Goal: Transaction & Acquisition: Purchase product/service

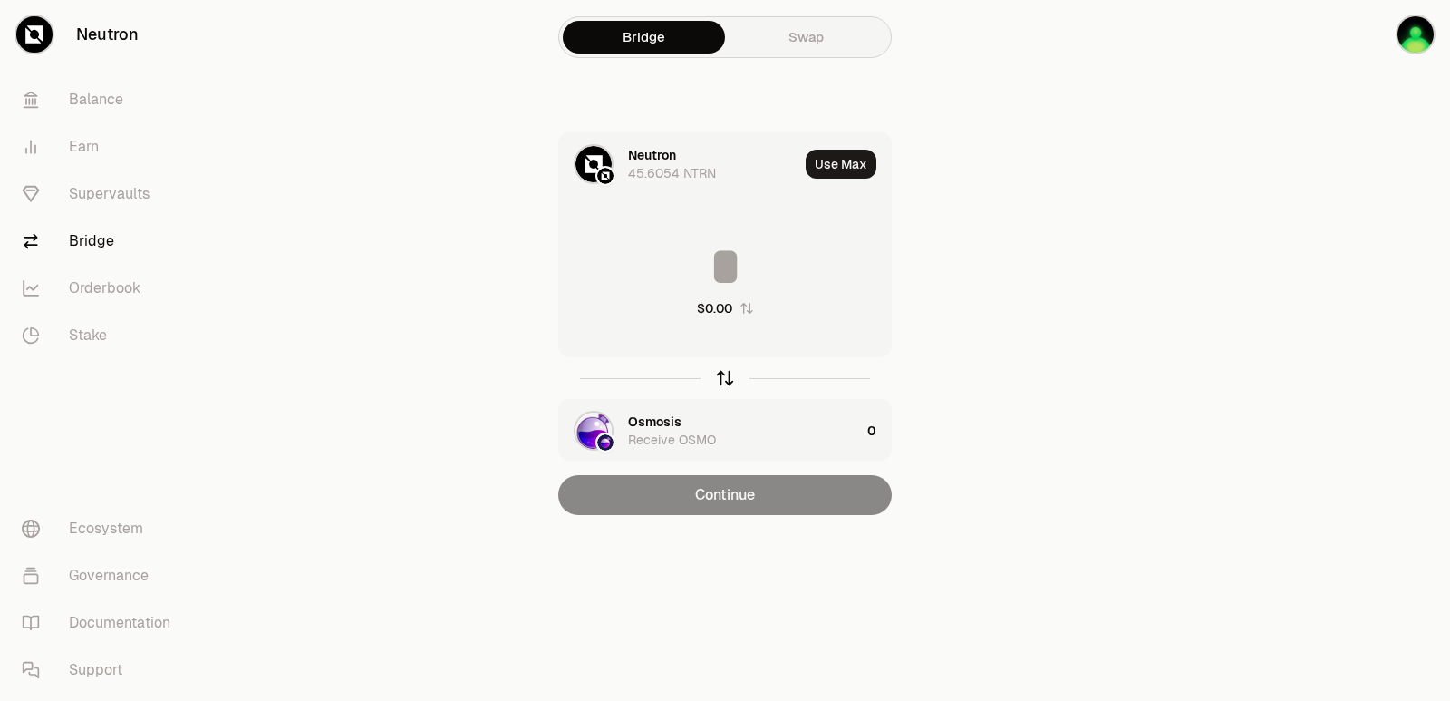
click at [728, 374] on icon "button" at bounding box center [726, 375] width 12 height 5
click at [654, 144] on div "Osmosis" at bounding box center [678, 164] width 239 height 62
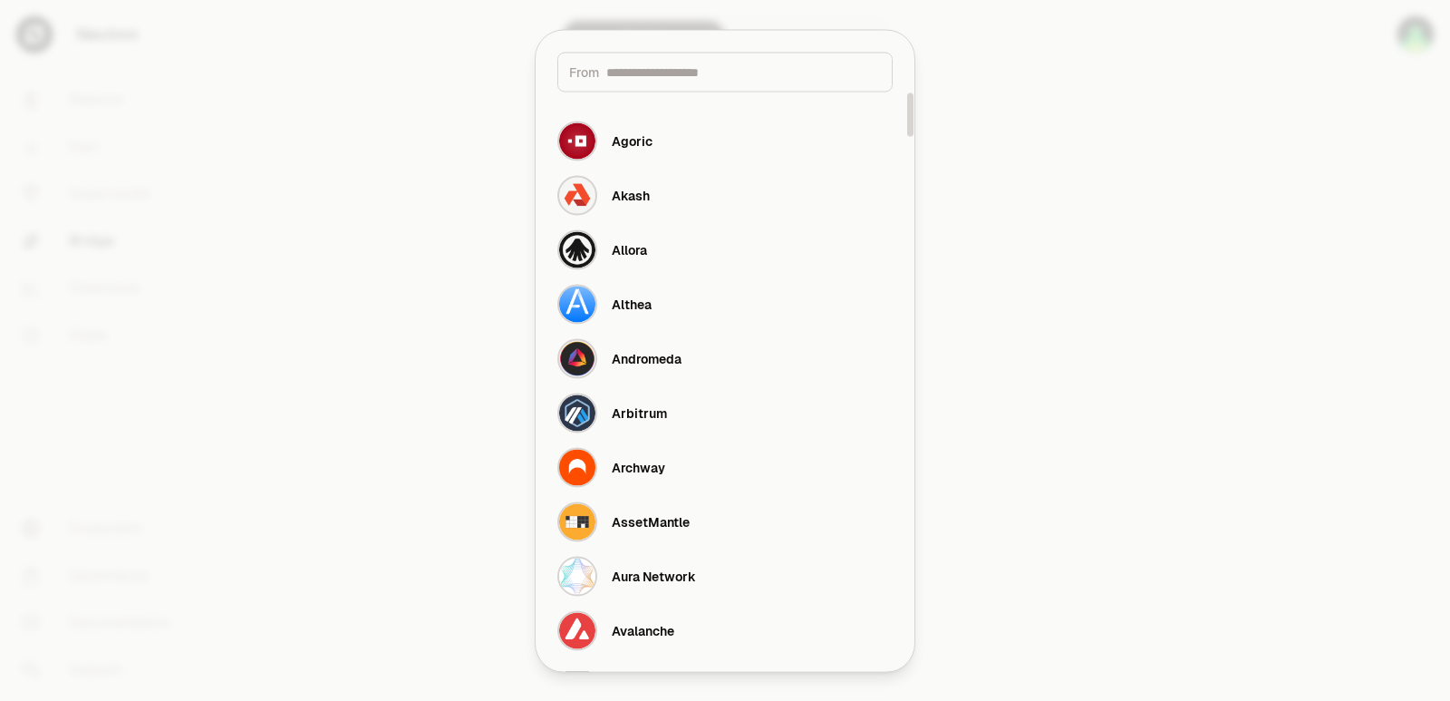
click at [653, 68] on input at bounding box center [743, 72] width 275 height 18
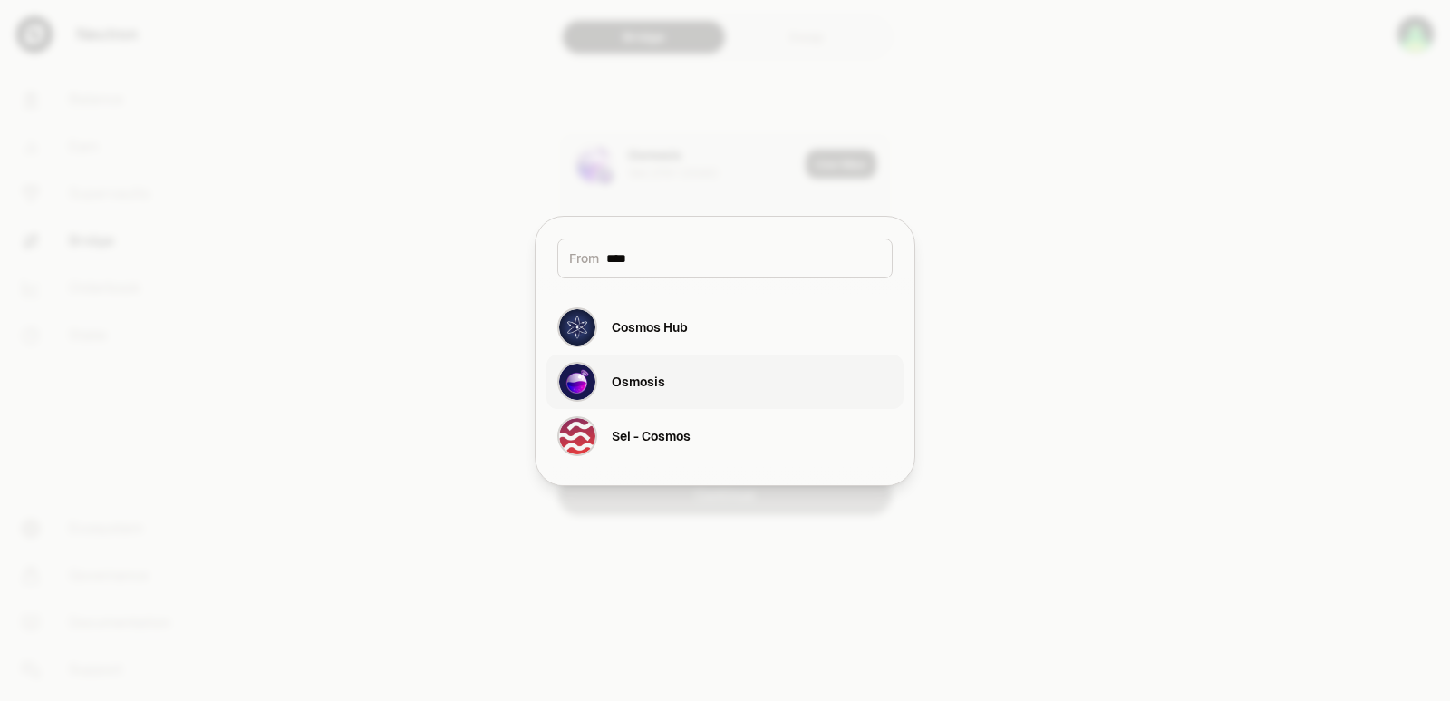
type input "****"
click at [637, 376] on div "Osmosis" at bounding box center [638, 382] width 53 height 18
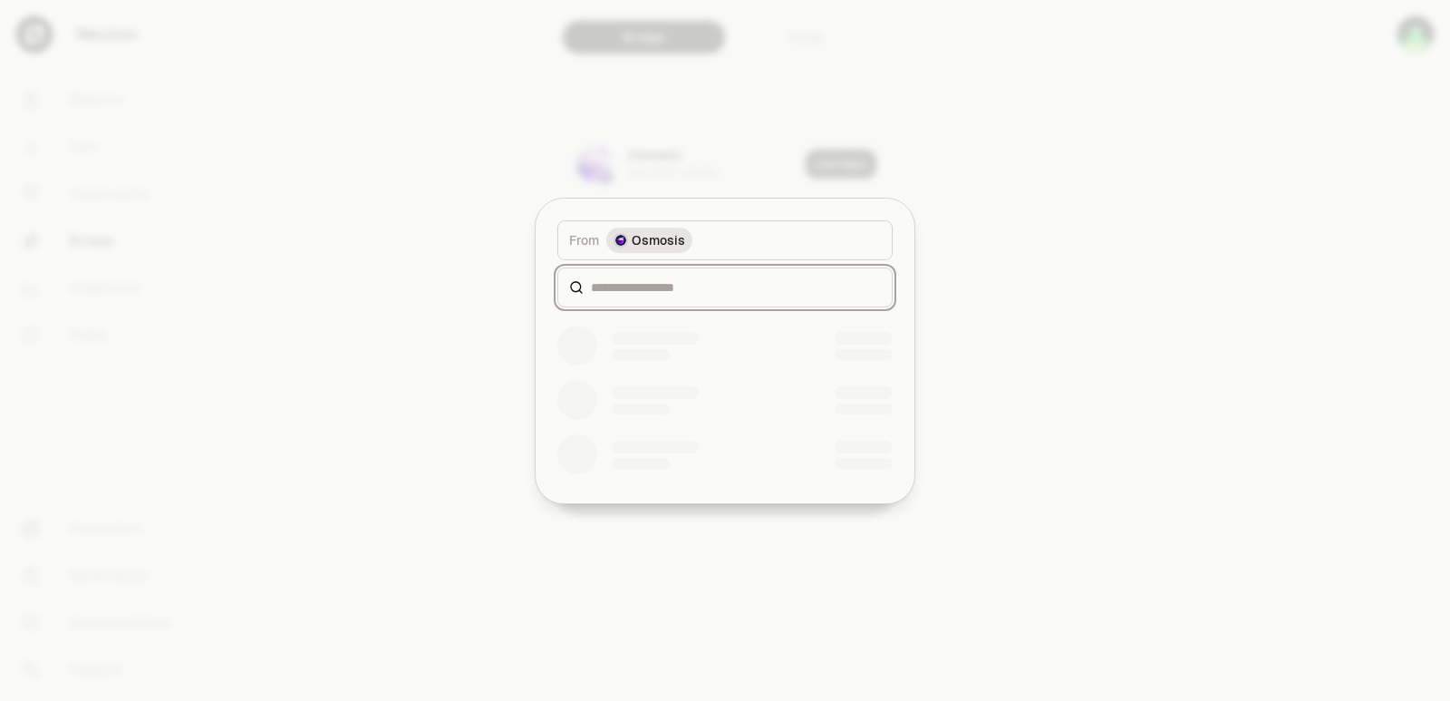
click at [654, 286] on input at bounding box center [736, 287] width 290 height 18
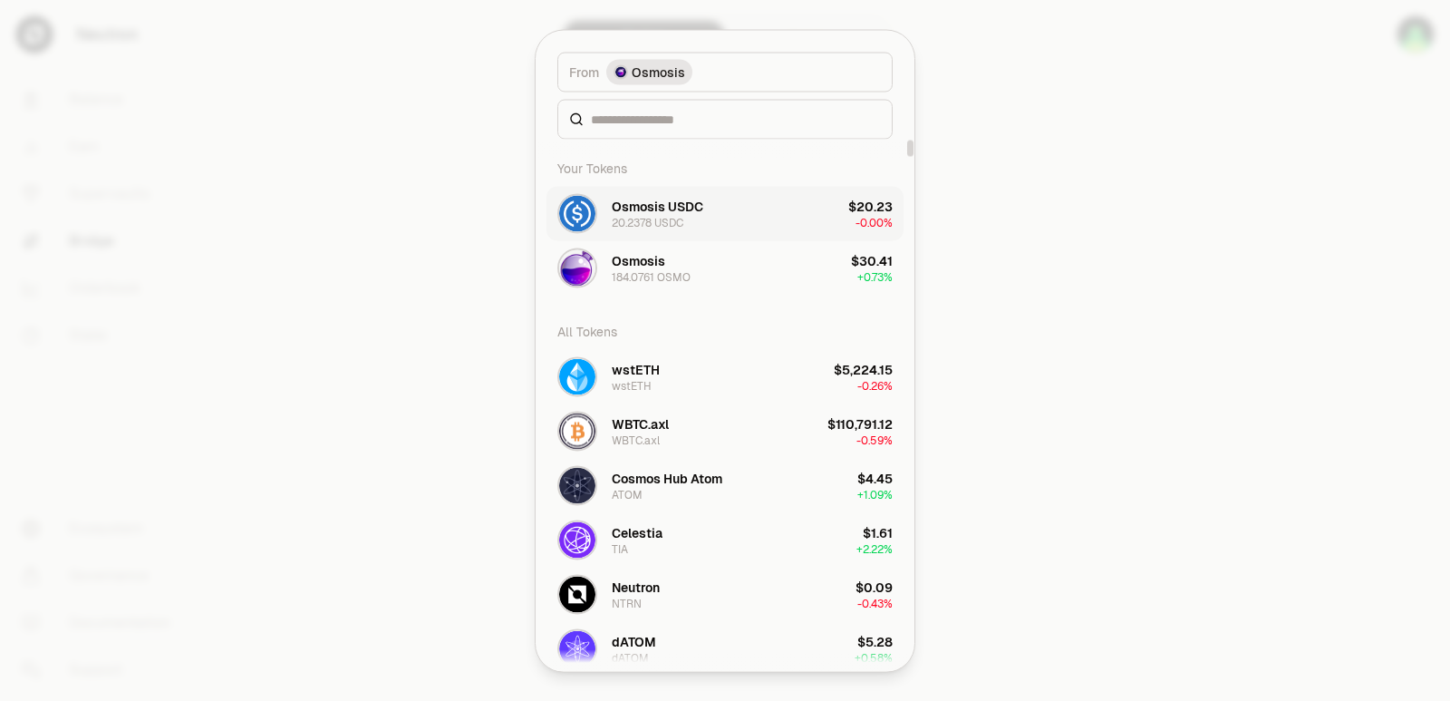
click at [637, 213] on div "Osmosis USDC" at bounding box center [658, 206] width 92 height 18
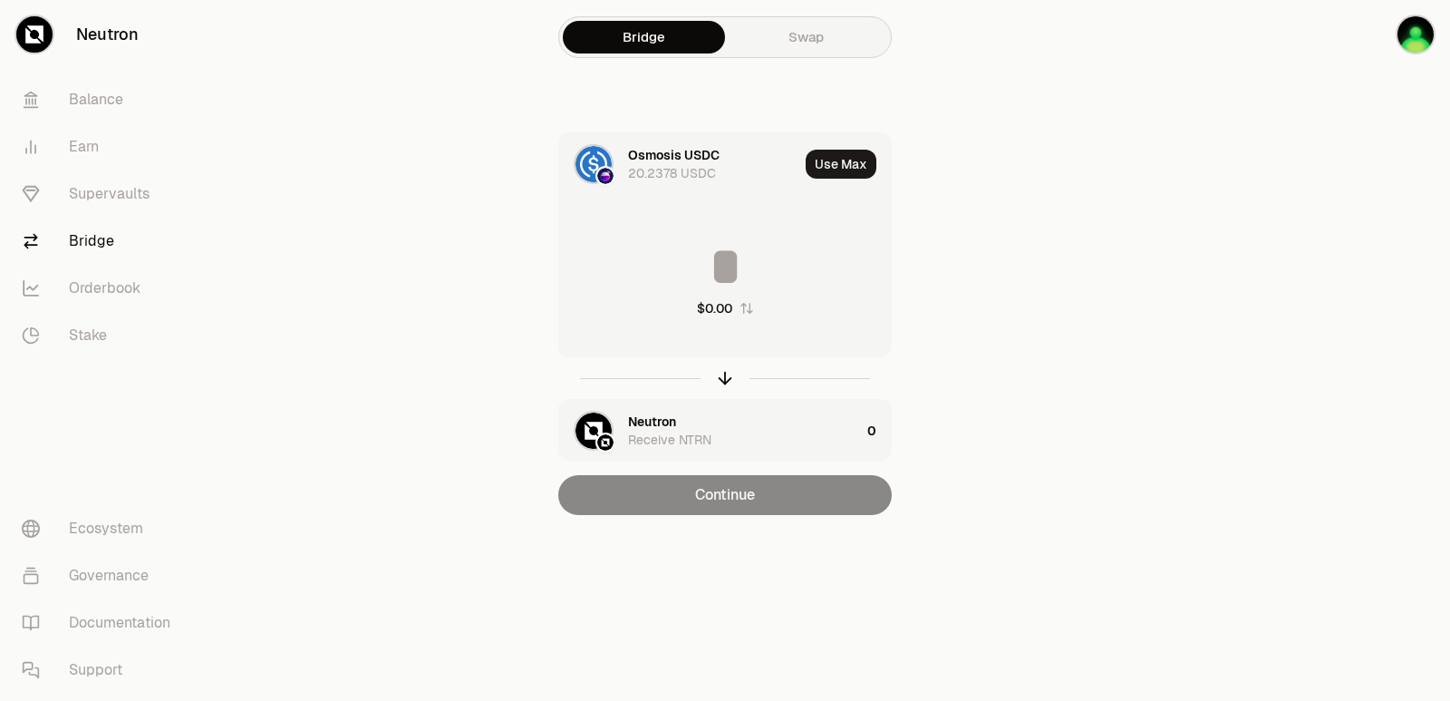
click at [730, 276] on input at bounding box center [725, 266] width 332 height 54
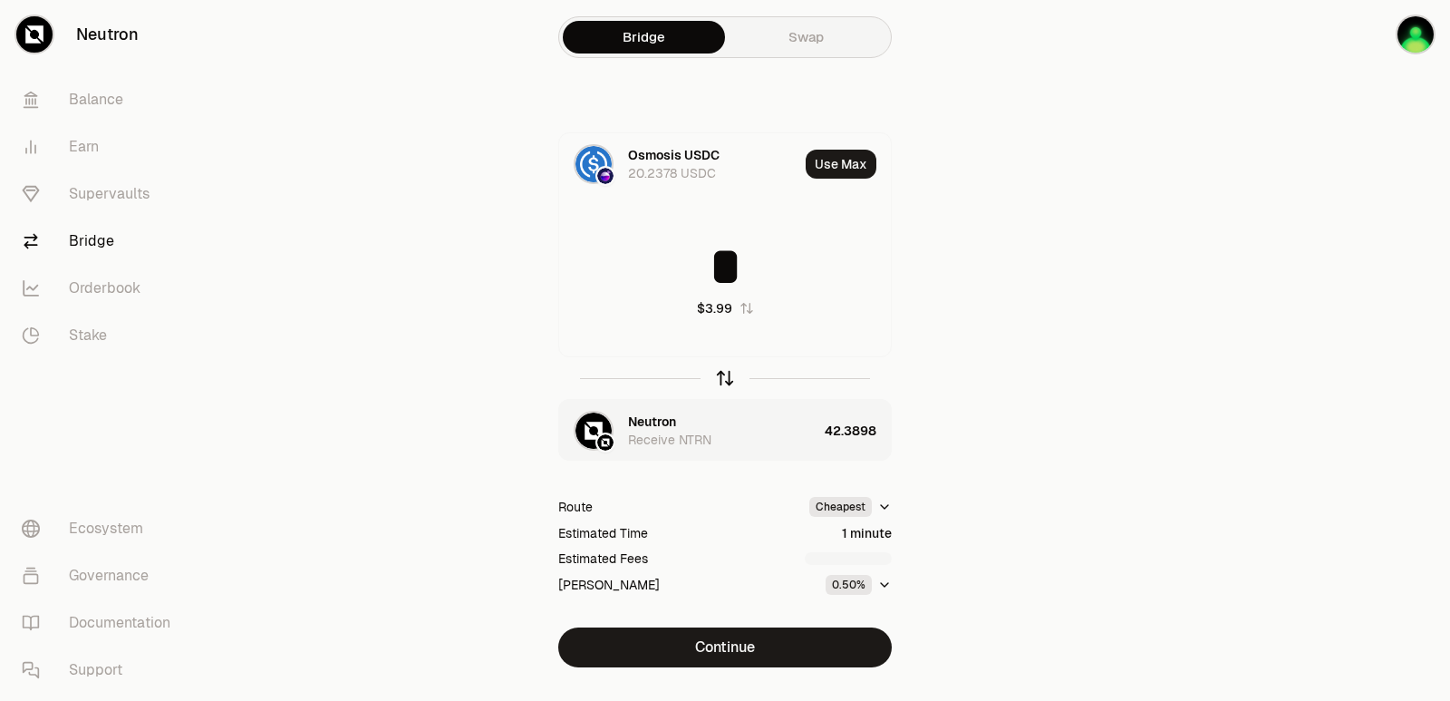
type input "*"
click at [724, 379] on icon "button" at bounding box center [725, 378] width 20 height 20
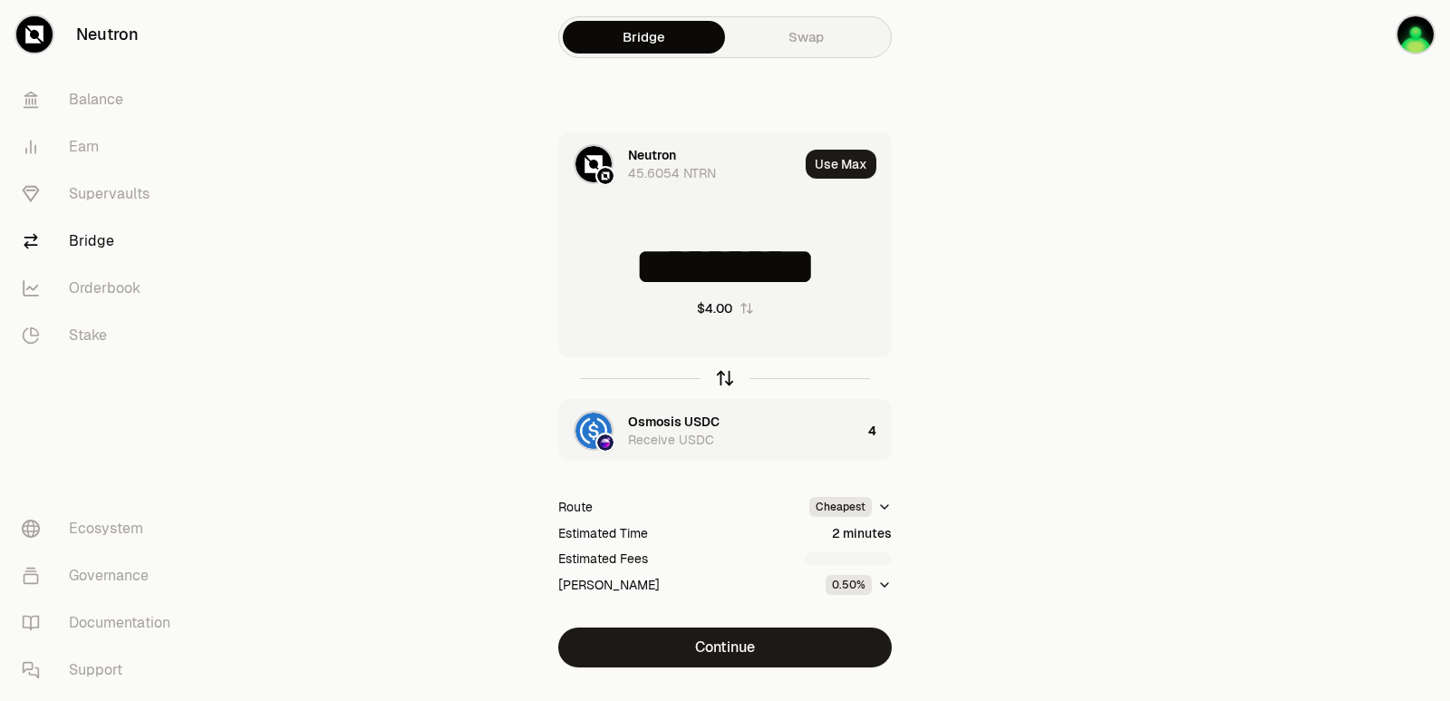
click at [721, 374] on icon "button" at bounding box center [725, 378] width 20 height 20
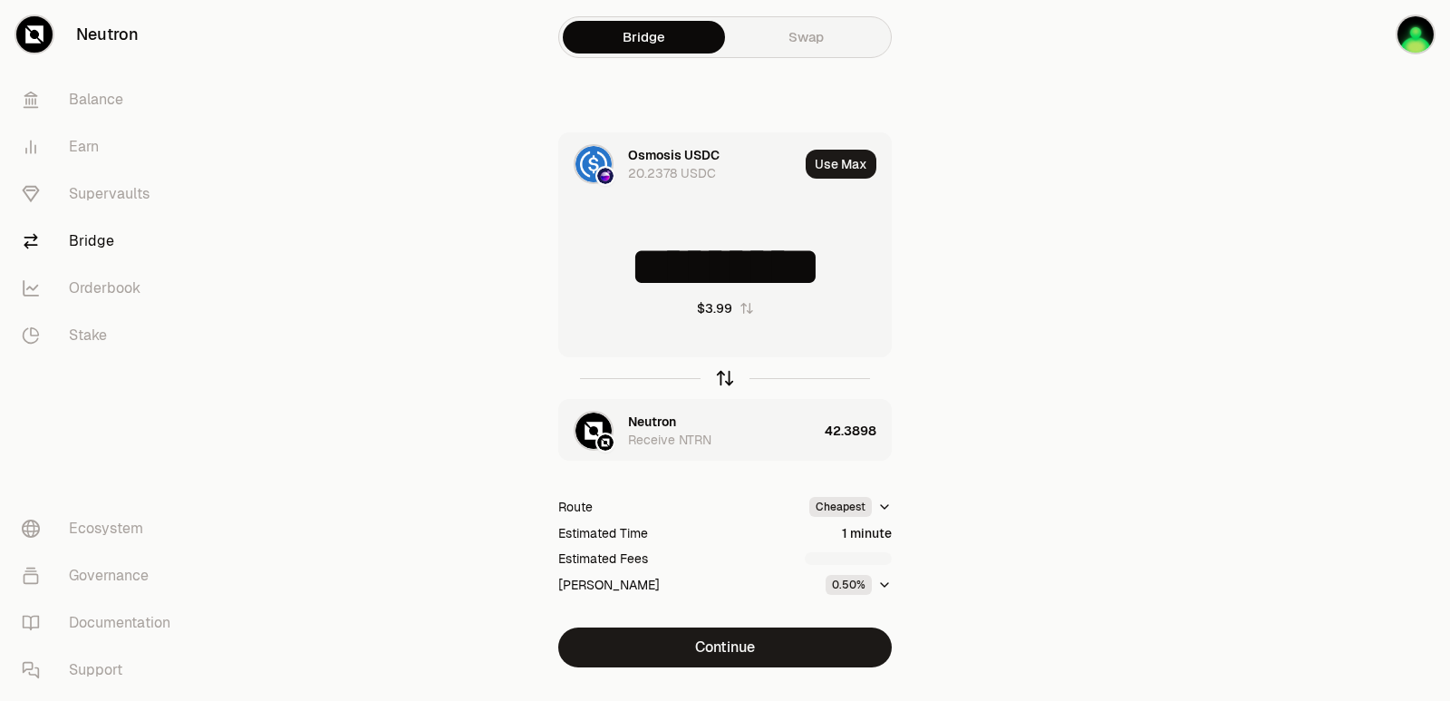
type input "*"
click at [646, 411] on div "Neutron Receive NTRN" at bounding box center [688, 431] width 258 height 62
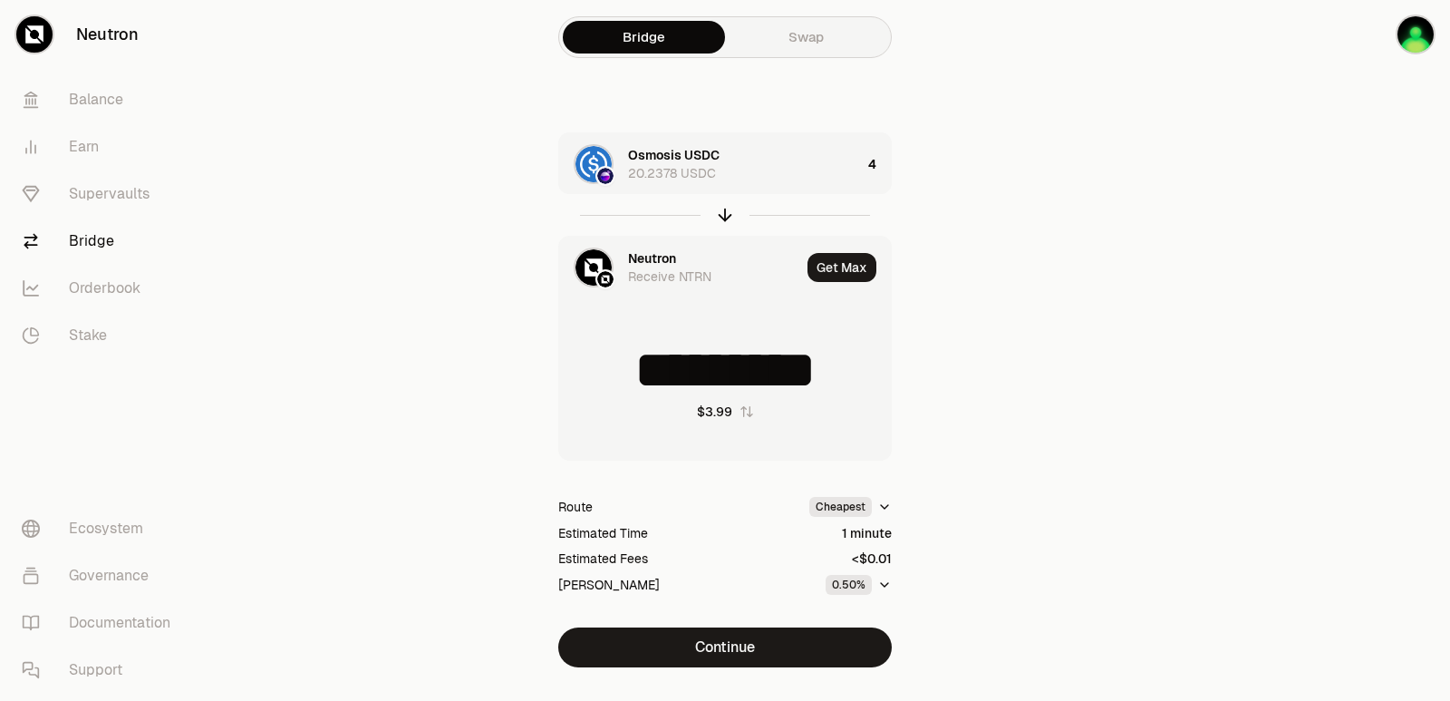
click at [646, 262] on div "Neutron" at bounding box center [652, 258] width 48 height 18
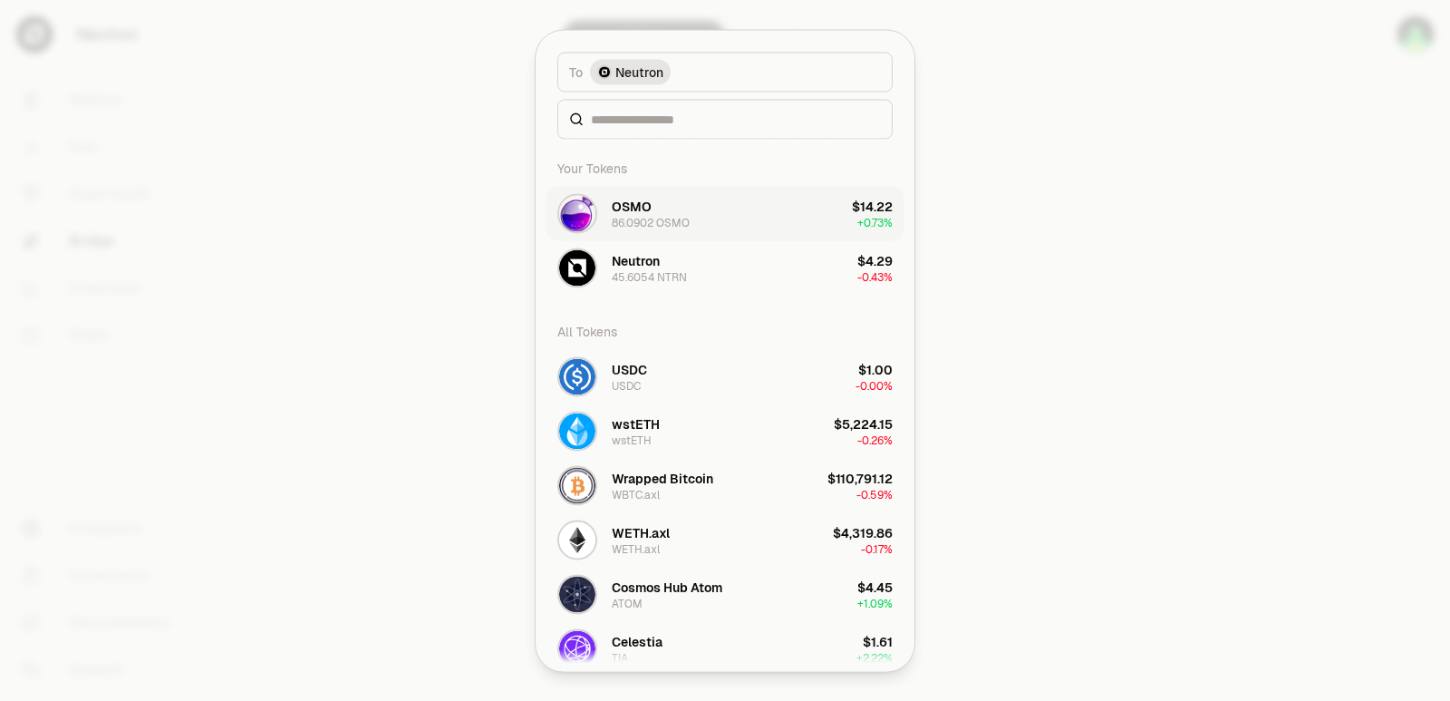
click at [653, 279] on div "45.6054 NTRN" at bounding box center [649, 276] width 75 height 15
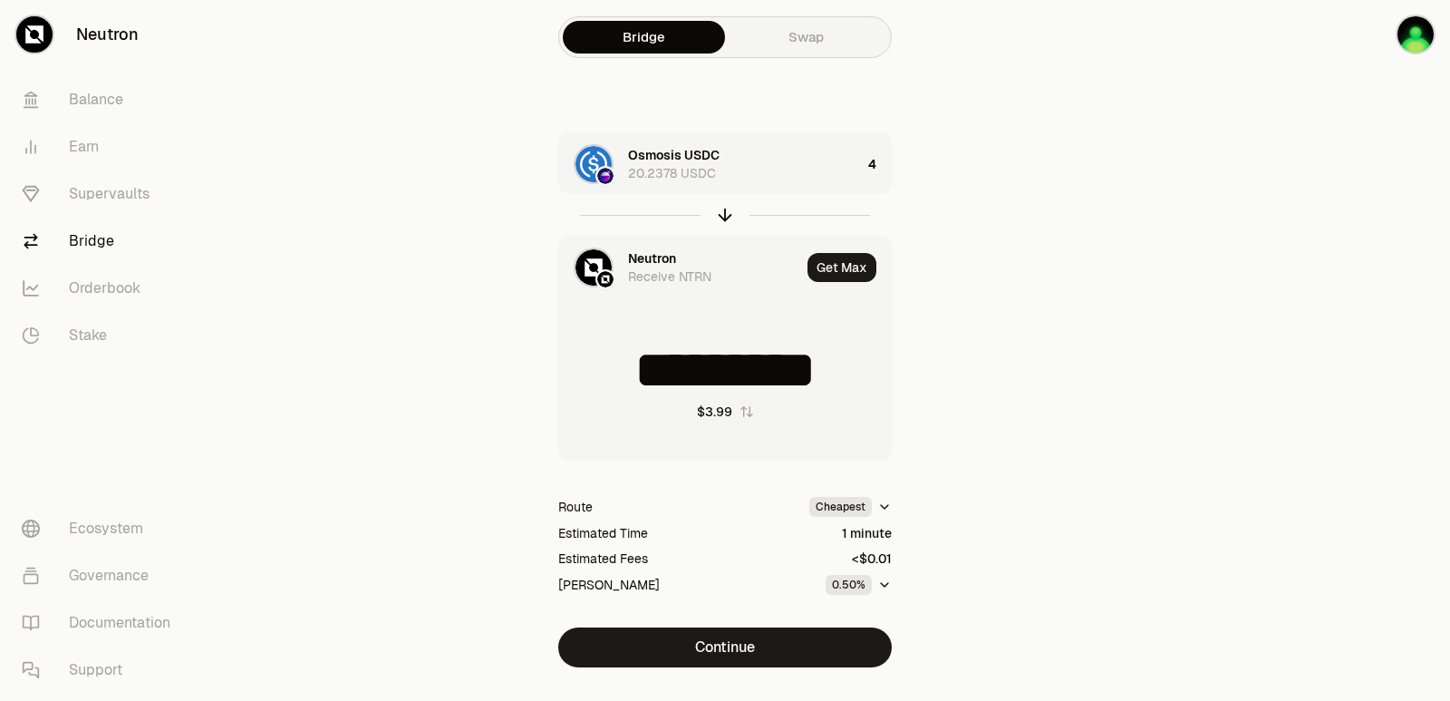
click at [656, 249] on div "Neutron" at bounding box center [652, 258] width 48 height 18
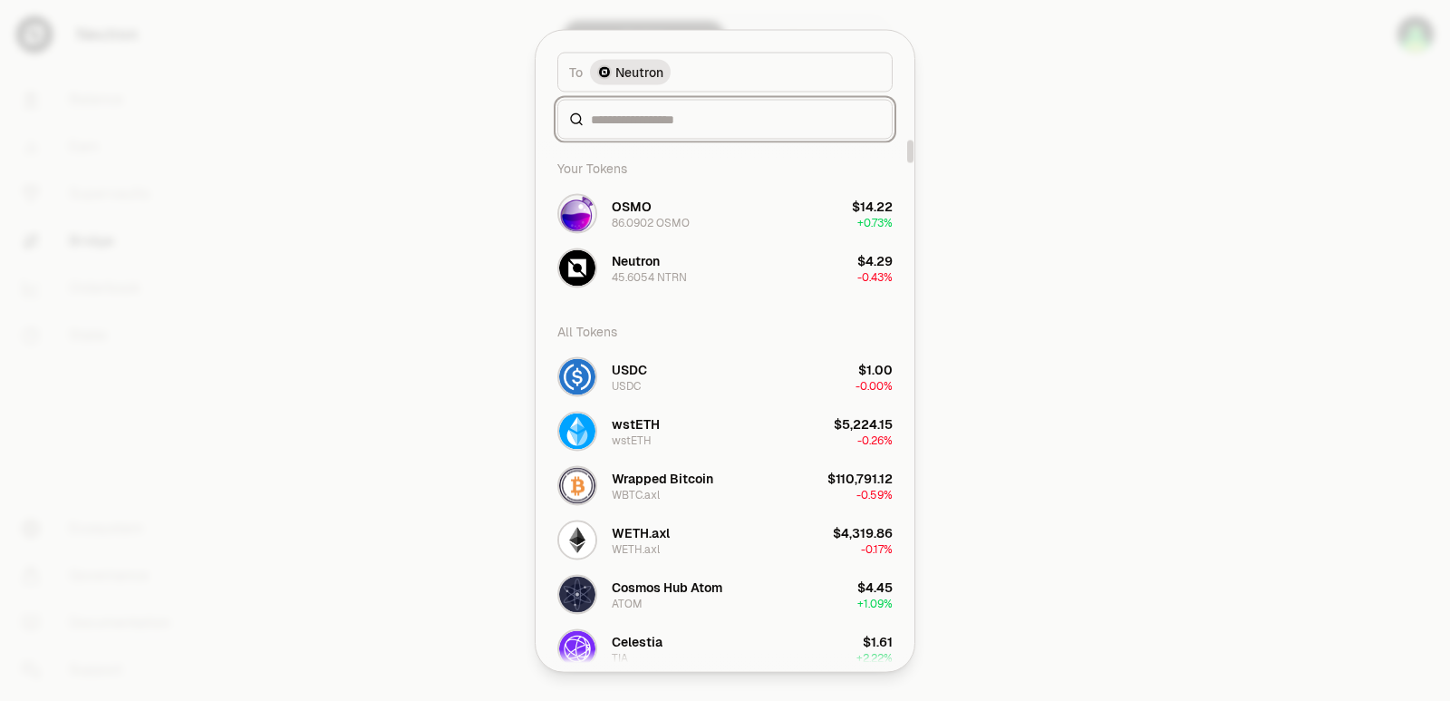
click at [626, 119] on input at bounding box center [736, 119] width 290 height 18
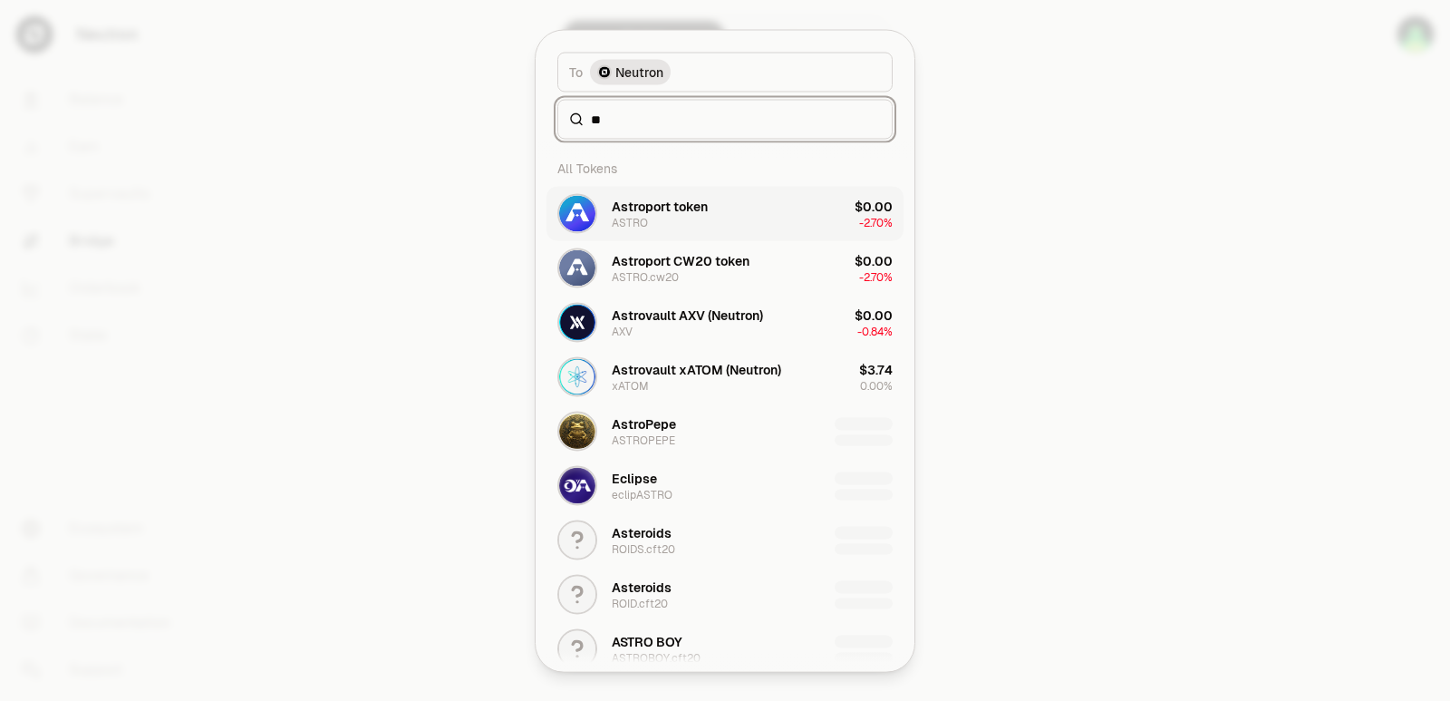
type input "**"
click at [625, 200] on div "Astroport token" at bounding box center [660, 206] width 96 height 18
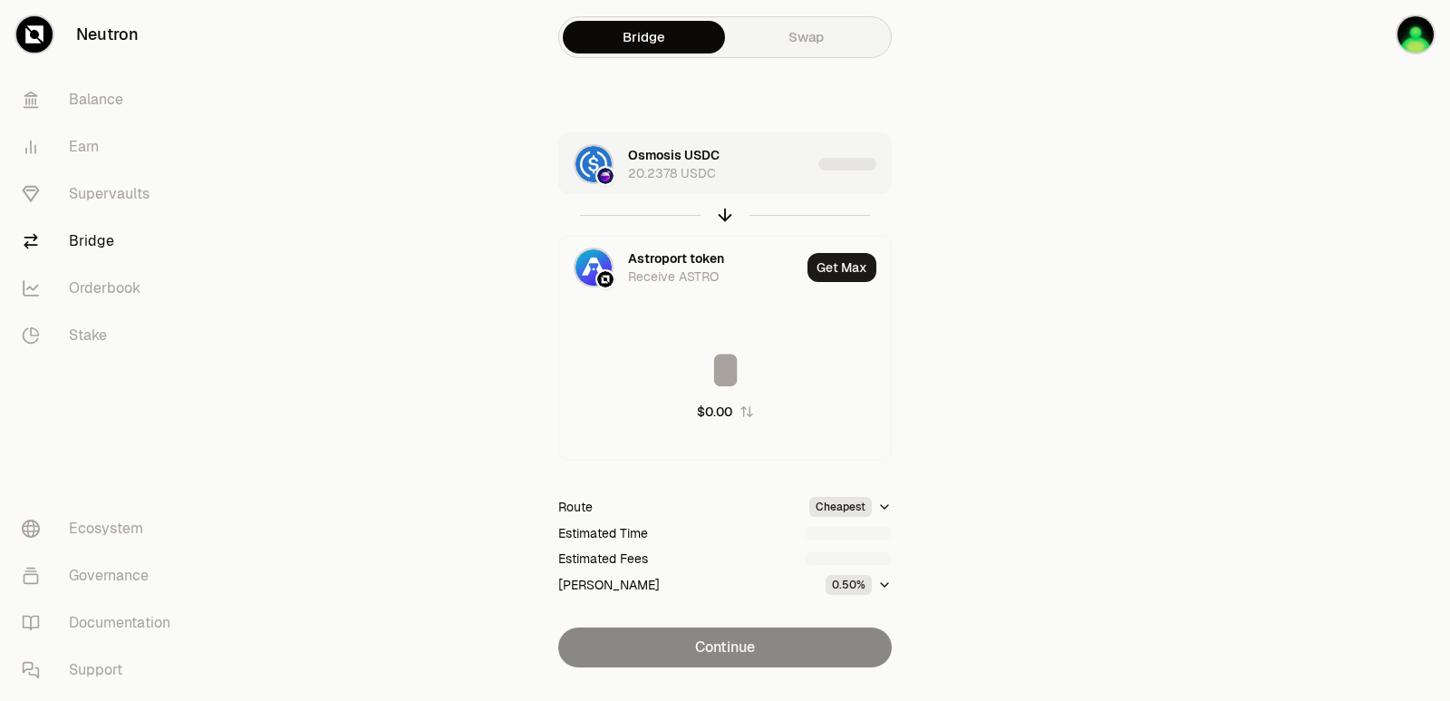
type input "**********"
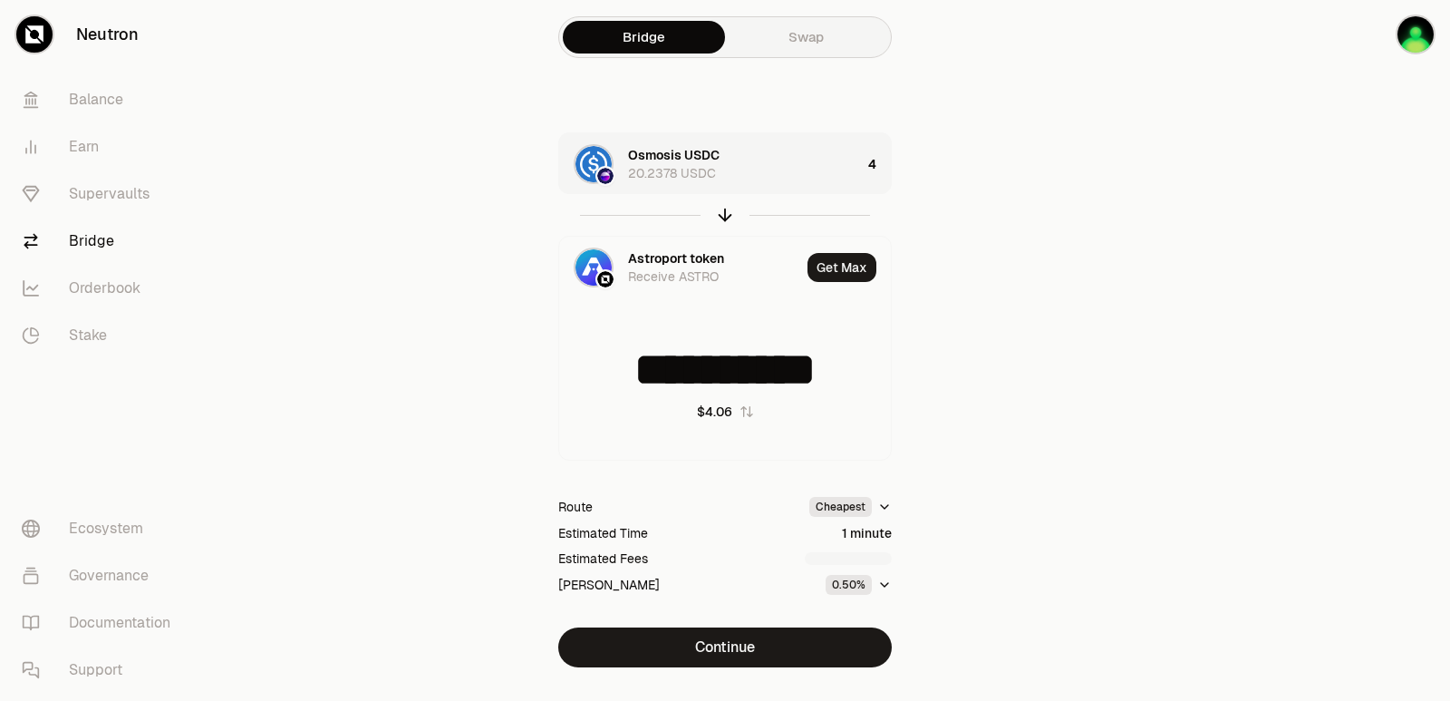
click at [747, 189] on div "Osmosis USDC 20.2378 USDC" at bounding box center [710, 164] width 302 height 62
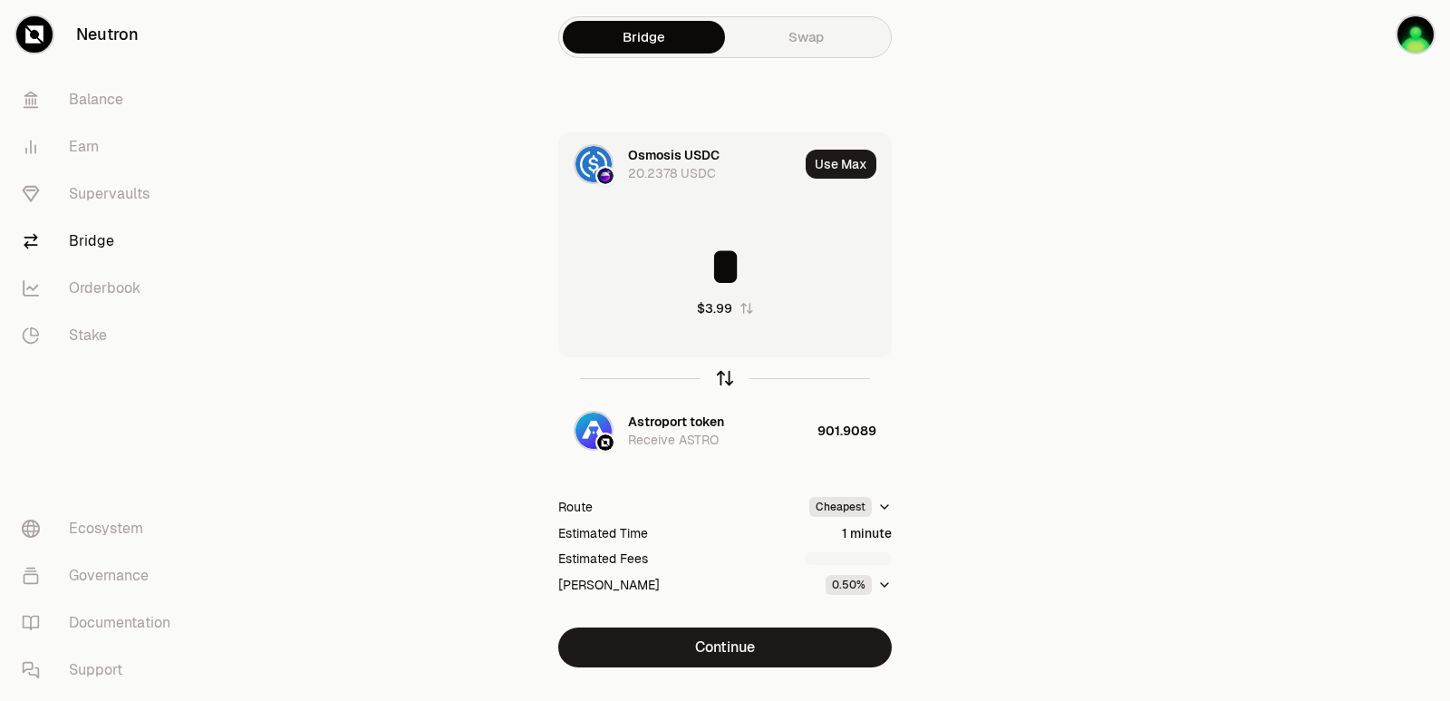
click at [726, 377] on icon "button" at bounding box center [725, 378] width 20 height 20
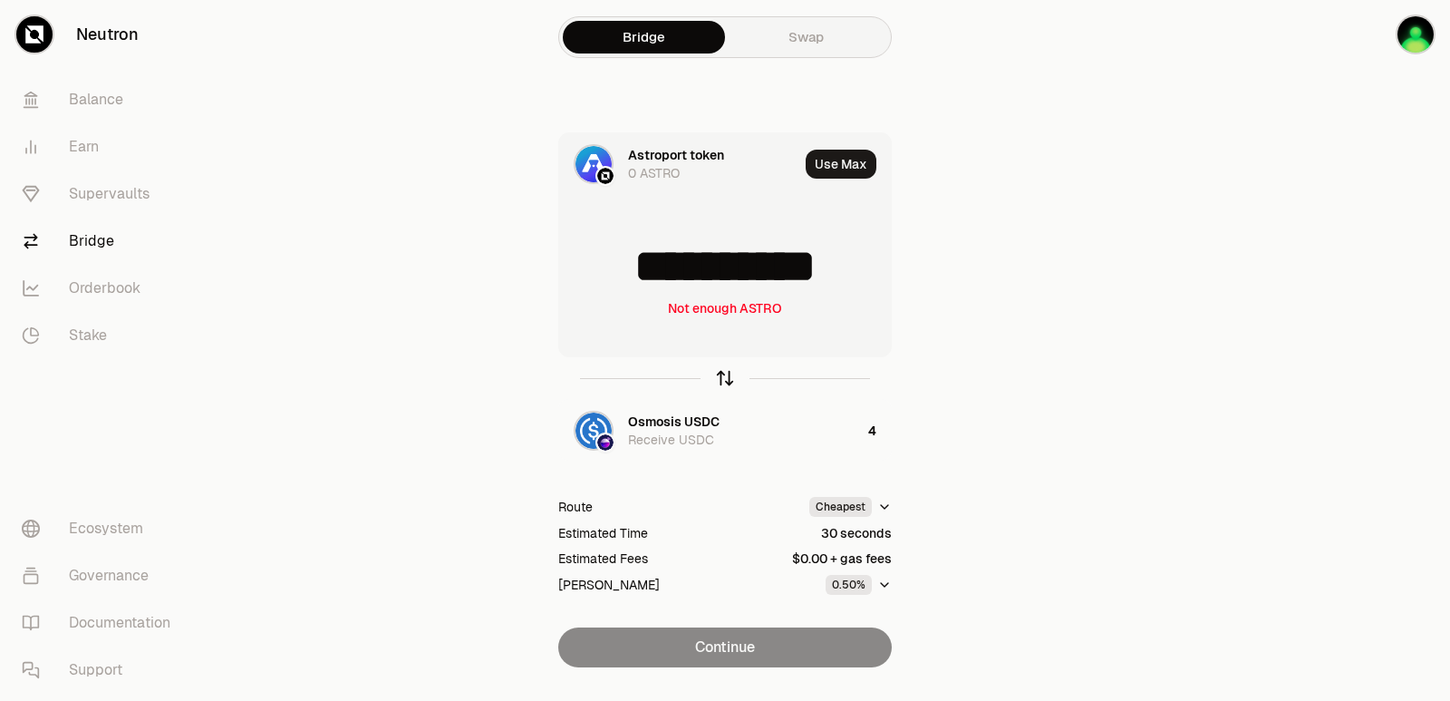
click at [726, 377] on icon "button" at bounding box center [725, 378] width 20 height 20
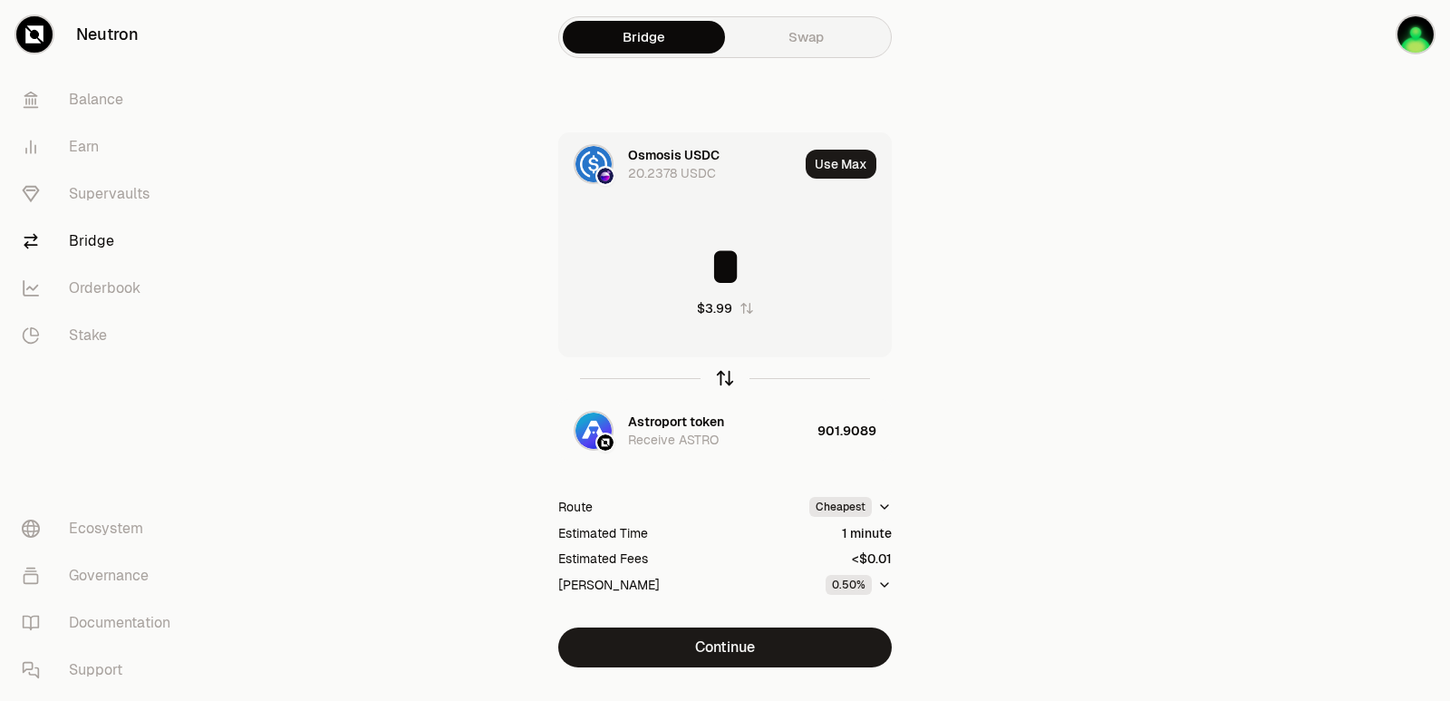
click at [726, 377] on icon "button" at bounding box center [725, 378] width 20 height 20
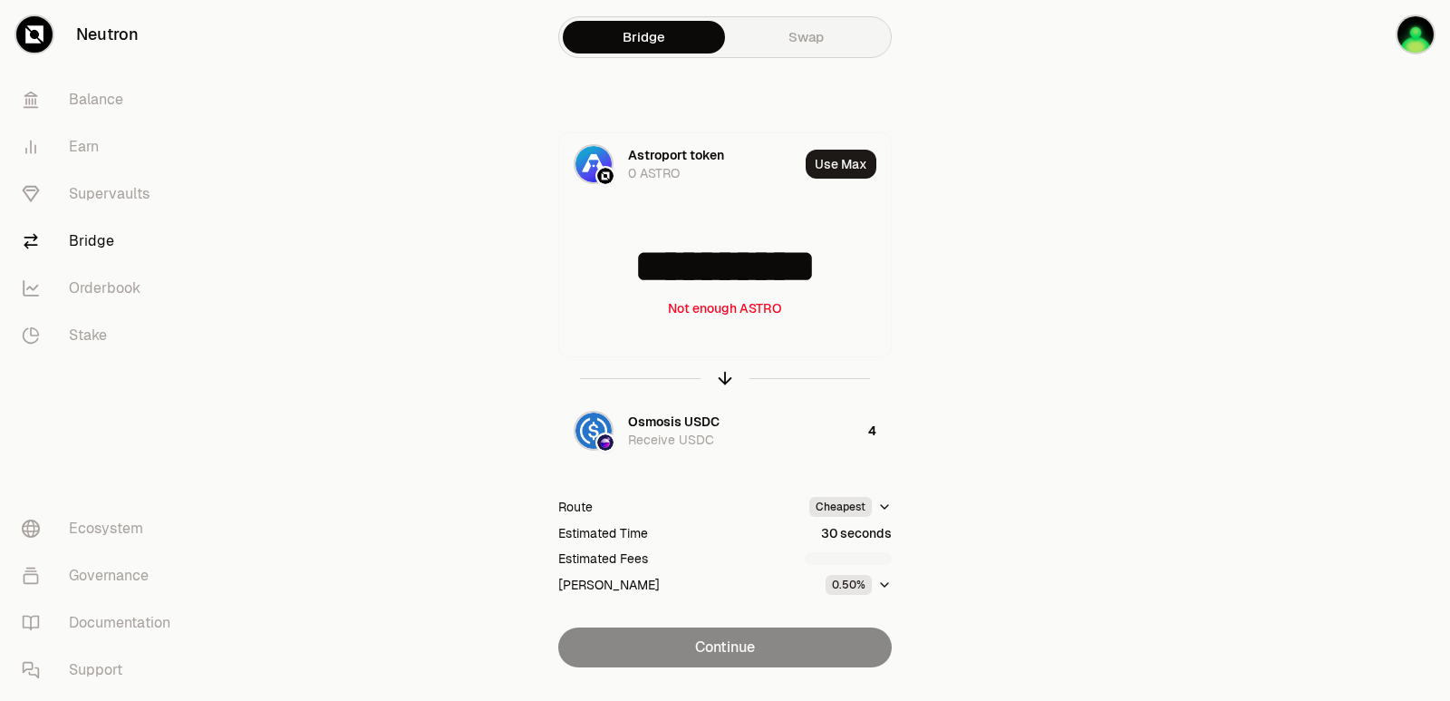
drag, startPoint x: 870, startPoint y: 266, endPoint x: 513, endPoint y: 266, distance: 357.2
click at [515, 266] on div "**********" at bounding box center [725, 399] width 609 height 535
type input "***"
click at [719, 381] on icon "button" at bounding box center [725, 378] width 20 height 20
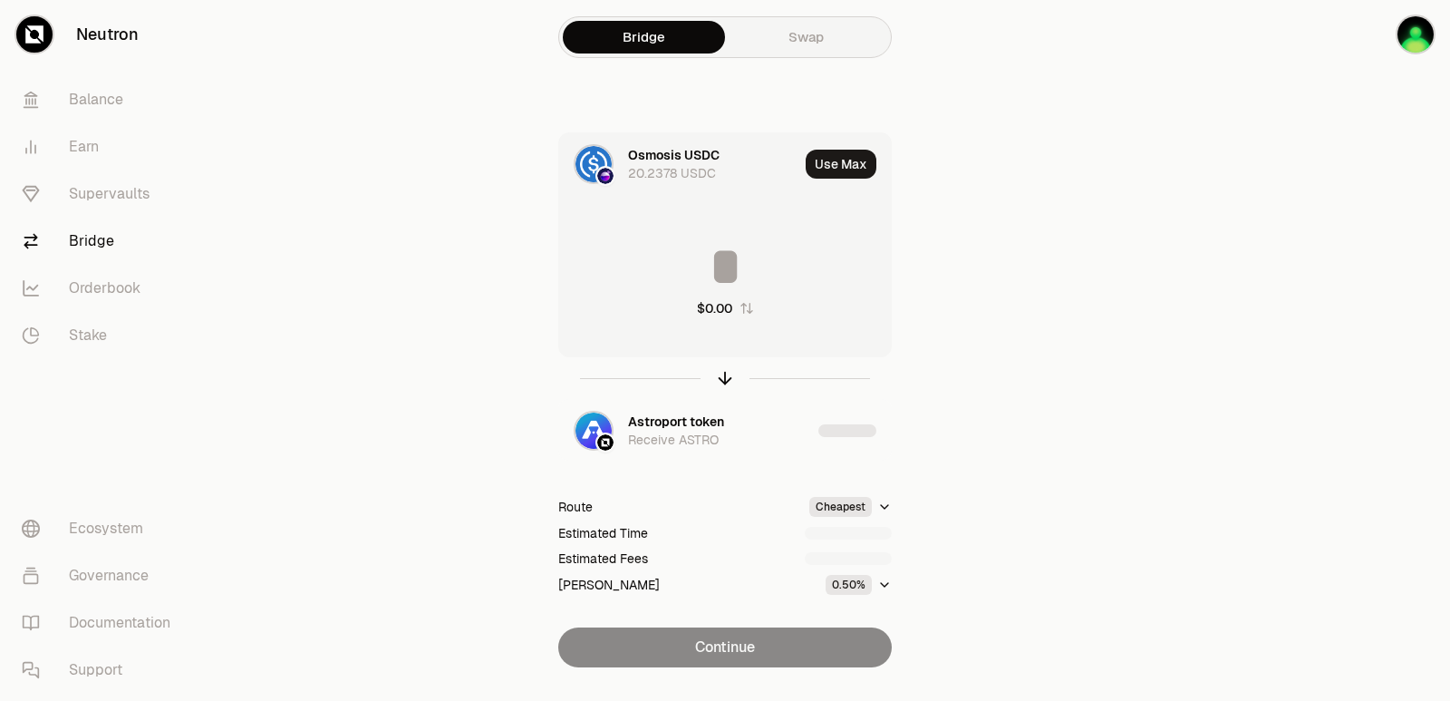
click at [705, 260] on input at bounding box center [725, 266] width 332 height 54
click at [705, 258] on input "********" at bounding box center [725, 266] width 332 height 54
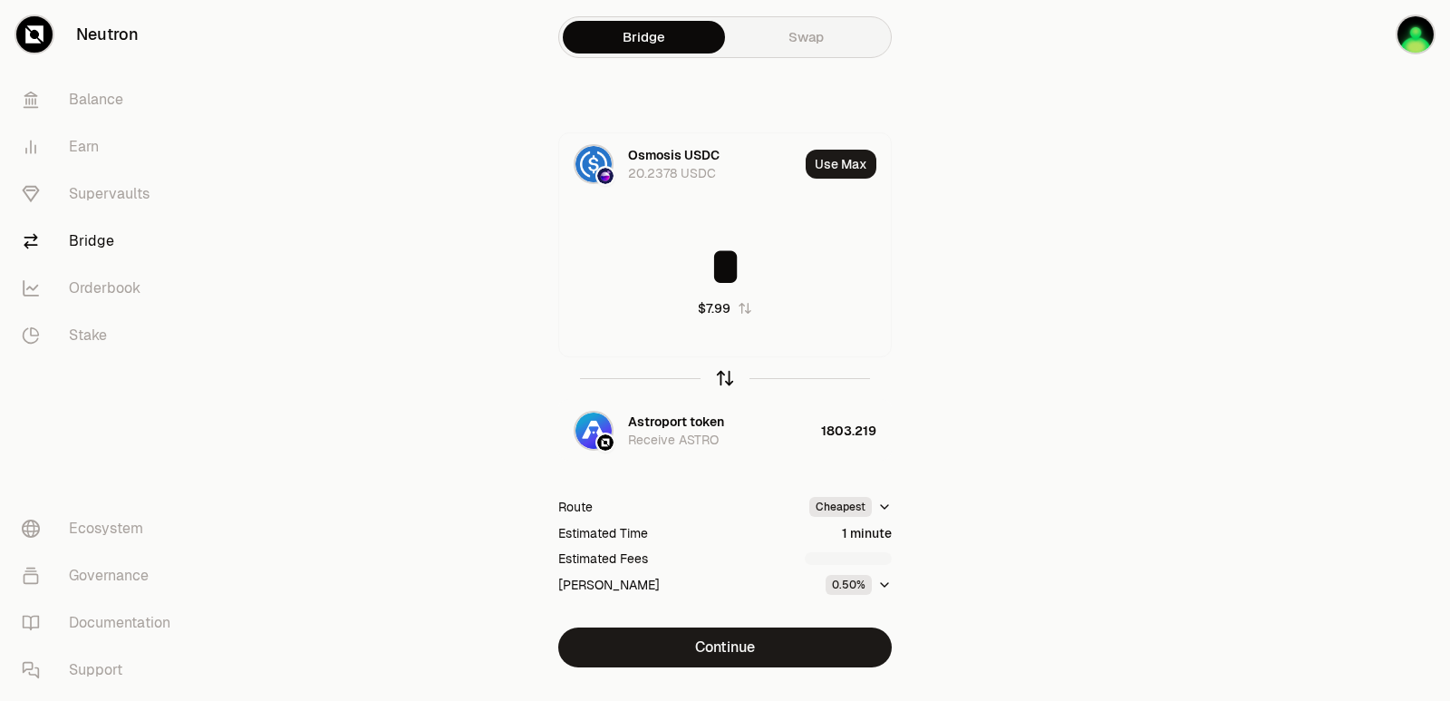
type input "*"
click at [725, 373] on icon "button" at bounding box center [726, 375] width 12 height 5
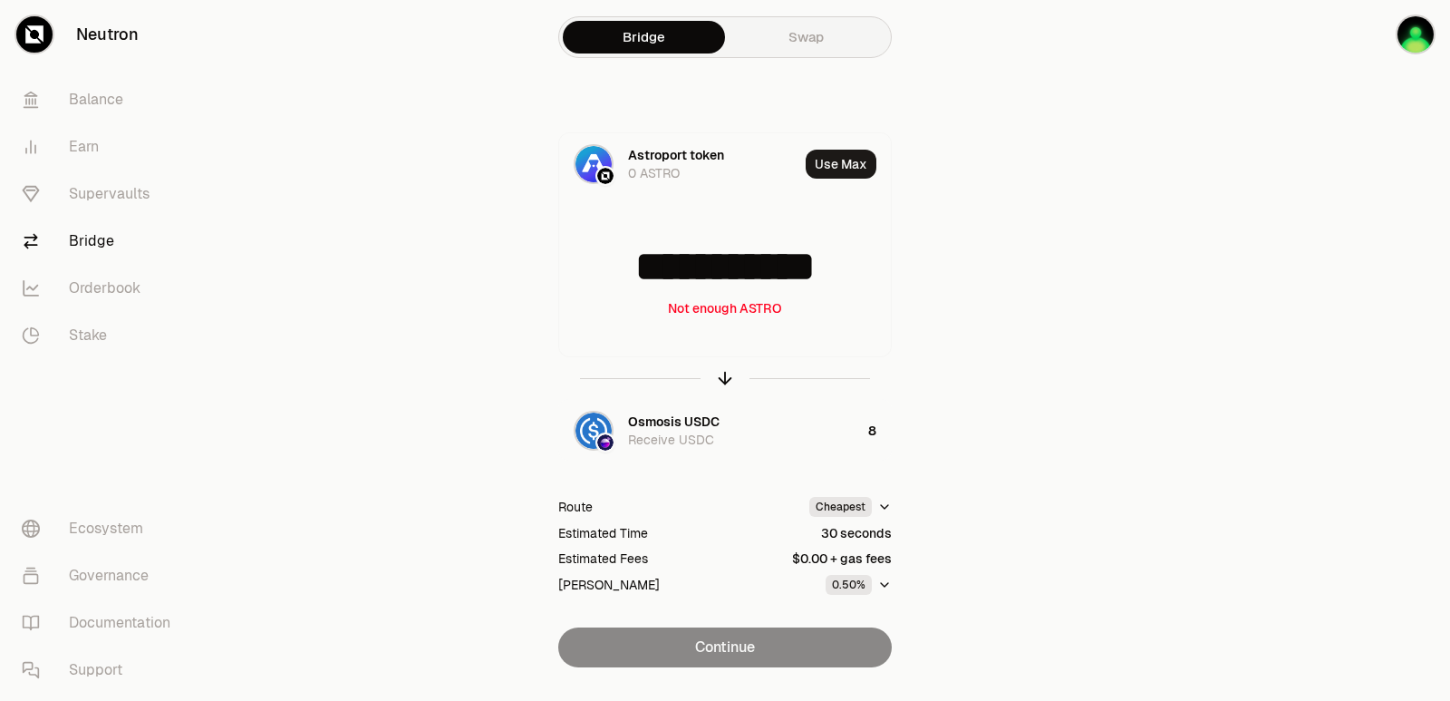
drag, startPoint x: 855, startPoint y: 268, endPoint x: 479, endPoint y: 291, distance: 376.9
click at [479, 291] on div "**********" at bounding box center [725, 399] width 609 height 535
type input "****"
click at [722, 375] on icon "button" at bounding box center [726, 375] width 12 height 5
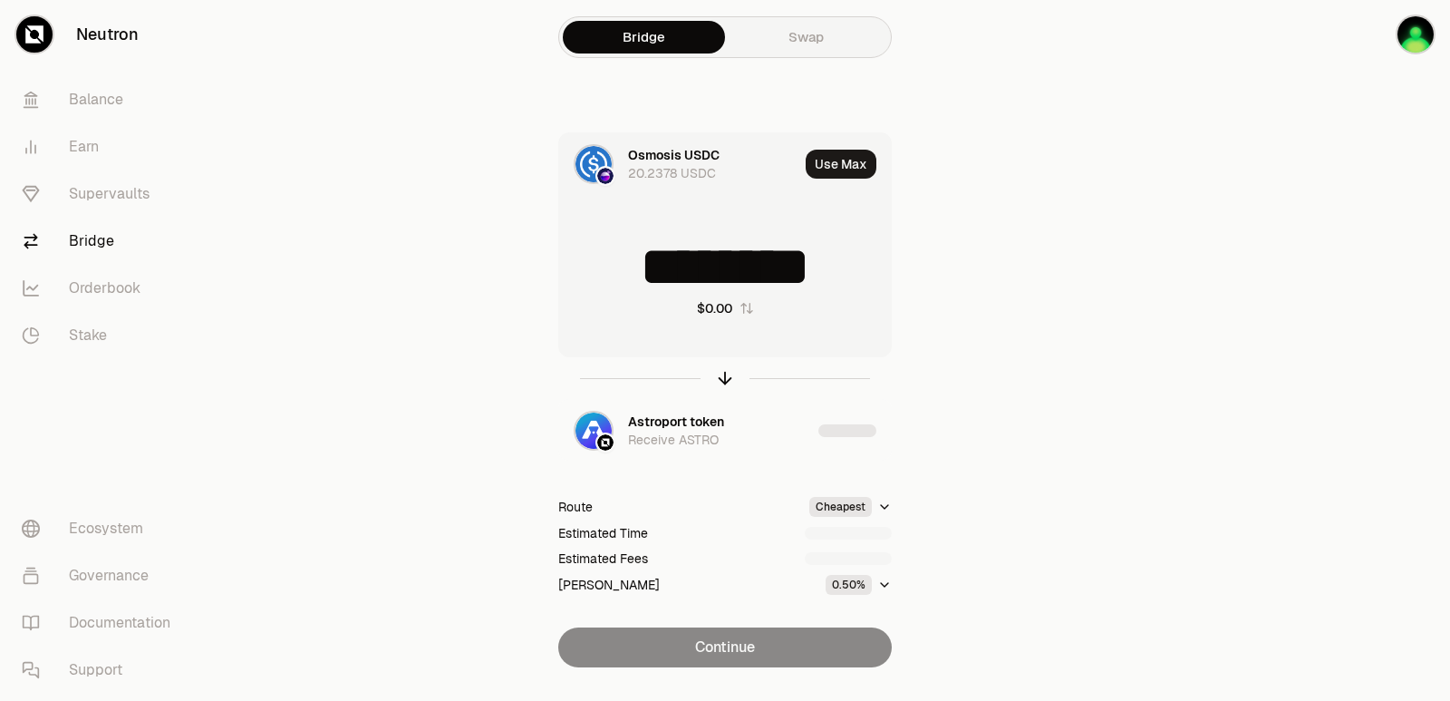
click at [709, 271] on input "********" at bounding box center [725, 266] width 332 height 54
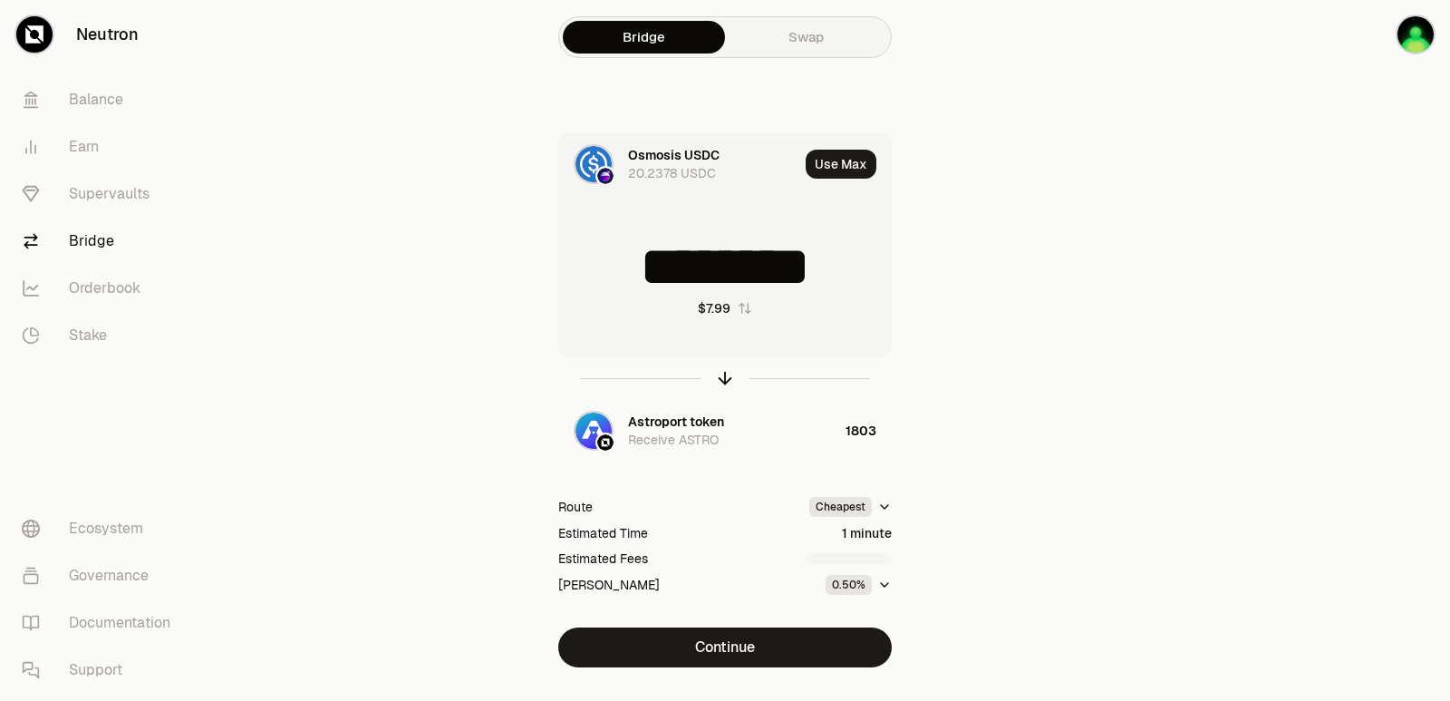
click at [816, 175] on button "Use Max" at bounding box center [841, 164] width 71 height 29
click at [723, 376] on icon "button" at bounding box center [725, 378] width 20 height 20
type input "**********"
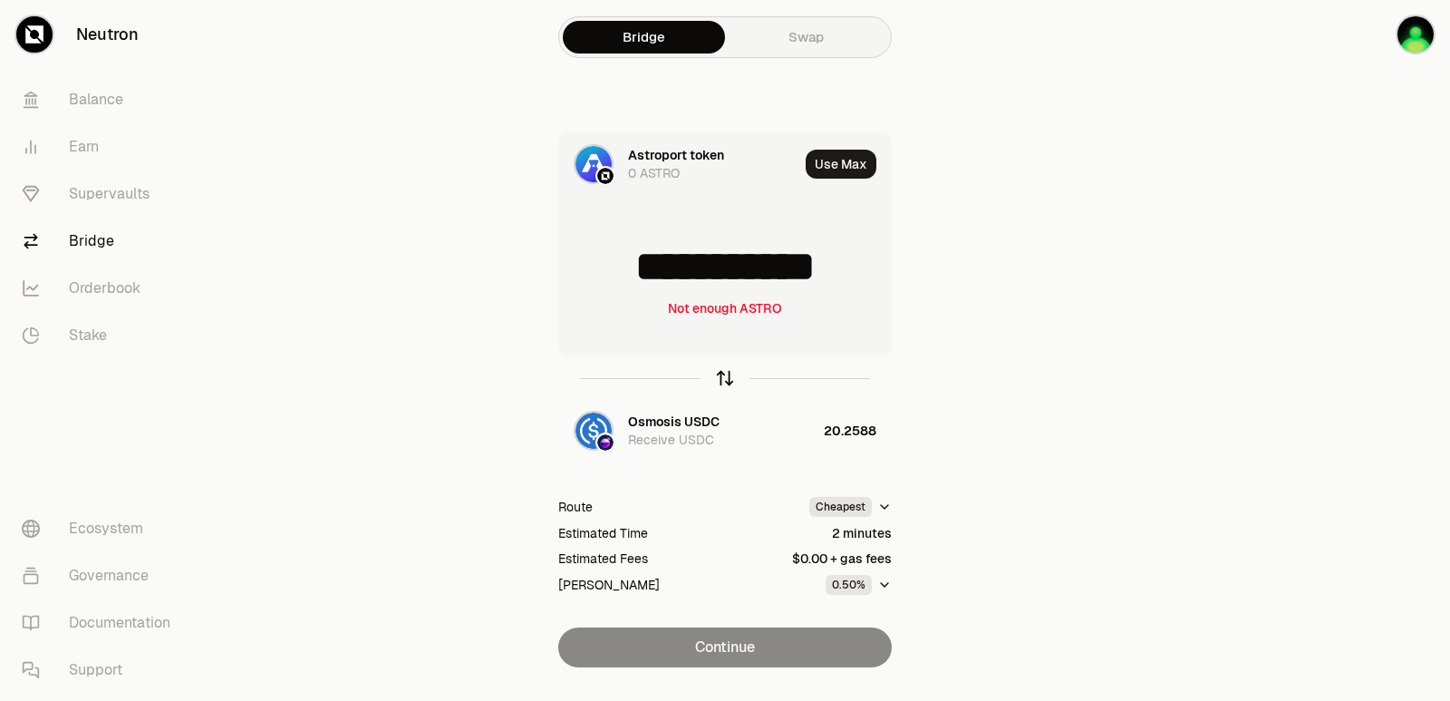
click at [727, 376] on icon "button" at bounding box center [725, 378] width 20 height 20
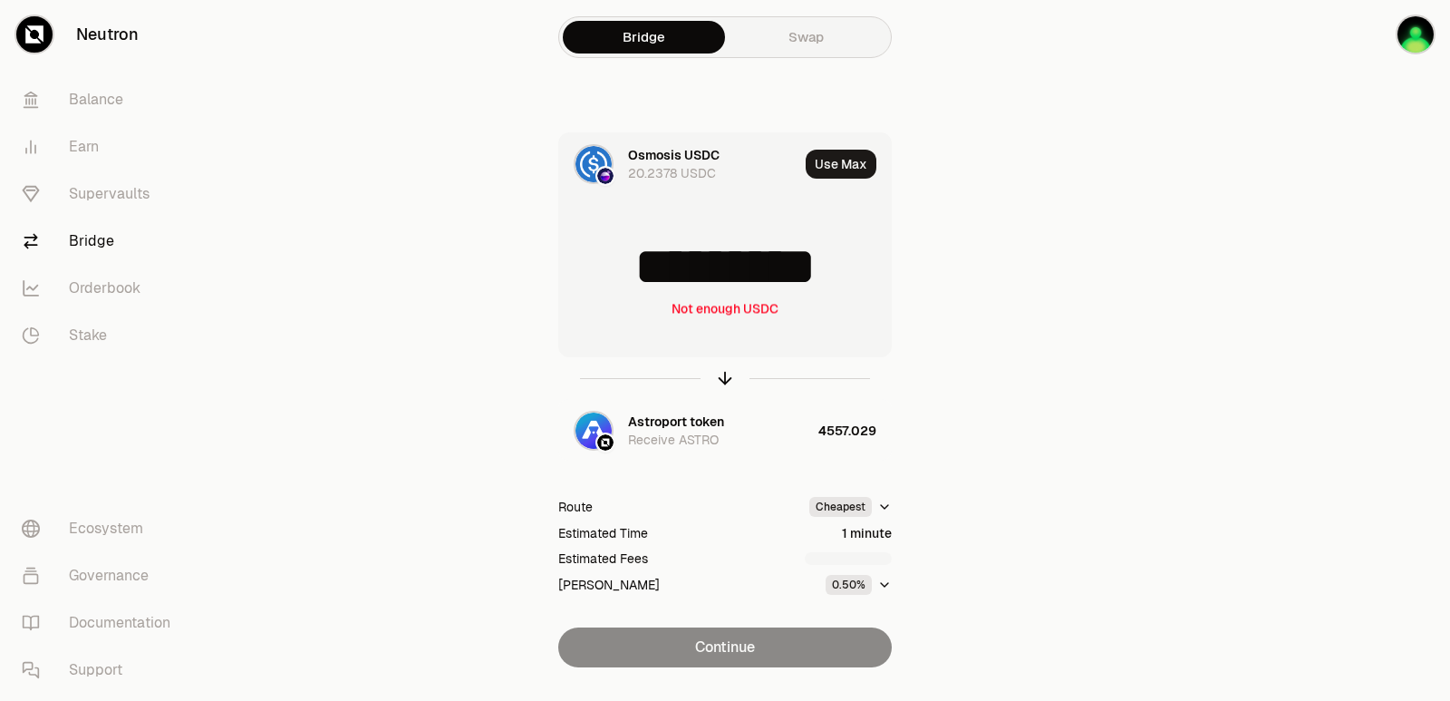
click at [695, 247] on input "*********" at bounding box center [725, 266] width 332 height 54
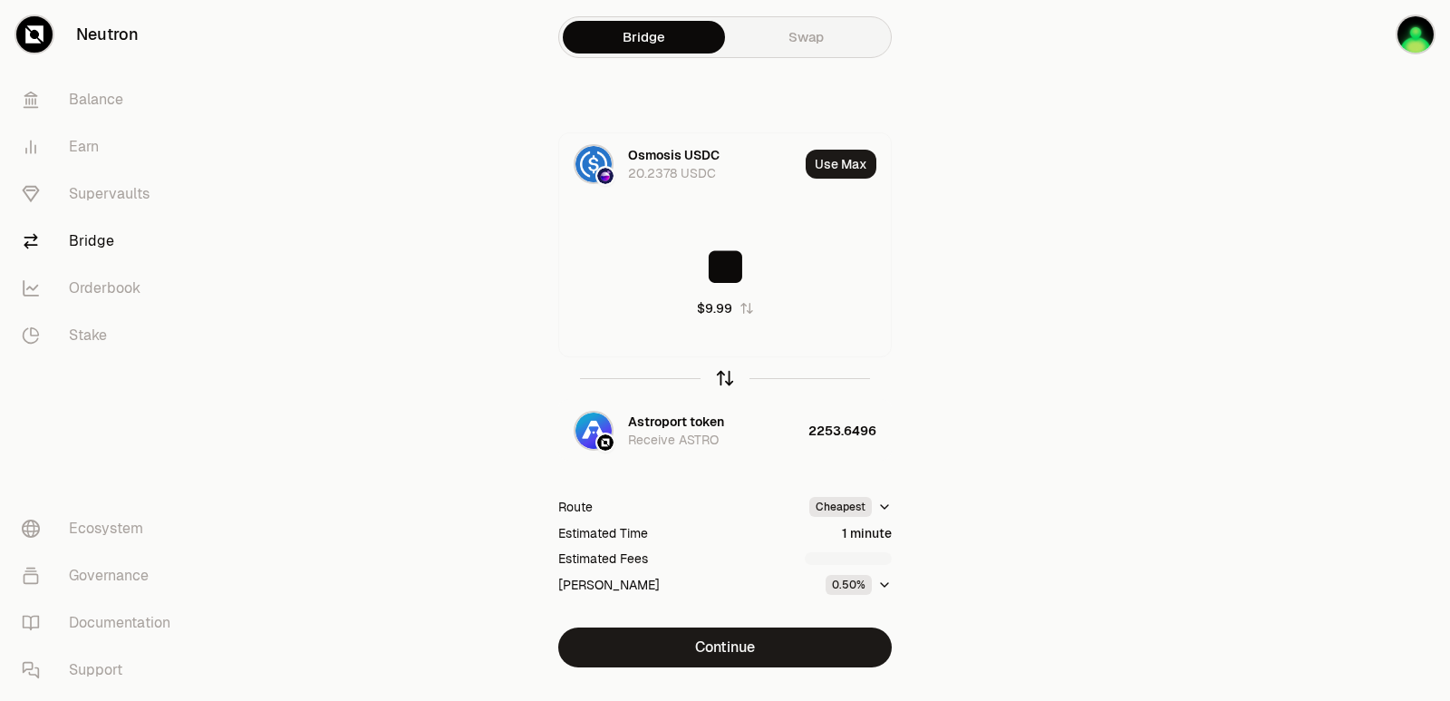
type input "**"
click at [721, 379] on icon "button" at bounding box center [725, 378] width 20 height 20
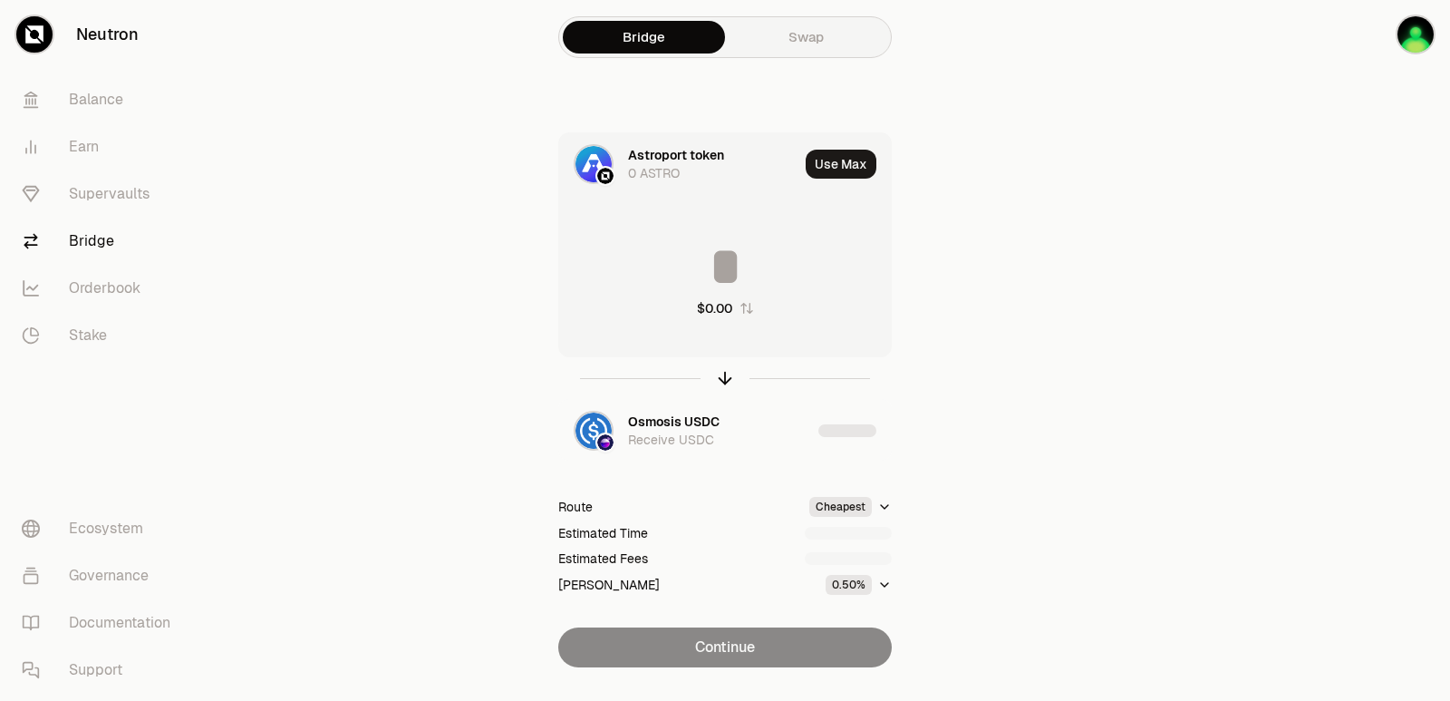
click at [703, 267] on input at bounding box center [725, 266] width 332 height 54
type input "****"
click at [719, 380] on icon "button" at bounding box center [725, 378] width 20 height 20
click at [704, 270] on input at bounding box center [725, 266] width 332 height 54
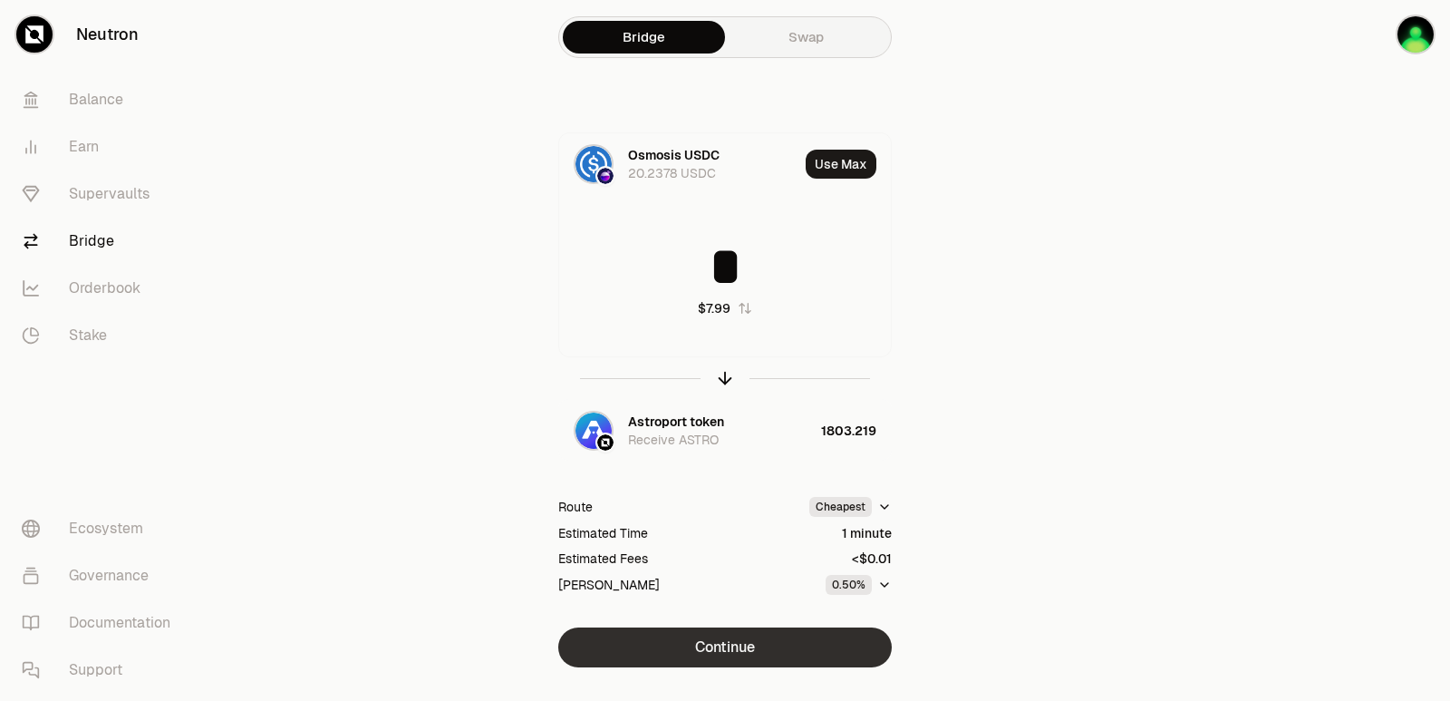
type input "*"
click at [706, 646] on button "Continue" at bounding box center [725, 647] width 334 height 40
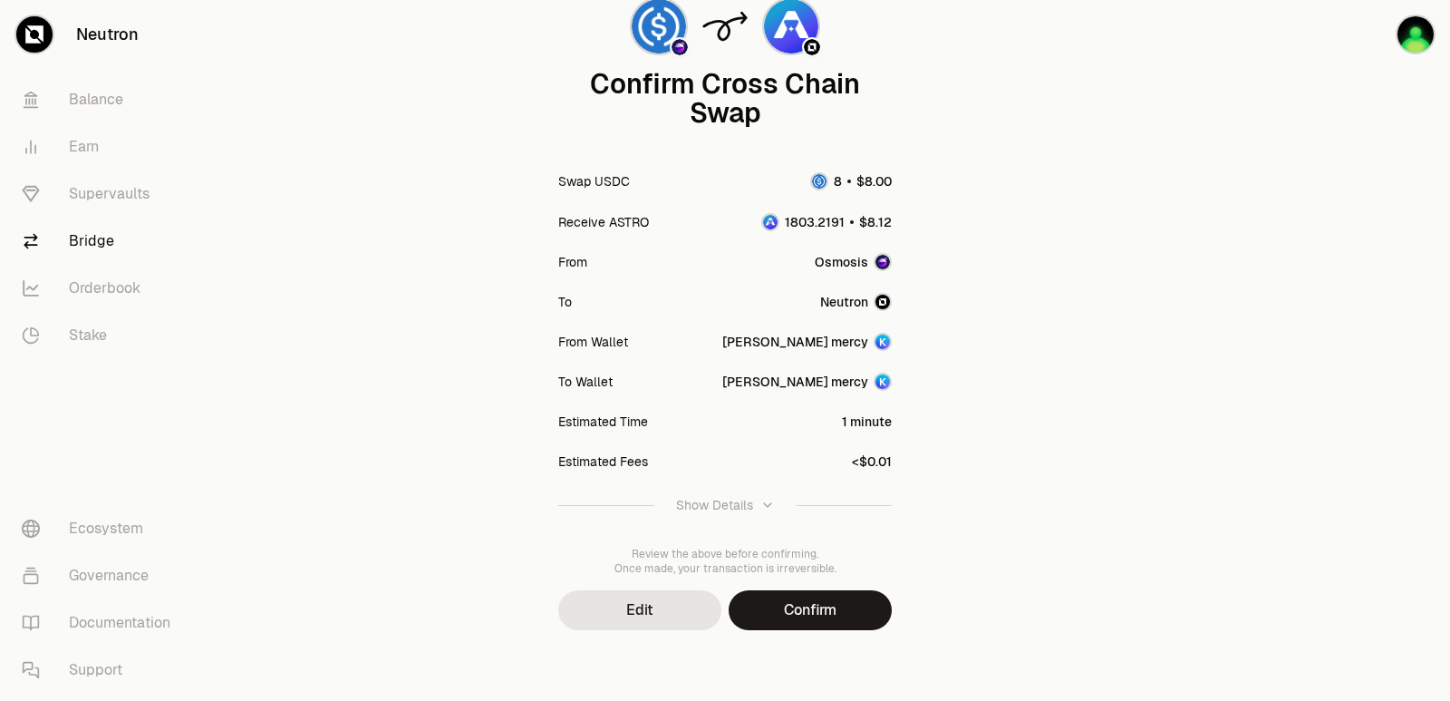
scroll to position [150, 0]
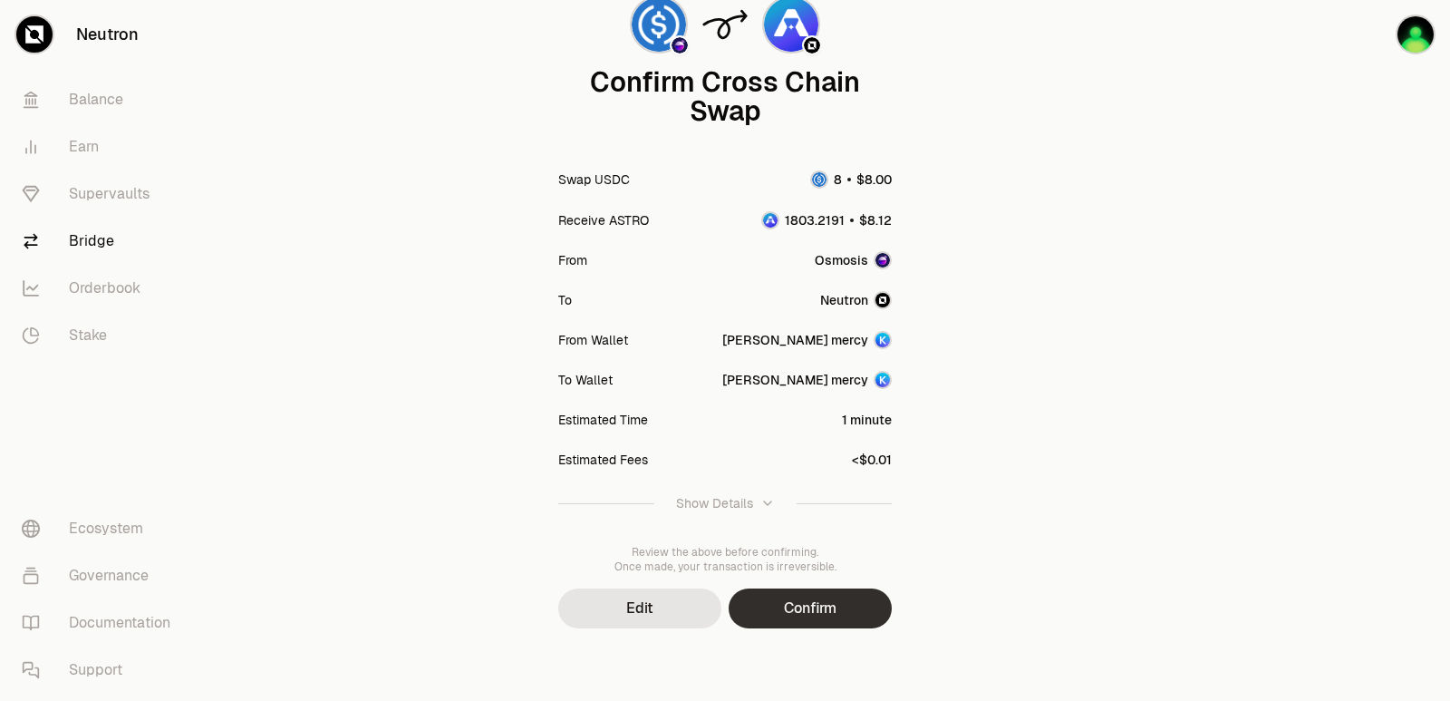
click at [806, 622] on button "Confirm" at bounding box center [810, 608] width 163 height 40
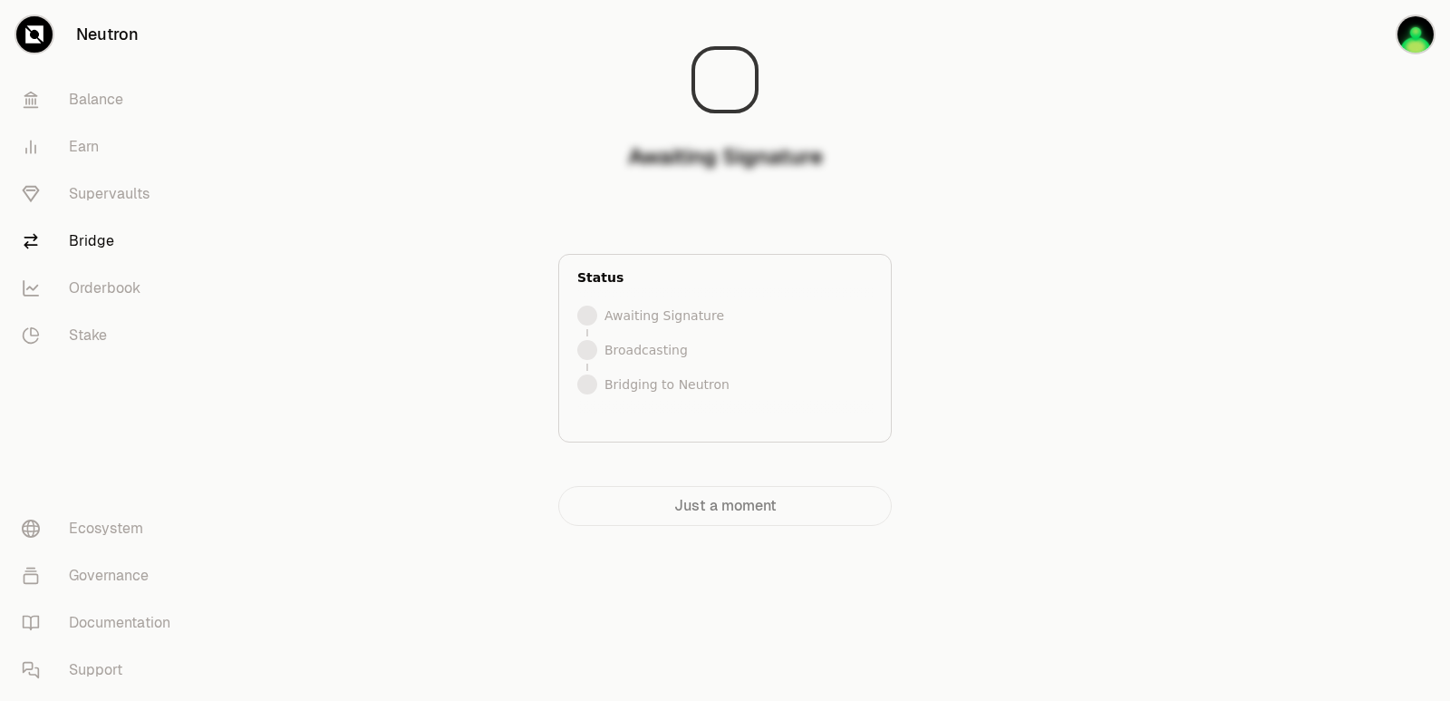
scroll to position [0, 0]
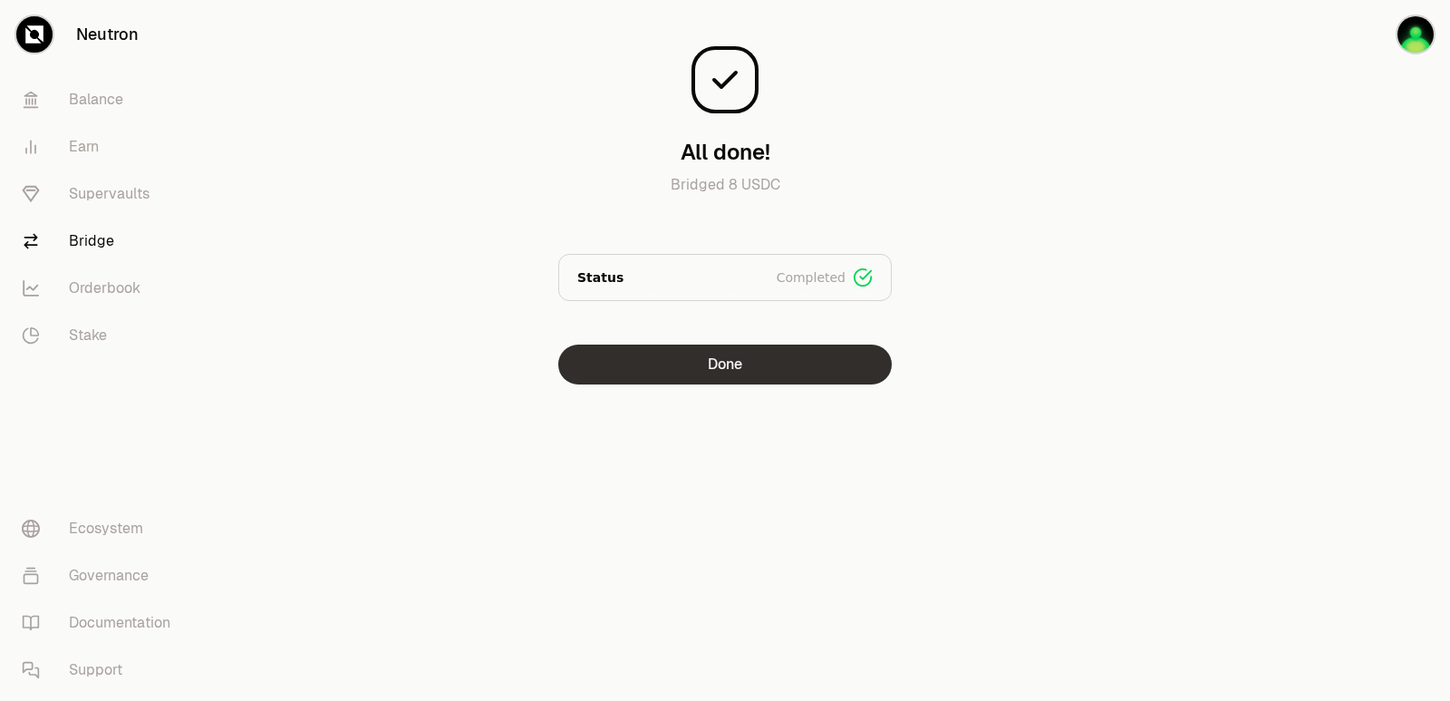
click at [664, 369] on button "Done" at bounding box center [725, 364] width 334 height 40
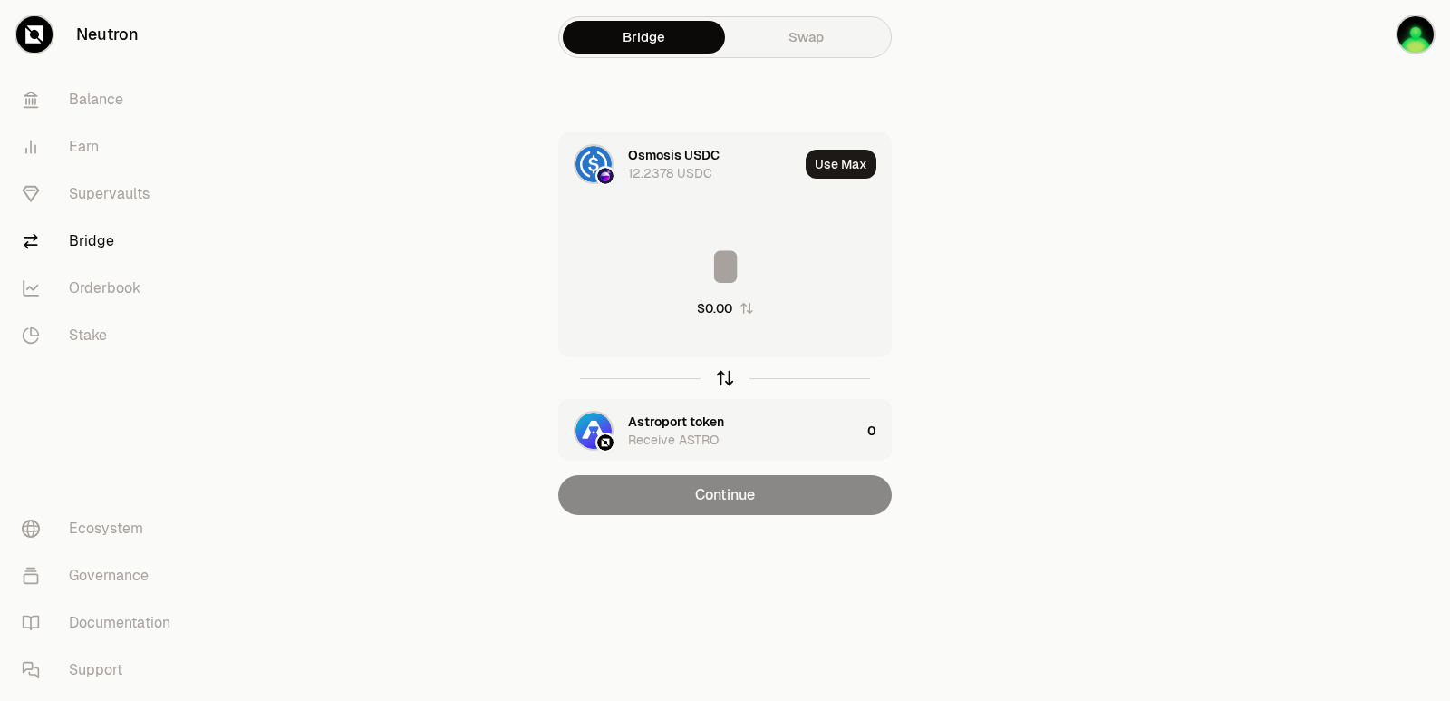
click at [719, 372] on icon "button" at bounding box center [725, 378] width 20 height 20
click at [838, 169] on button "Use Max" at bounding box center [841, 164] width 71 height 29
type input "**********"
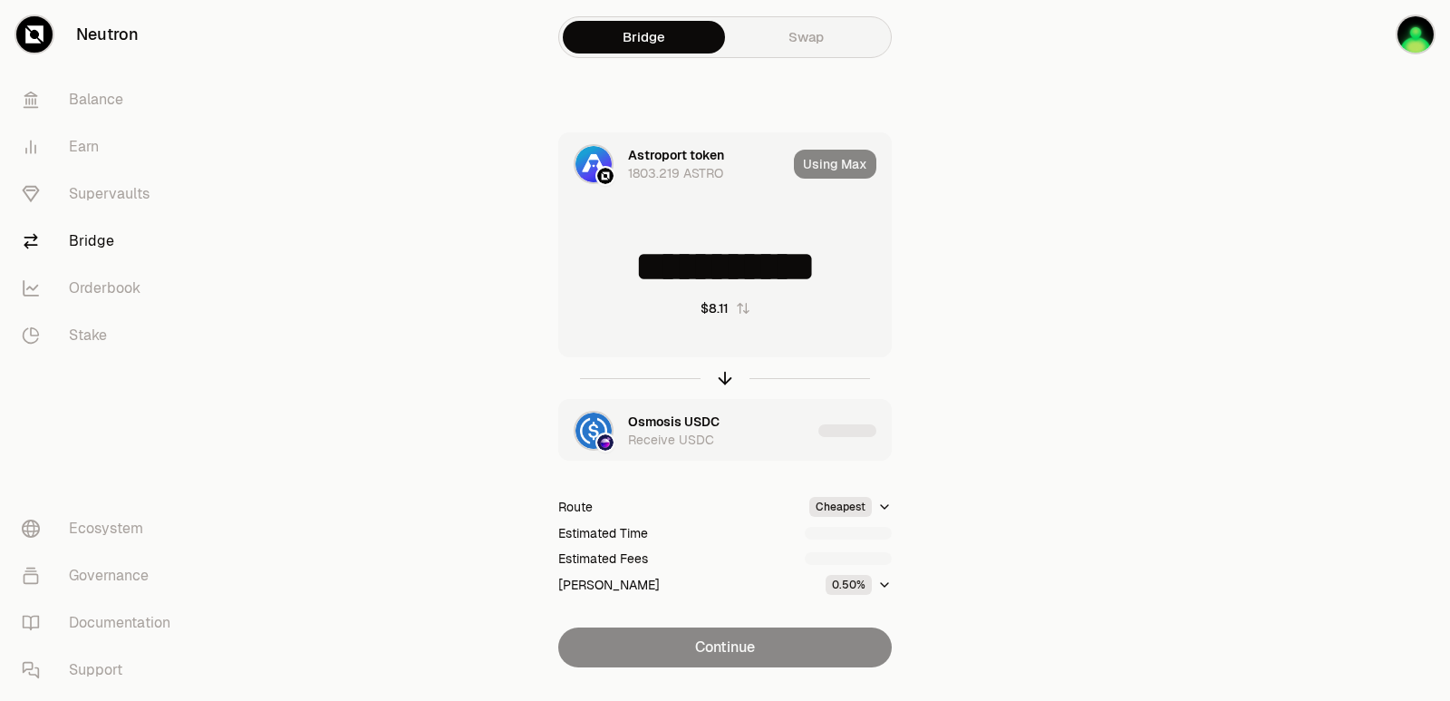
scroll to position [39, 0]
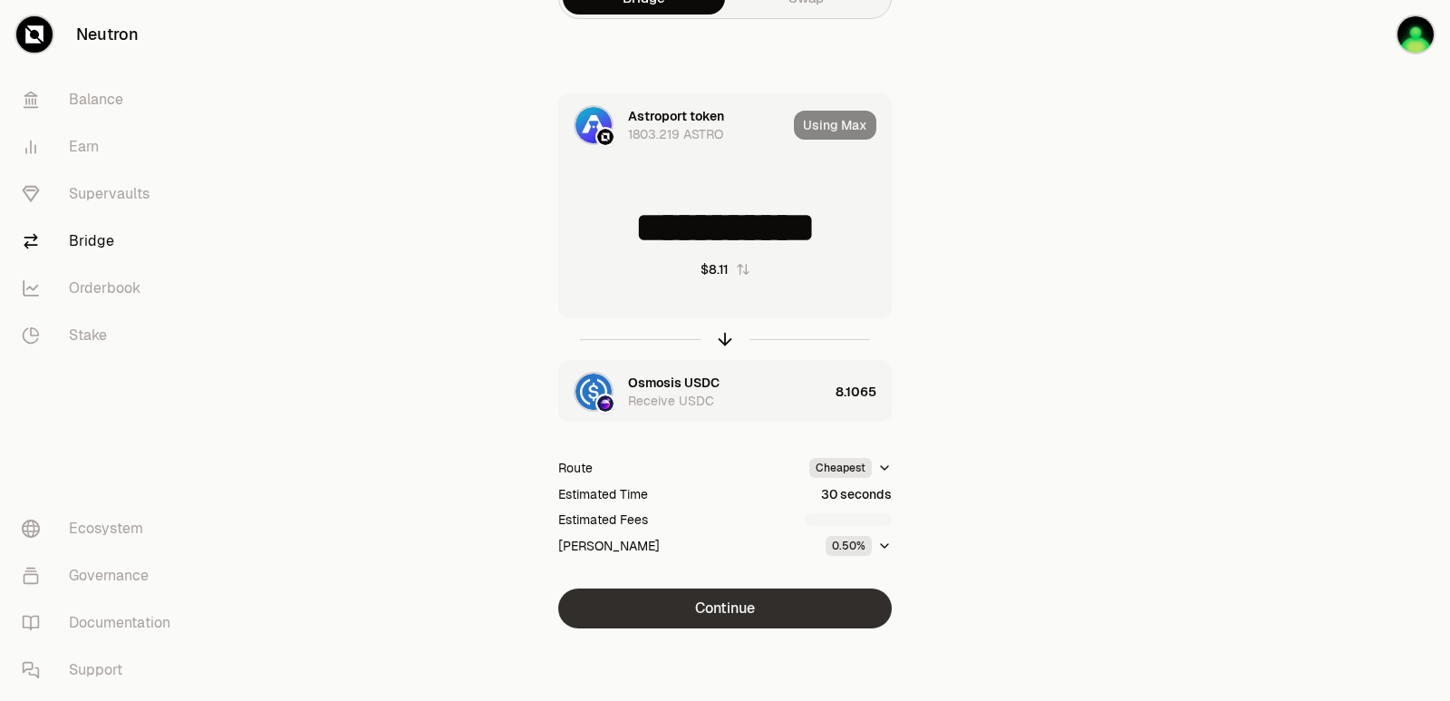
click at [752, 598] on button "Continue" at bounding box center [725, 608] width 334 height 40
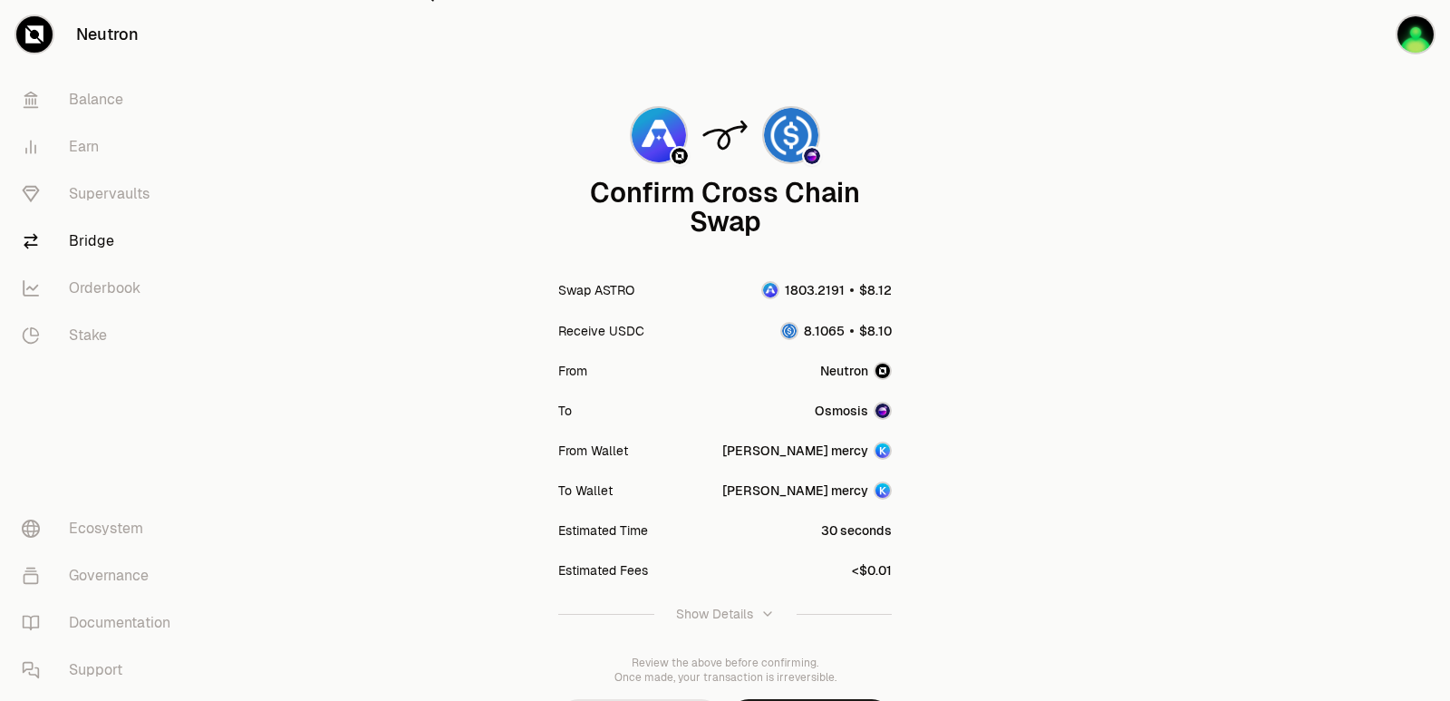
scroll to position [150, 0]
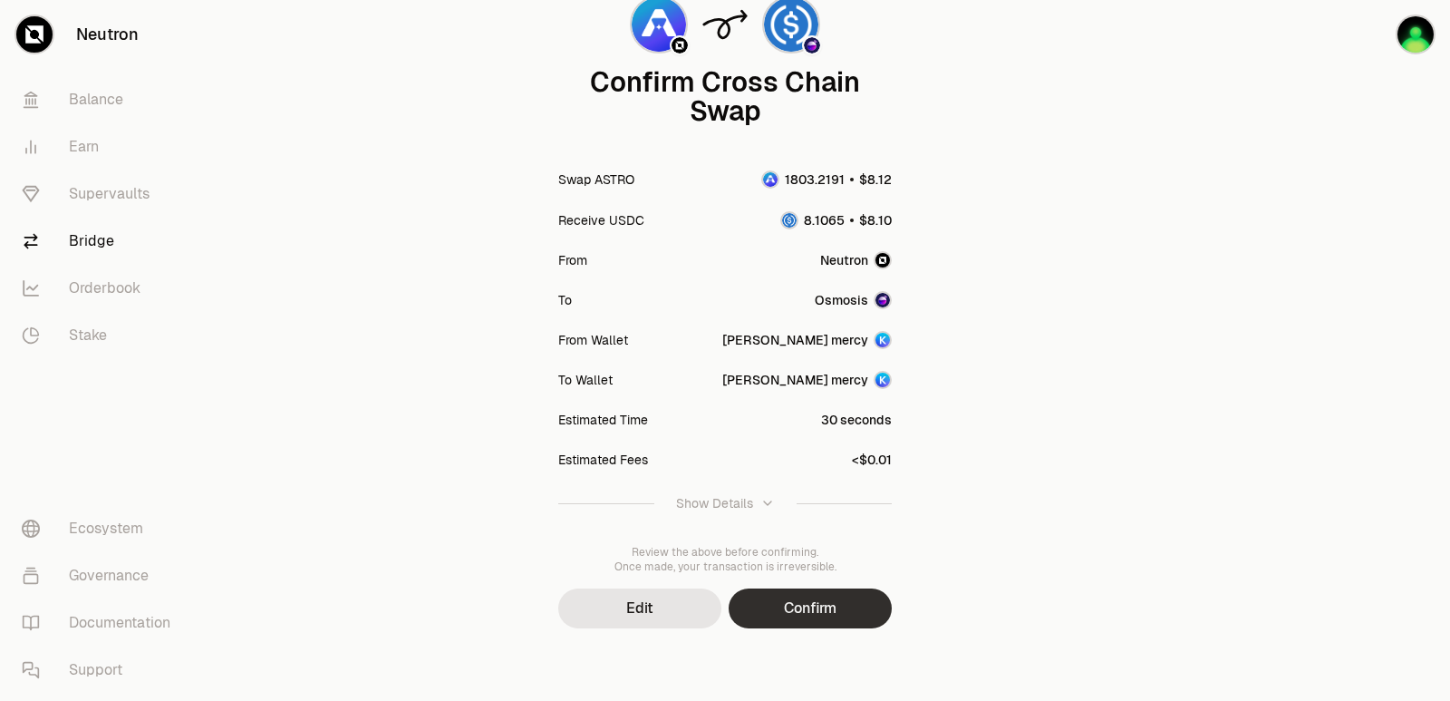
click at [779, 618] on button "Confirm" at bounding box center [810, 608] width 163 height 40
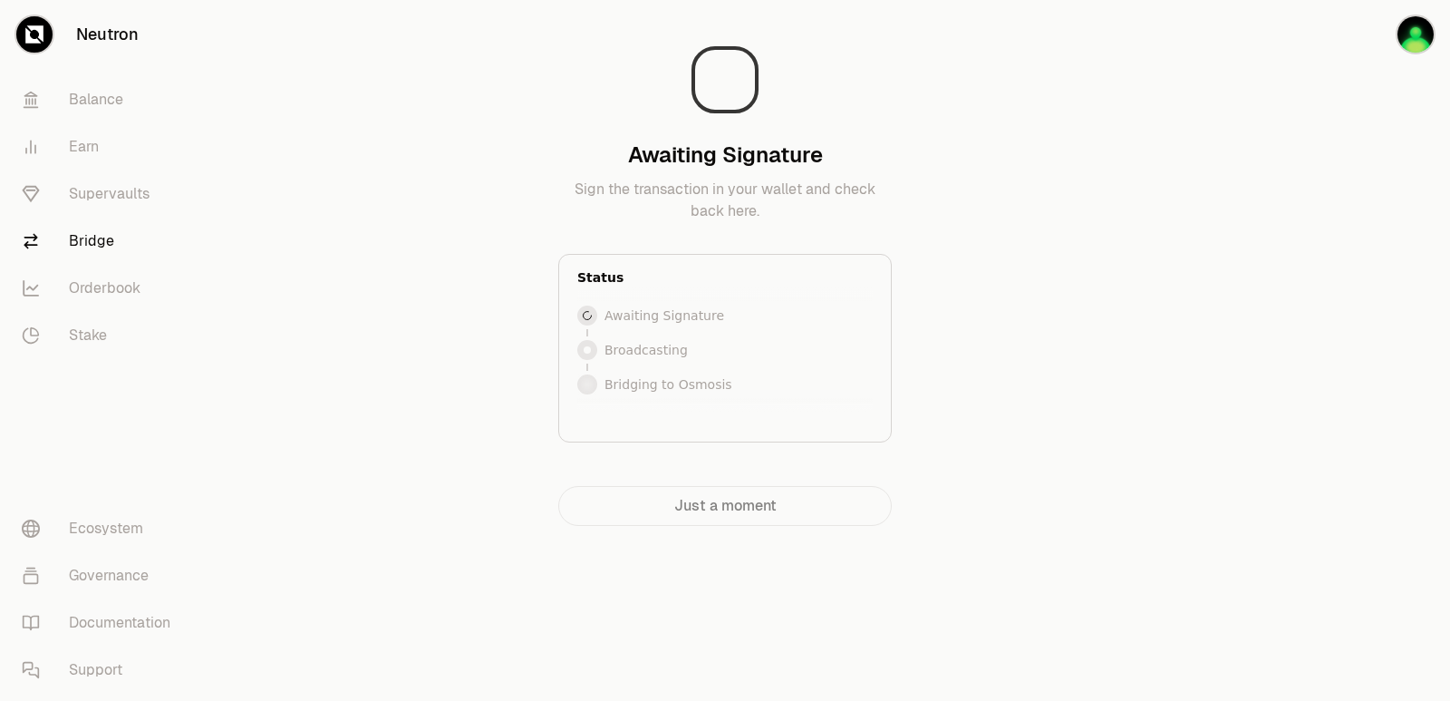
scroll to position [0, 0]
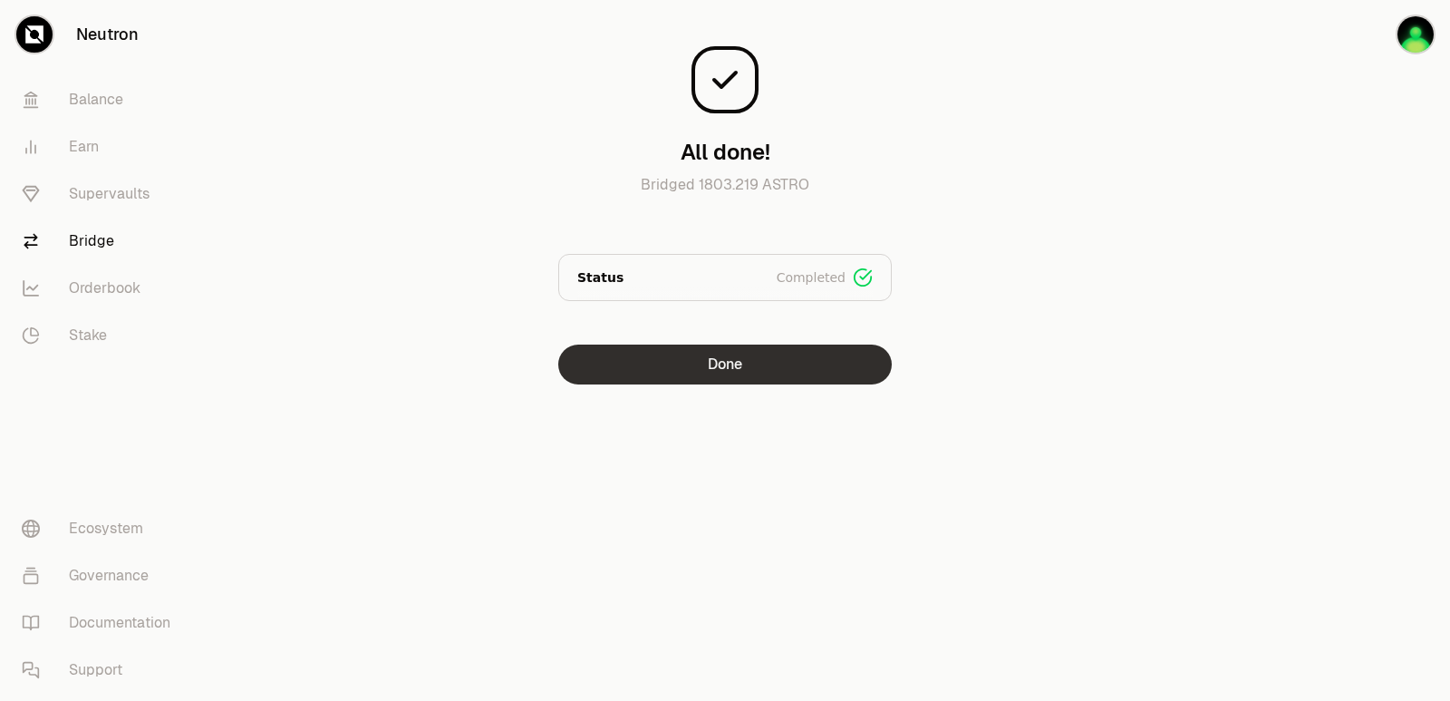
click at [722, 348] on button "Done" at bounding box center [725, 364] width 334 height 40
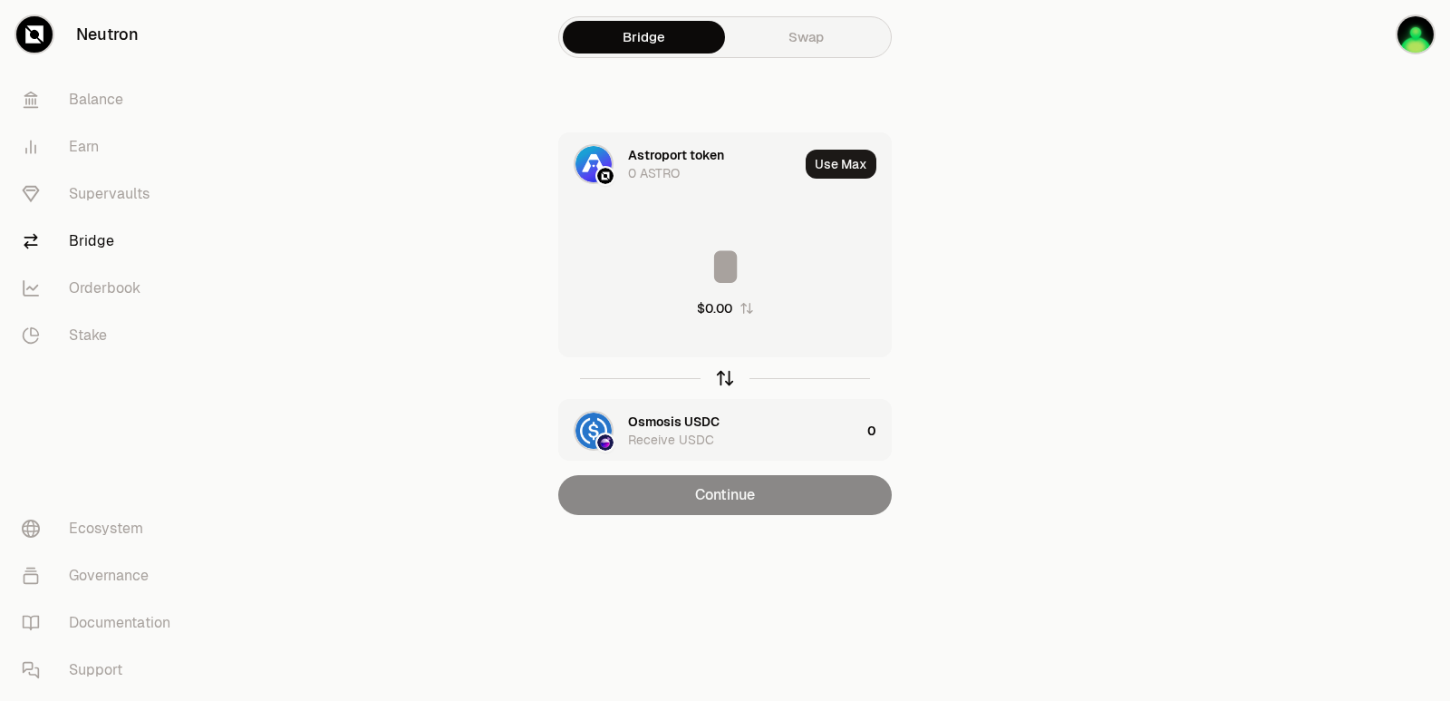
click at [723, 378] on icon "button" at bounding box center [725, 378] width 20 height 20
click at [1122, 399] on main "Bridge Swap Astroport token 0 ASTRO Use Max $0.00 Osmosis USDC Receive USDC 0 C…" at bounding box center [826, 293] width 1247 height 587
click at [723, 386] on icon "button" at bounding box center [725, 378] width 20 height 20
click at [707, 263] on input at bounding box center [725, 266] width 332 height 54
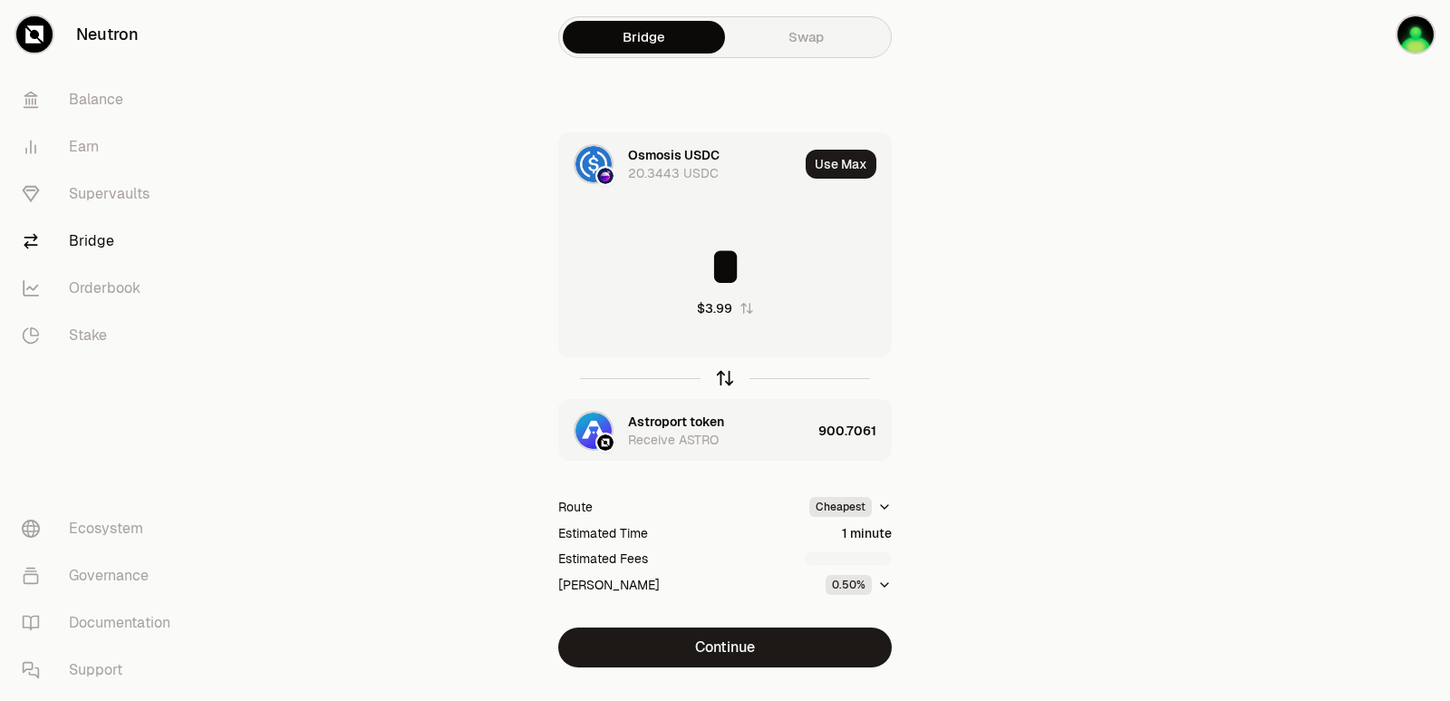
click at [728, 376] on icon "button" at bounding box center [725, 378] width 20 height 20
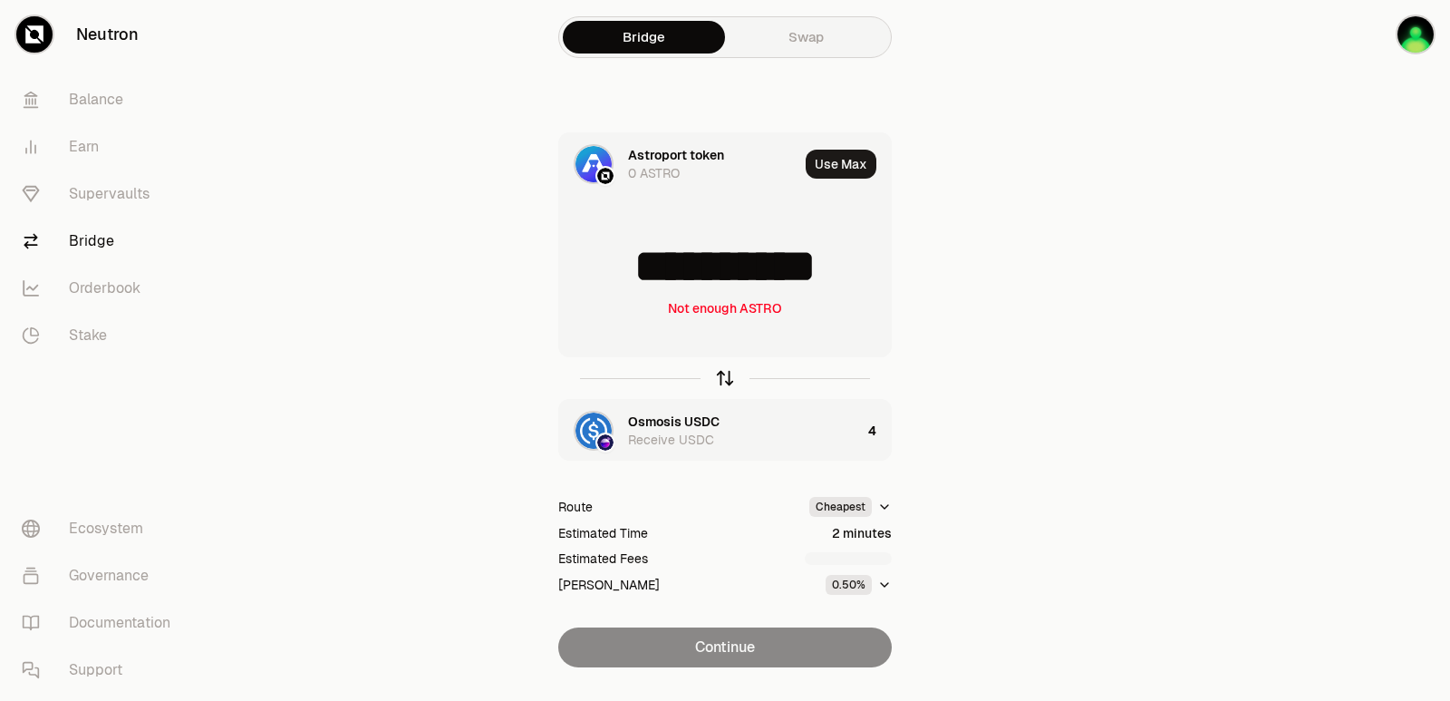
click at [729, 378] on icon "button" at bounding box center [725, 378] width 20 height 20
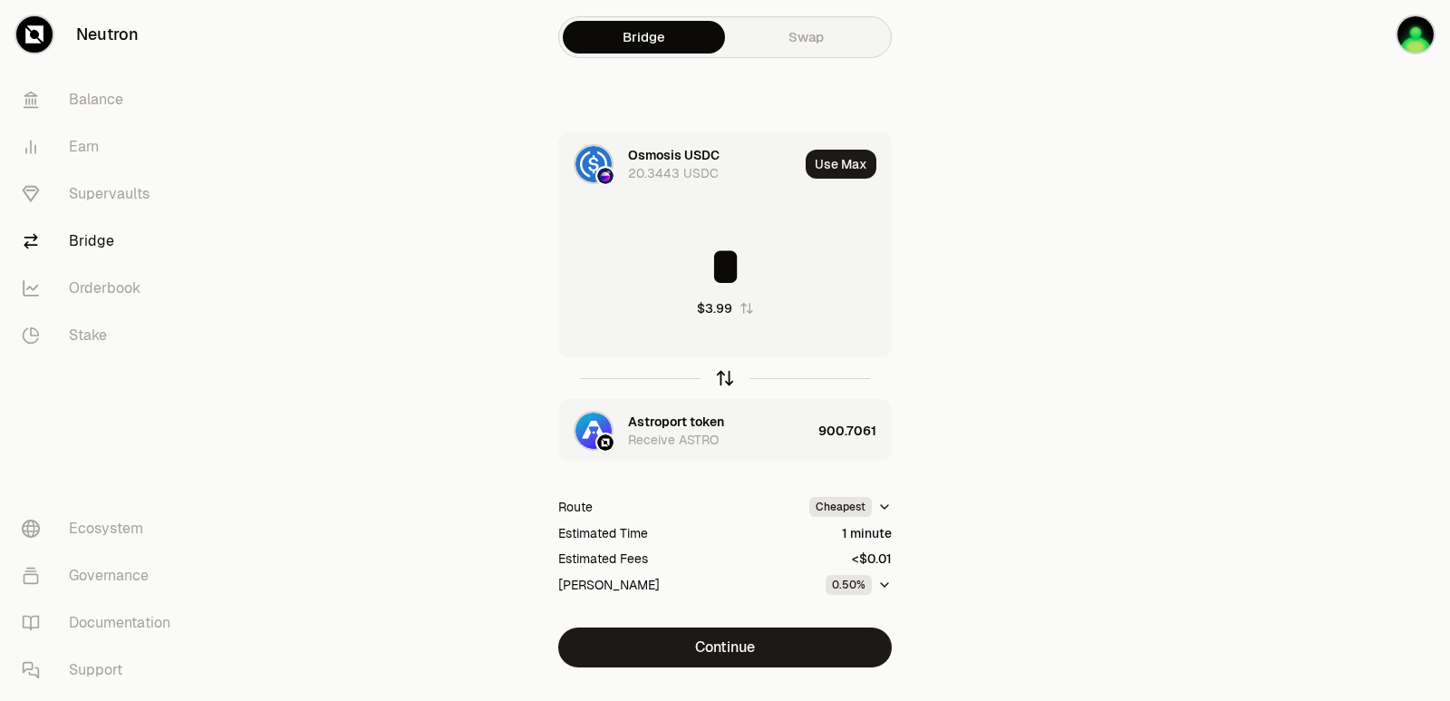
click at [729, 378] on icon "button" at bounding box center [725, 378] width 20 height 20
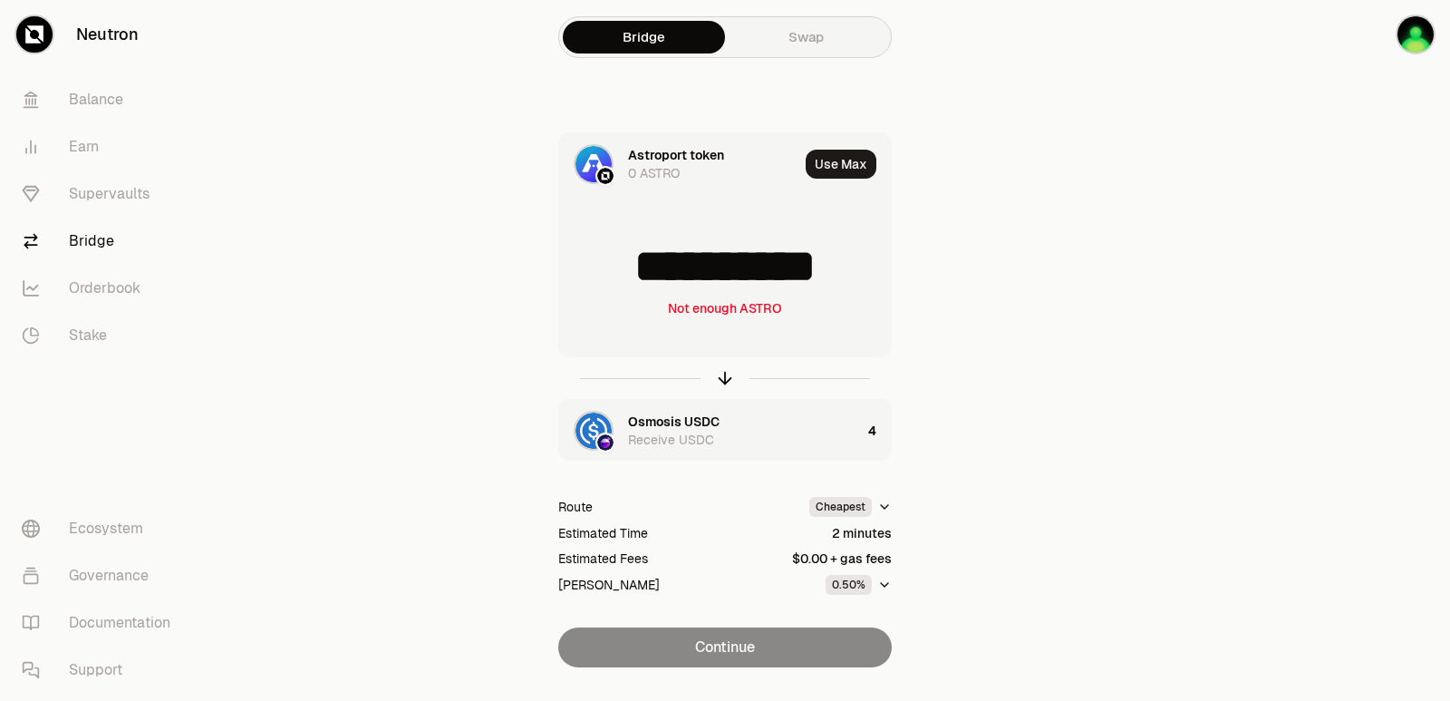
drag, startPoint x: 858, startPoint y: 273, endPoint x: 562, endPoint y: 273, distance: 295.5
click at [562, 273] on input "**********" at bounding box center [725, 266] width 332 height 54
type input "***"
click at [724, 379] on icon "button" at bounding box center [725, 378] width 20 height 20
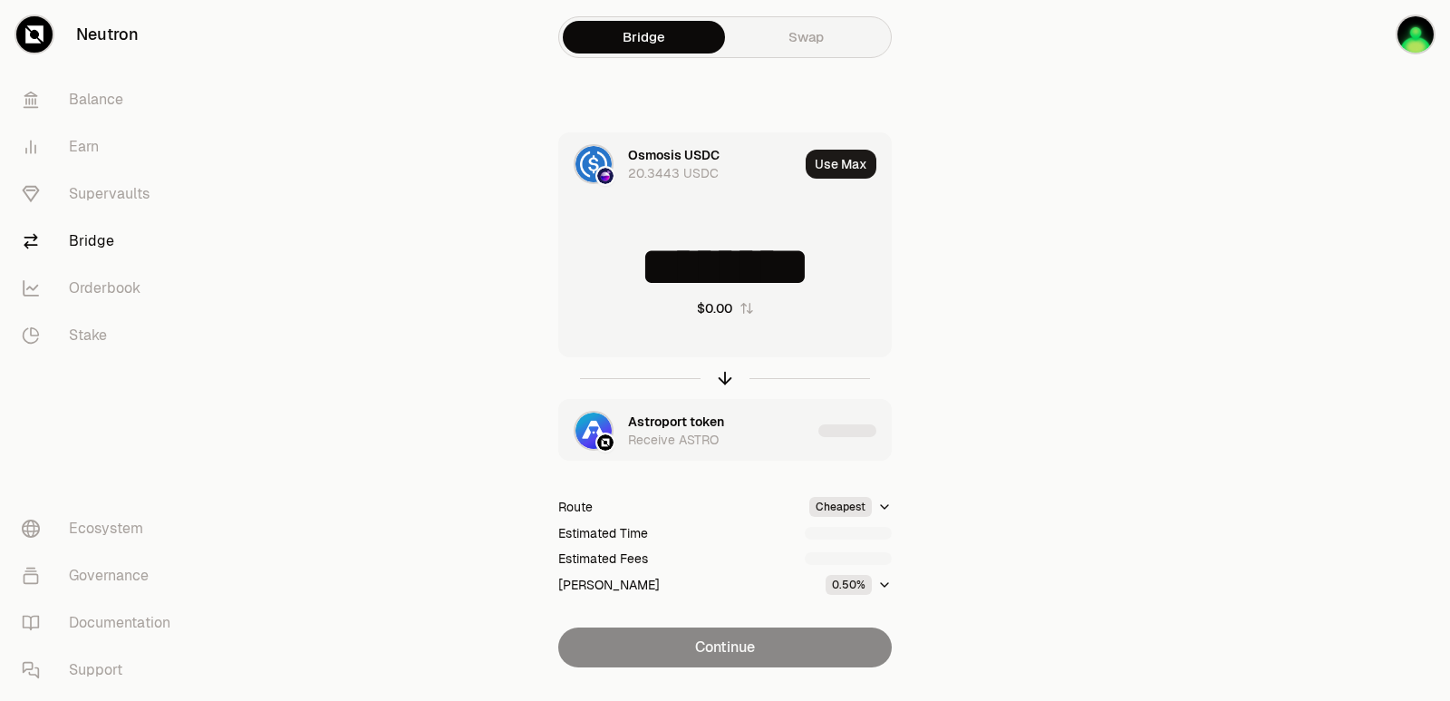
click at [737, 272] on input "********" at bounding box center [725, 266] width 332 height 54
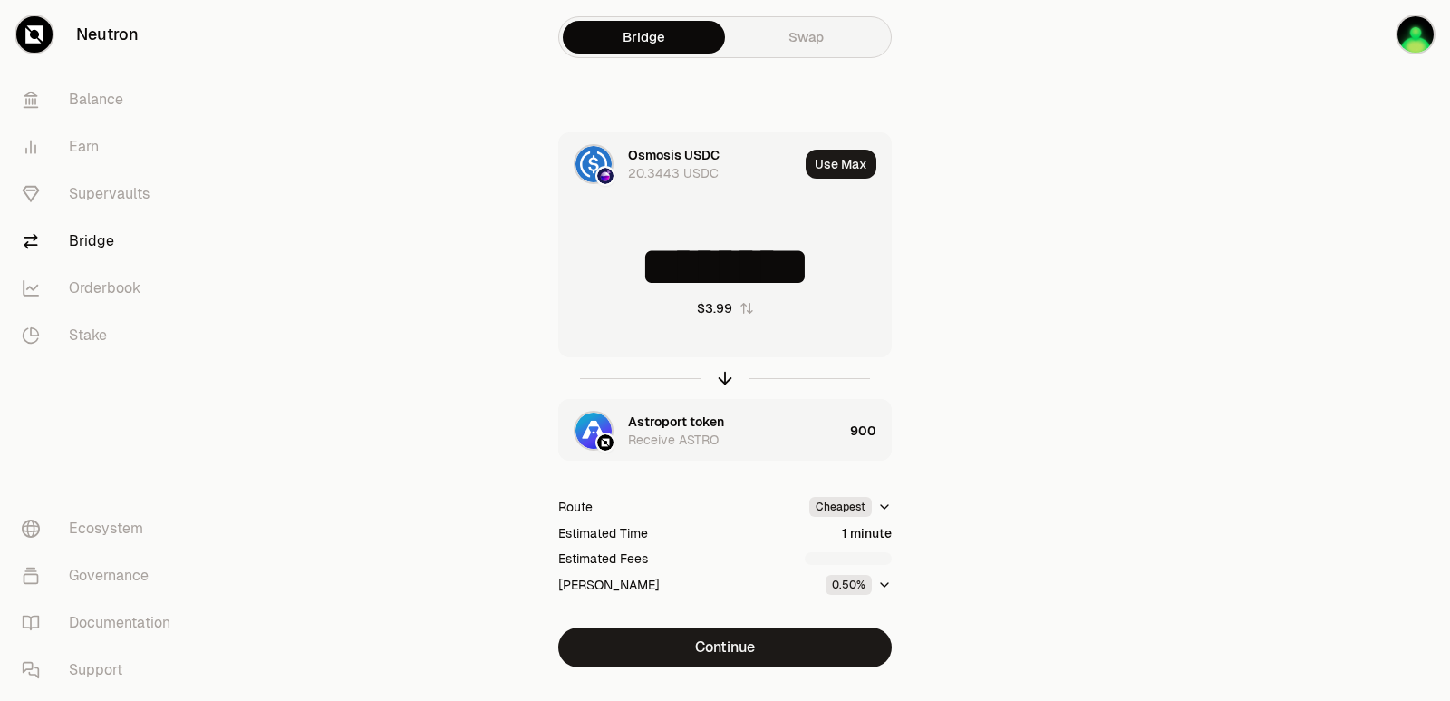
click at [737, 272] on input "********" at bounding box center [725, 266] width 332 height 54
click at [723, 377] on icon "button" at bounding box center [725, 378] width 20 height 20
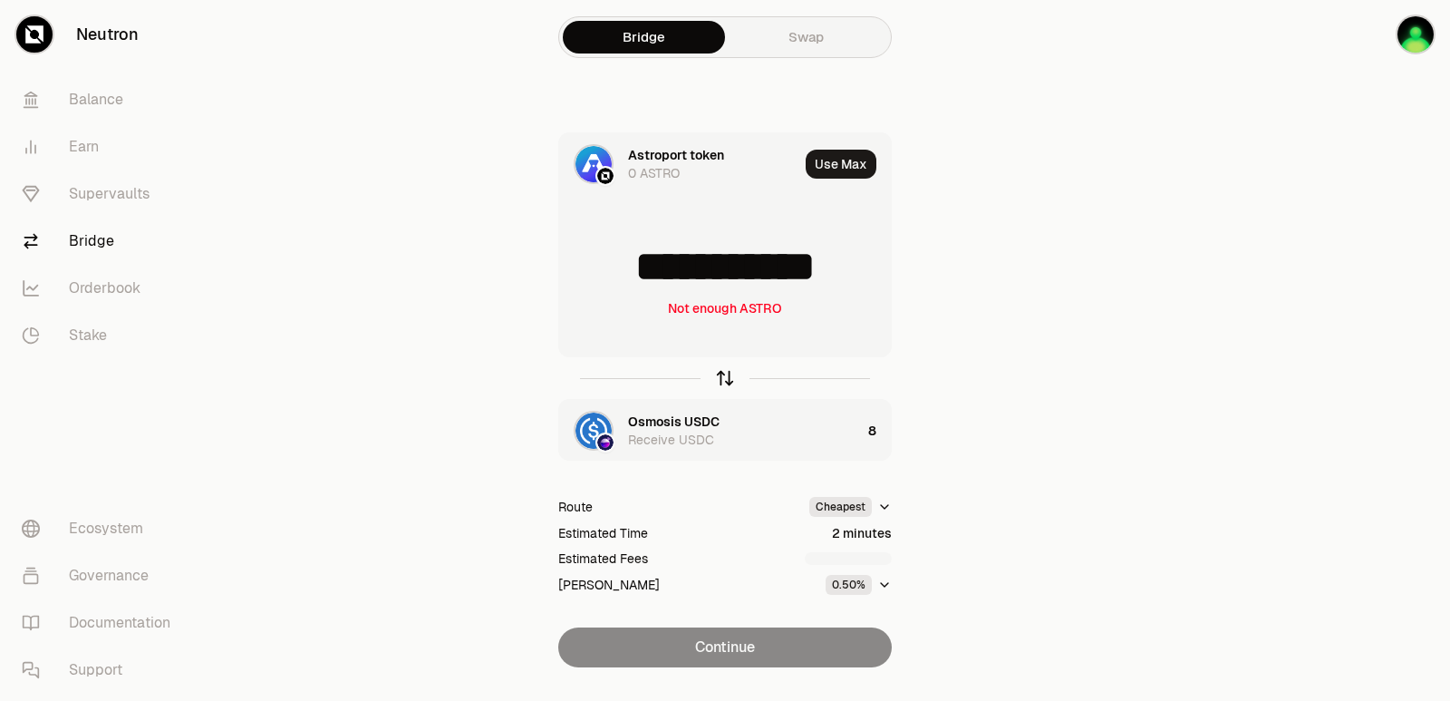
click at [723, 377] on icon "button" at bounding box center [725, 378] width 20 height 20
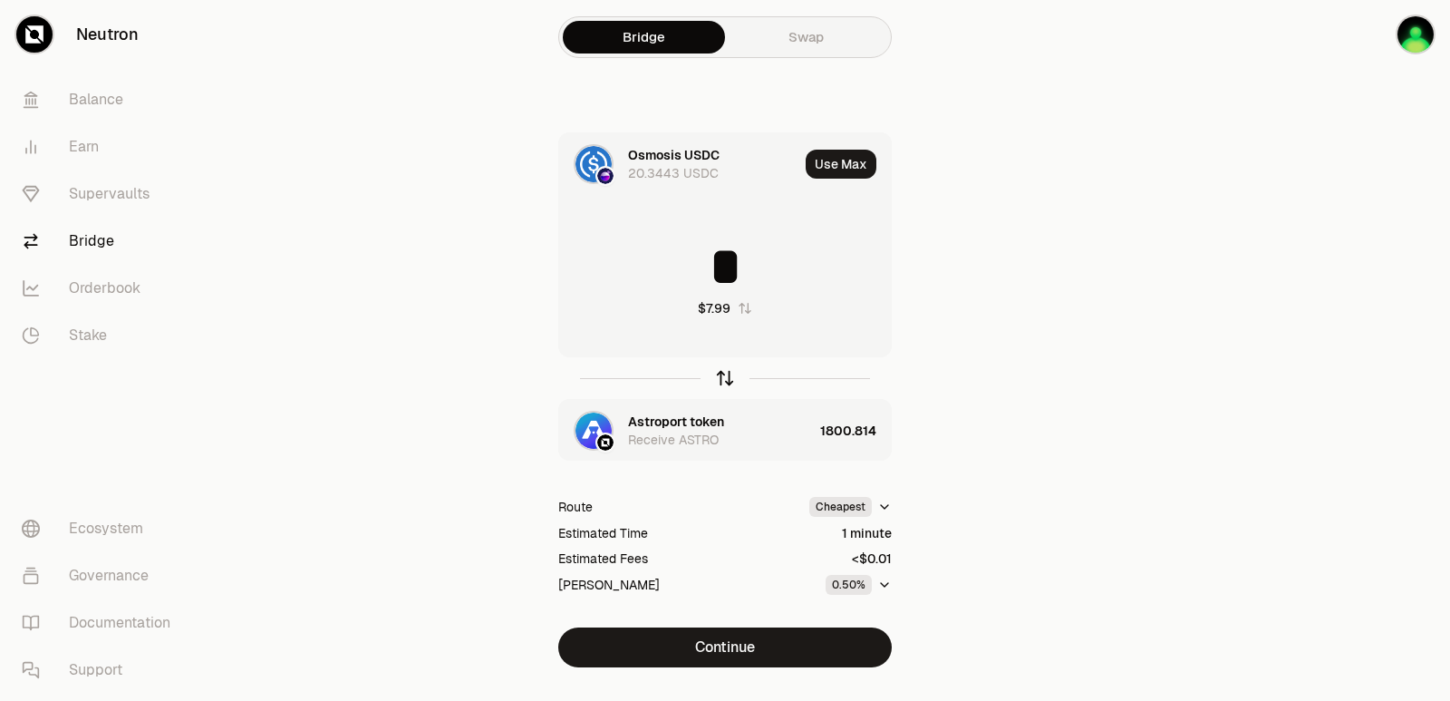
click at [723, 377] on icon "button" at bounding box center [725, 378] width 20 height 20
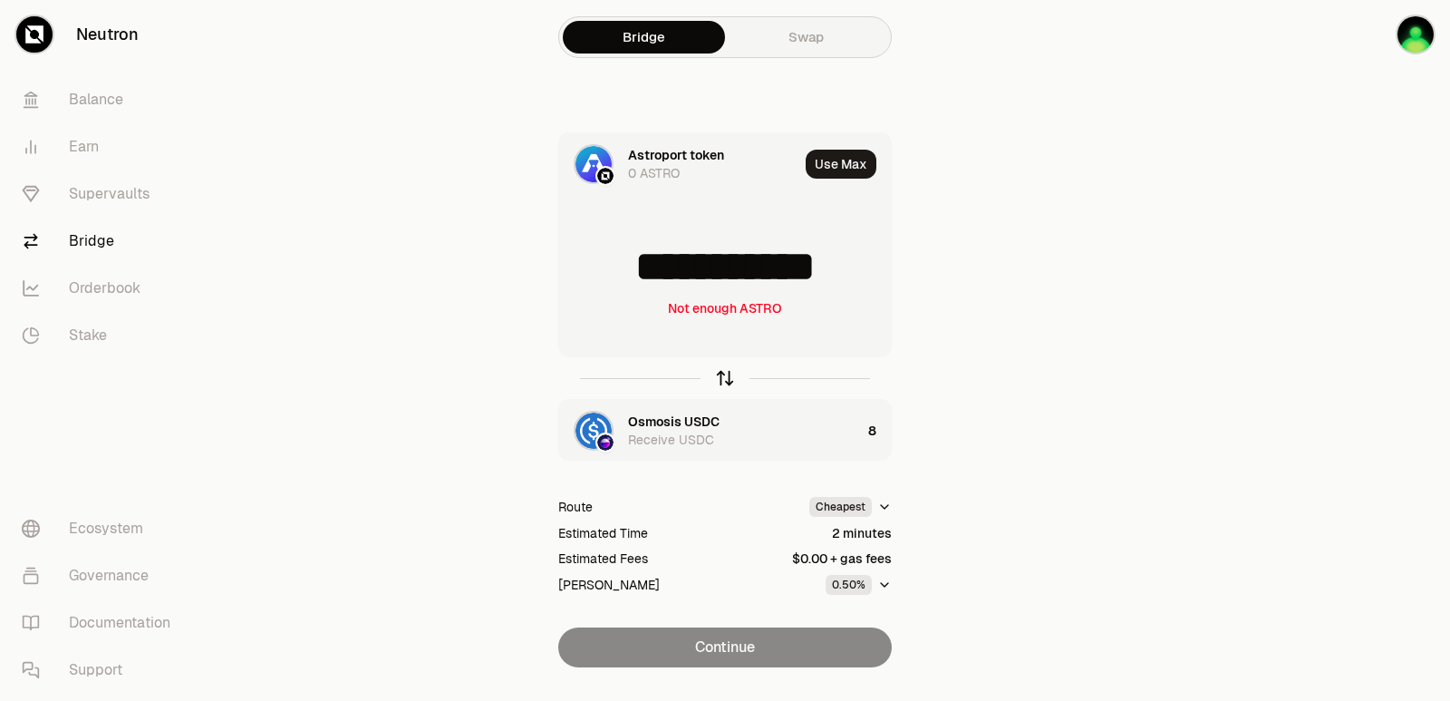
click at [723, 377] on icon "button" at bounding box center [725, 378] width 20 height 20
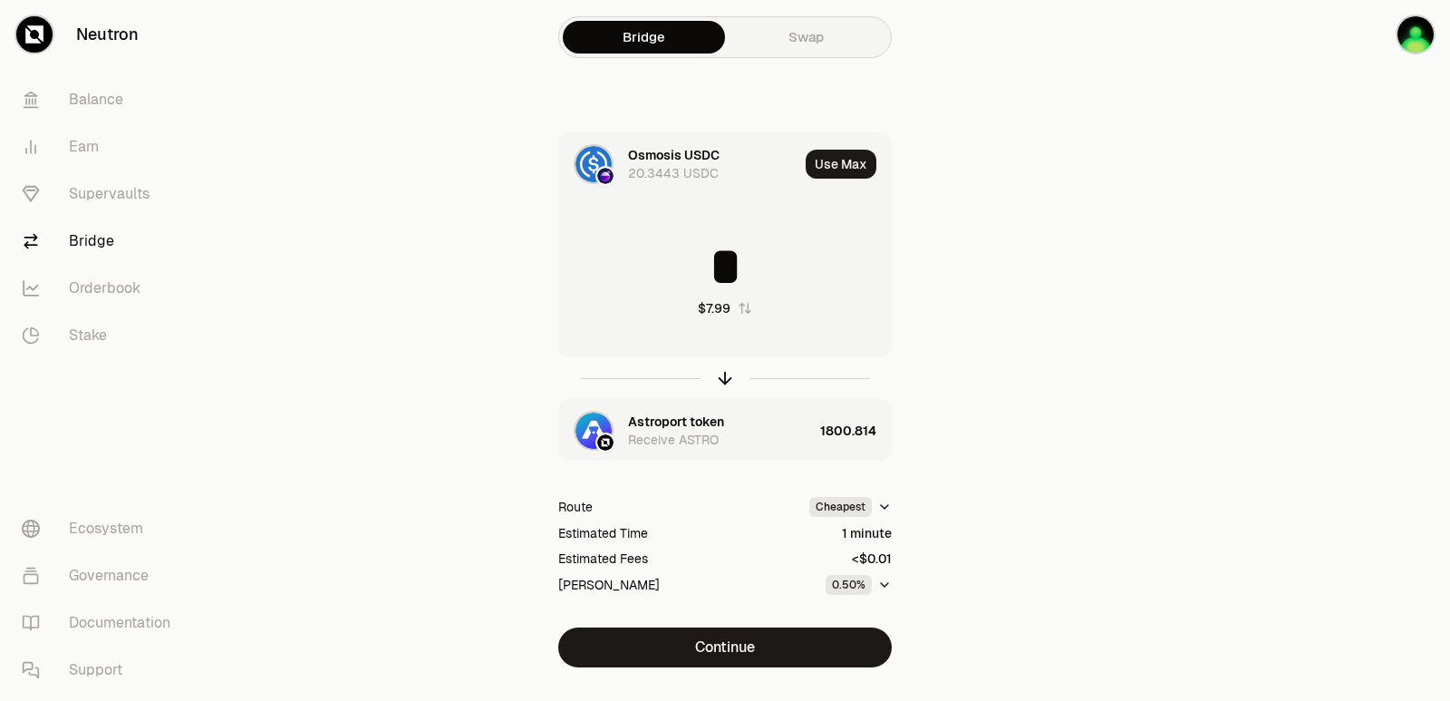
drag, startPoint x: 760, startPoint y: 244, endPoint x: 675, endPoint y: 259, distance: 85.7
click at [678, 259] on input "*" at bounding box center [725, 266] width 332 height 54
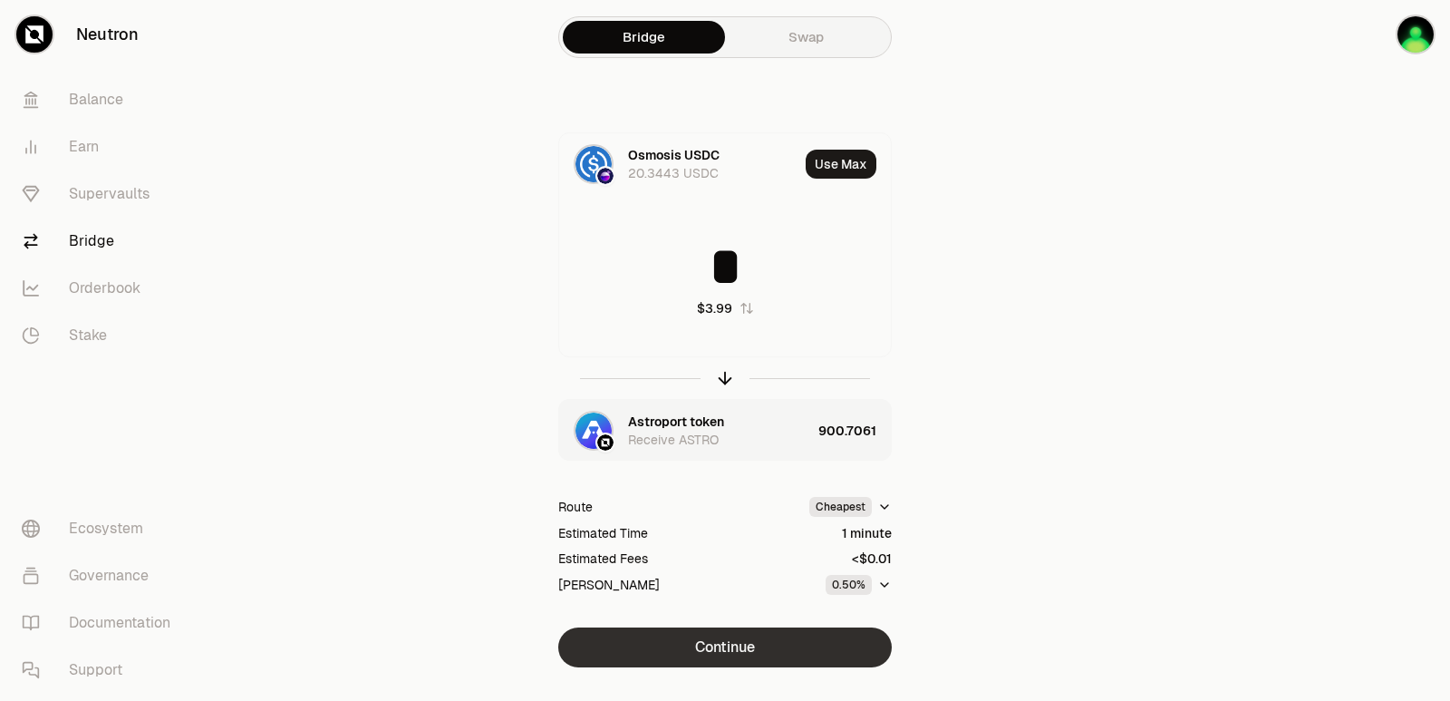
type input "*"
click at [716, 646] on button "Continue" at bounding box center [725, 647] width 334 height 40
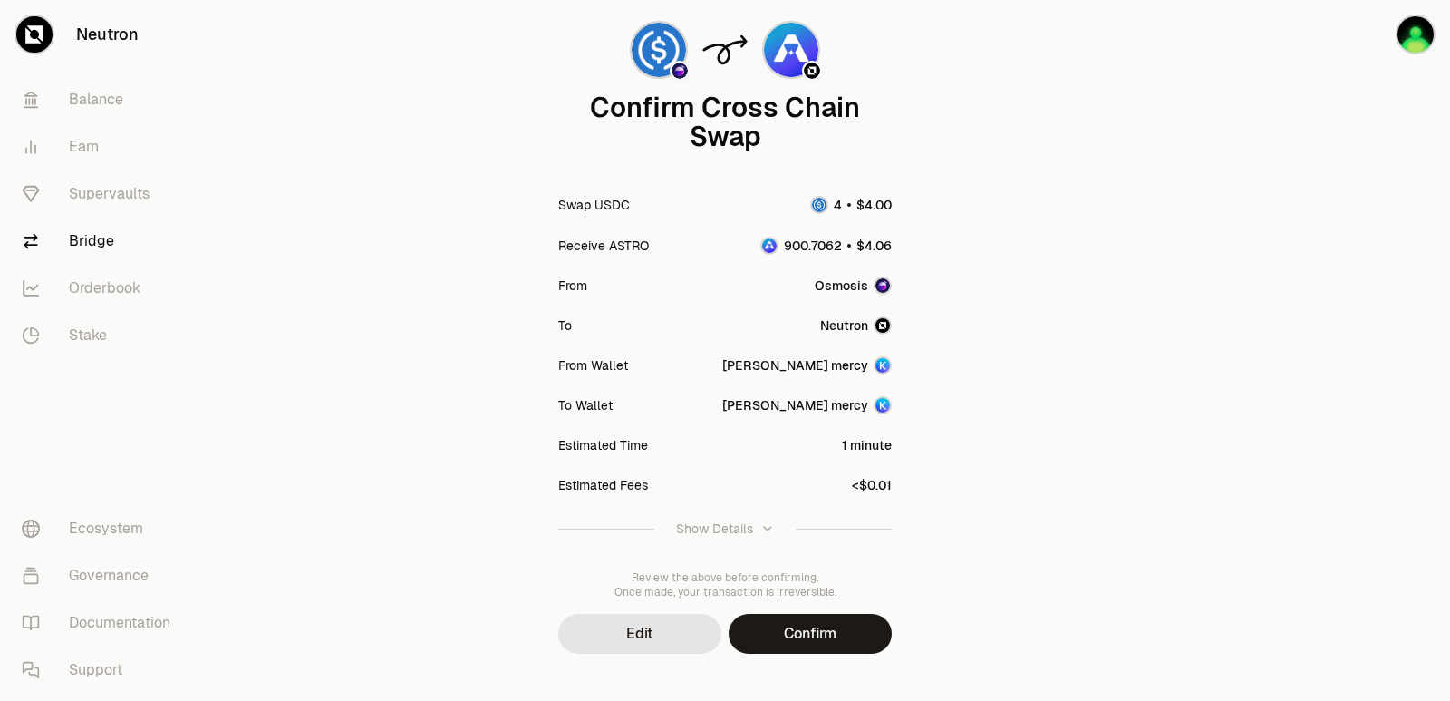
scroll to position [150, 0]
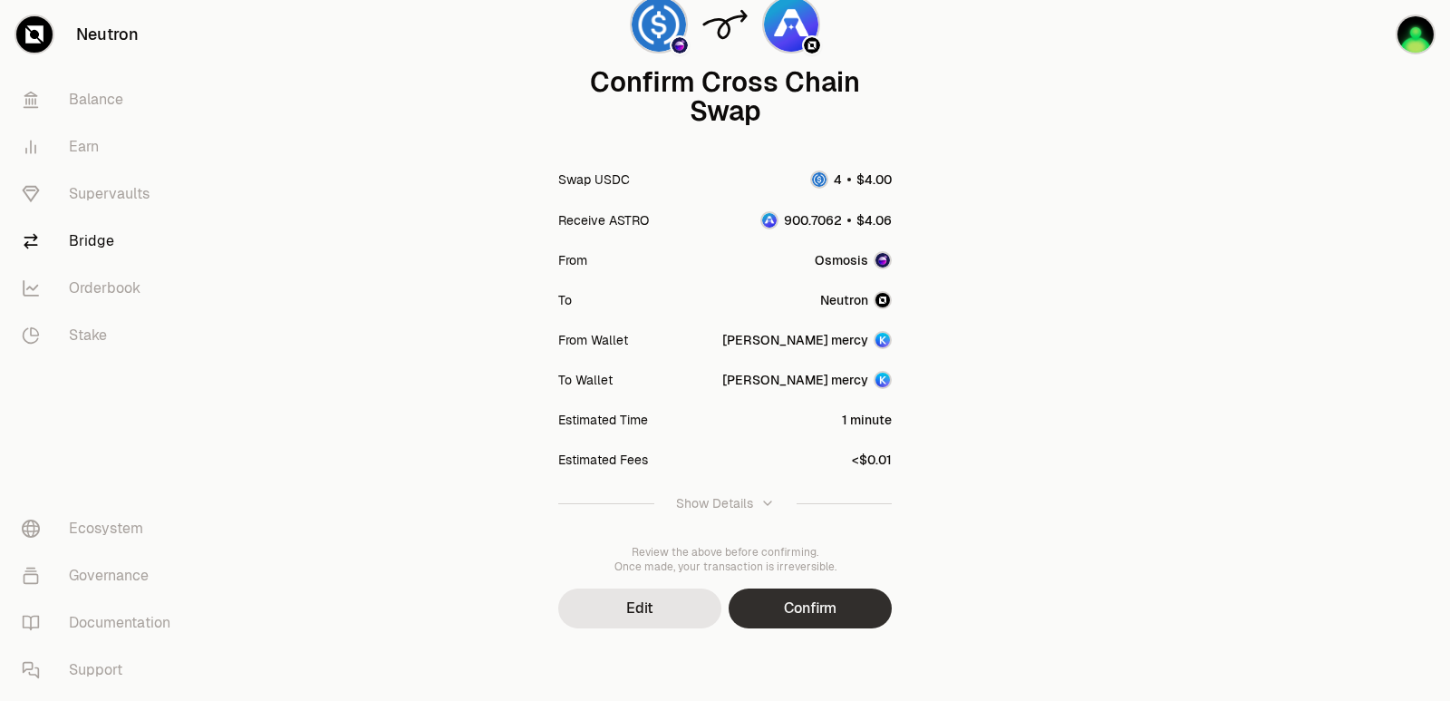
click at [824, 619] on button "Confirm" at bounding box center [810, 608] width 163 height 40
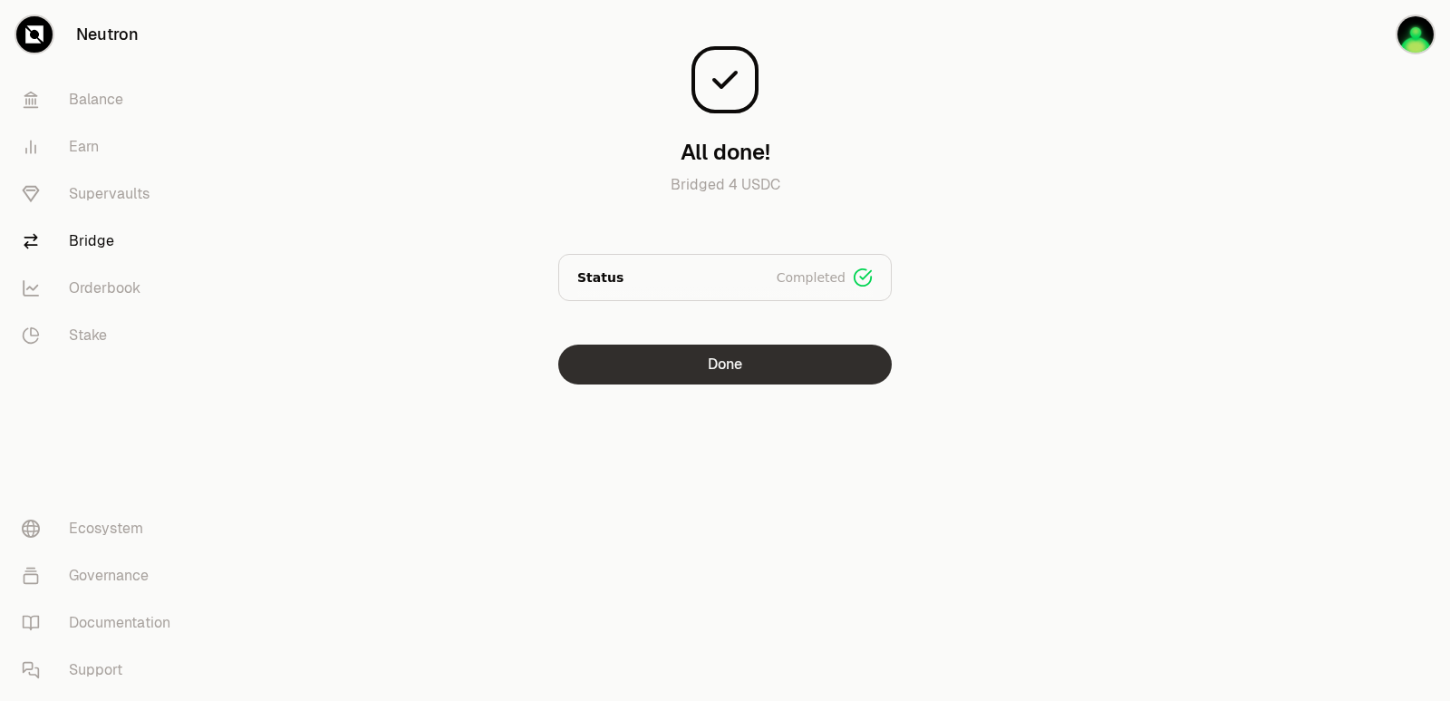
click at [687, 373] on button "Done" at bounding box center [725, 364] width 334 height 40
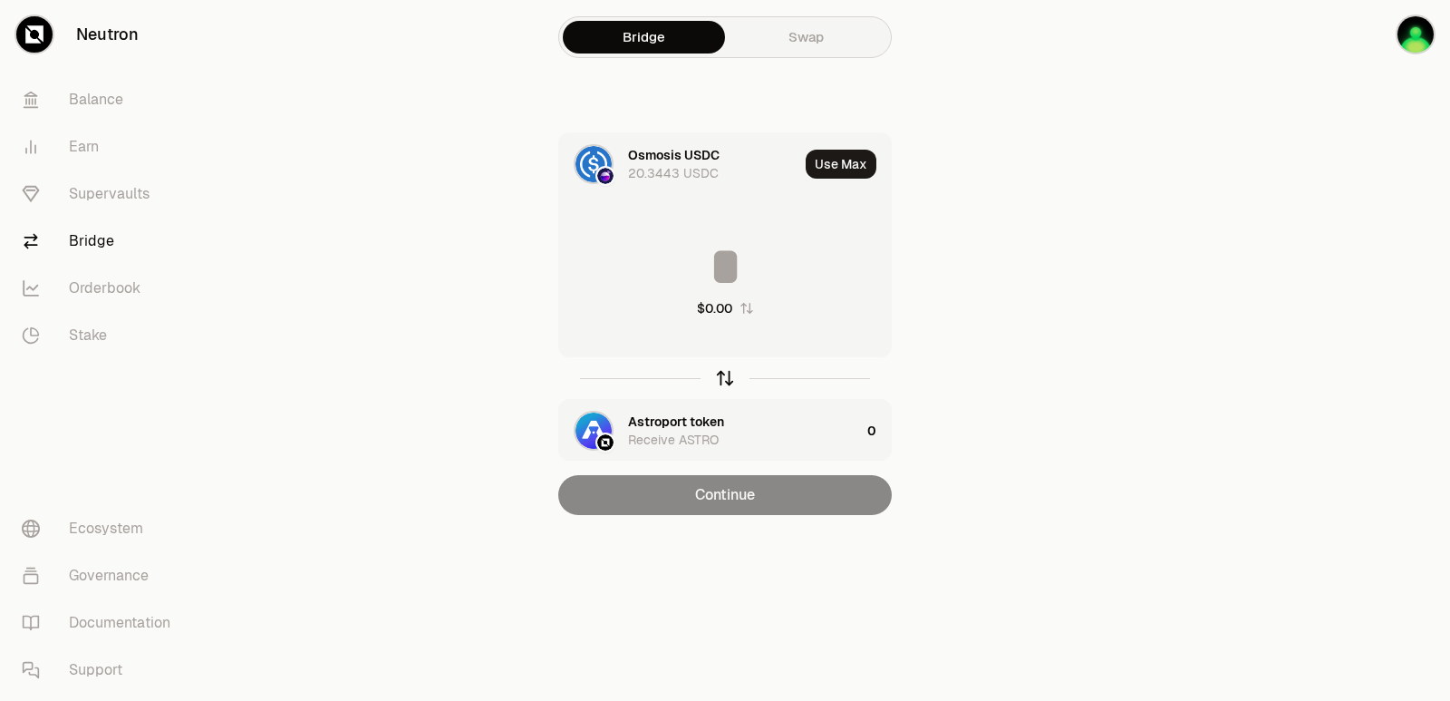
click at [725, 380] on icon "button" at bounding box center [725, 379] width 0 height 12
click at [856, 155] on button "Use Max" at bounding box center [841, 164] width 71 height 29
type input "**********"
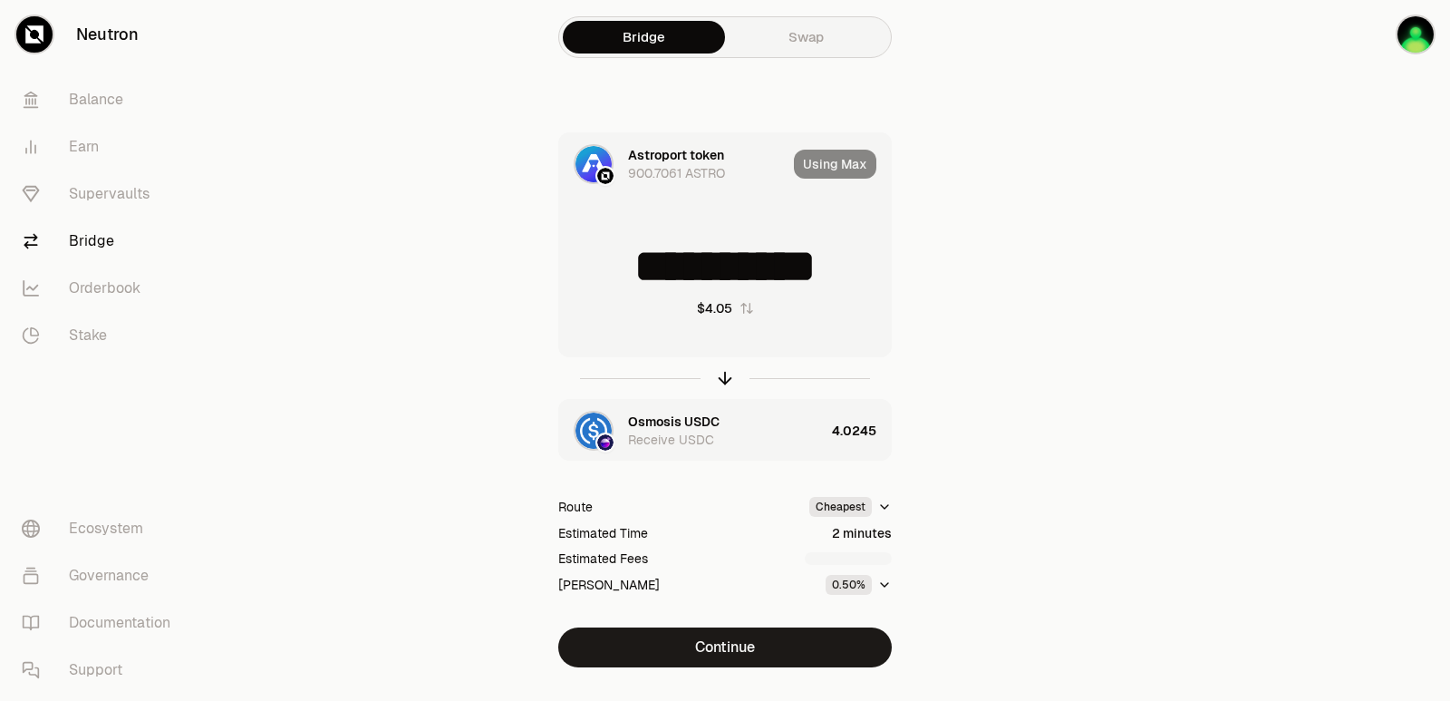
click at [717, 649] on button "Continue" at bounding box center [725, 647] width 334 height 40
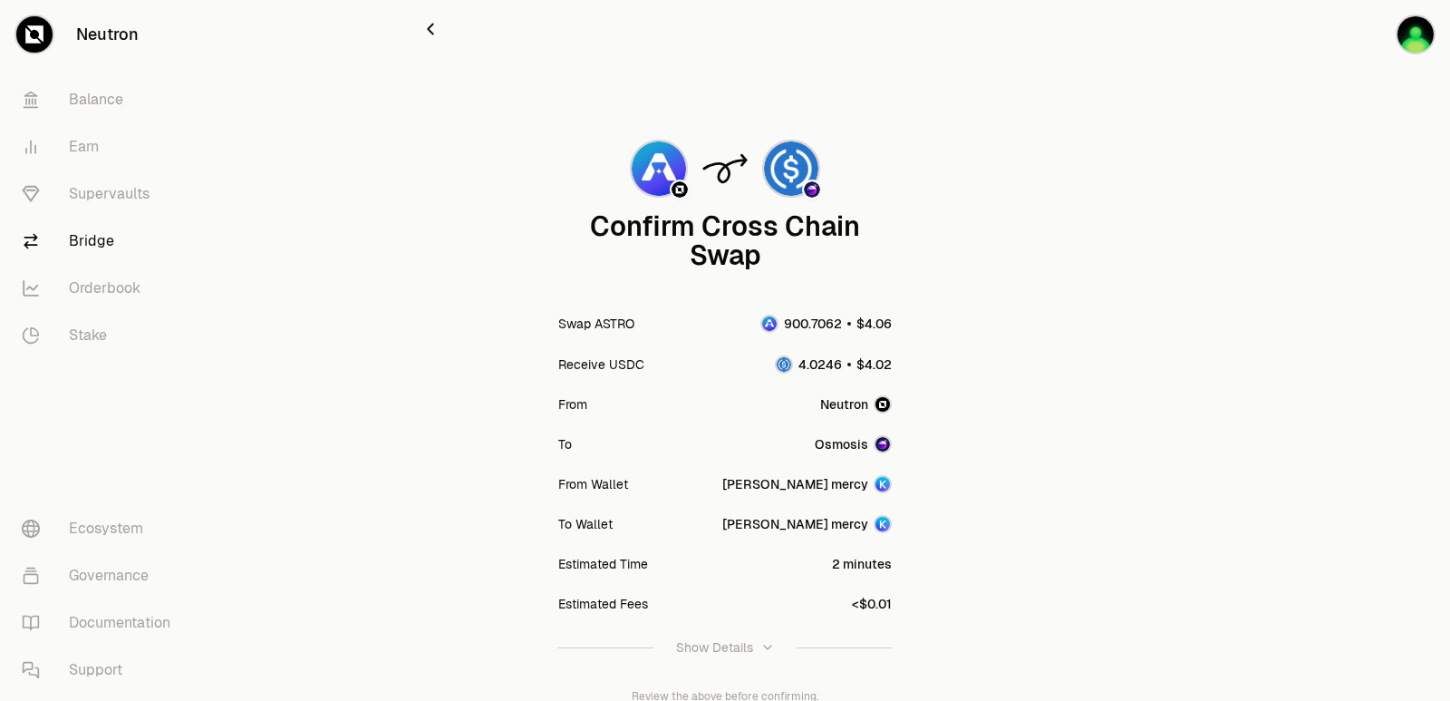
scroll to position [150, 0]
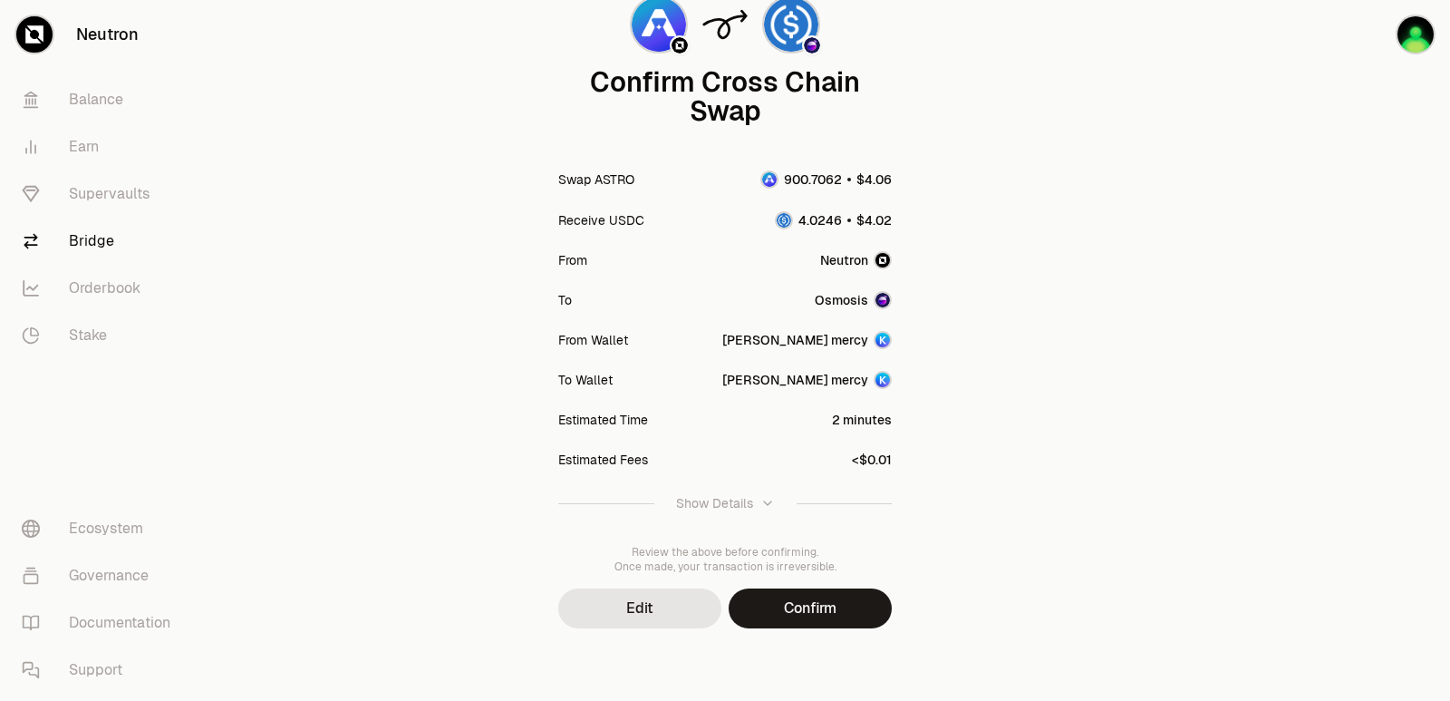
click at [788, 598] on button "Confirm" at bounding box center [810, 608] width 163 height 40
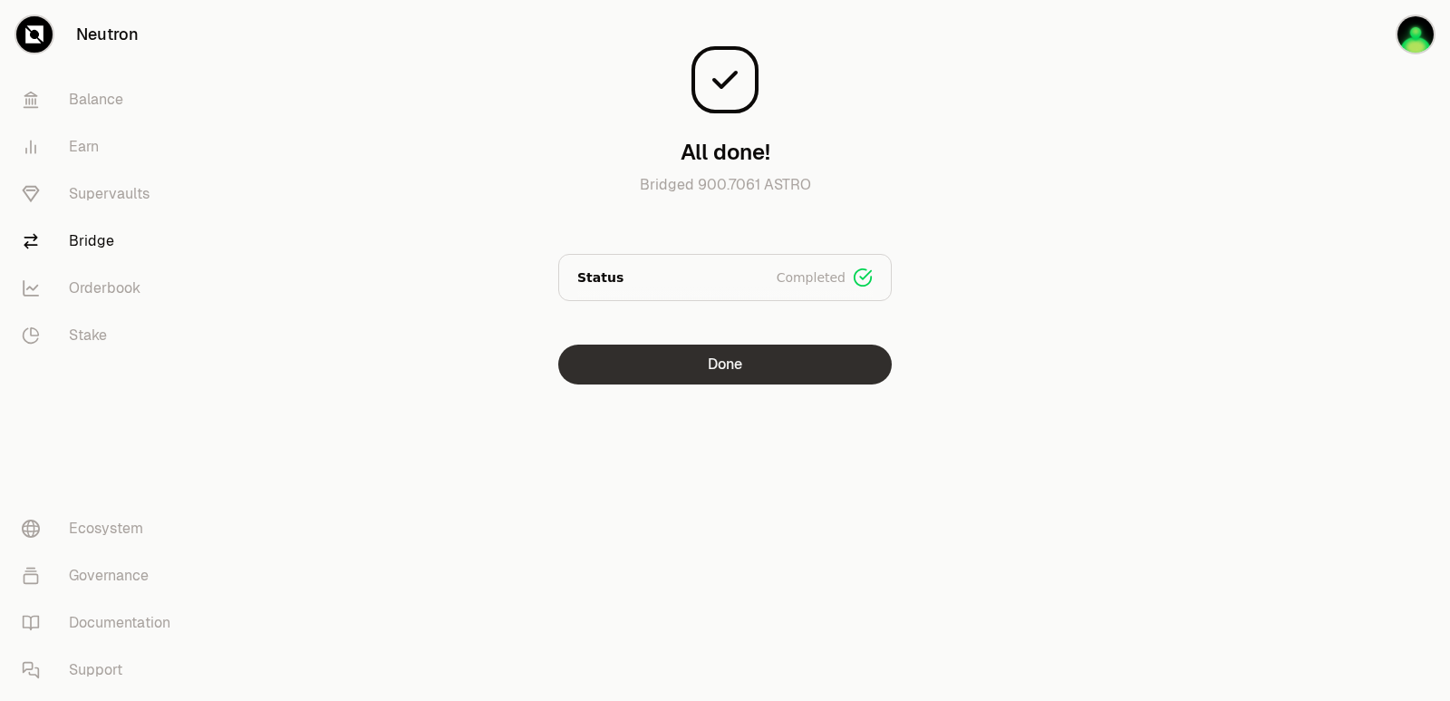
click at [732, 360] on button "Done" at bounding box center [725, 364] width 334 height 40
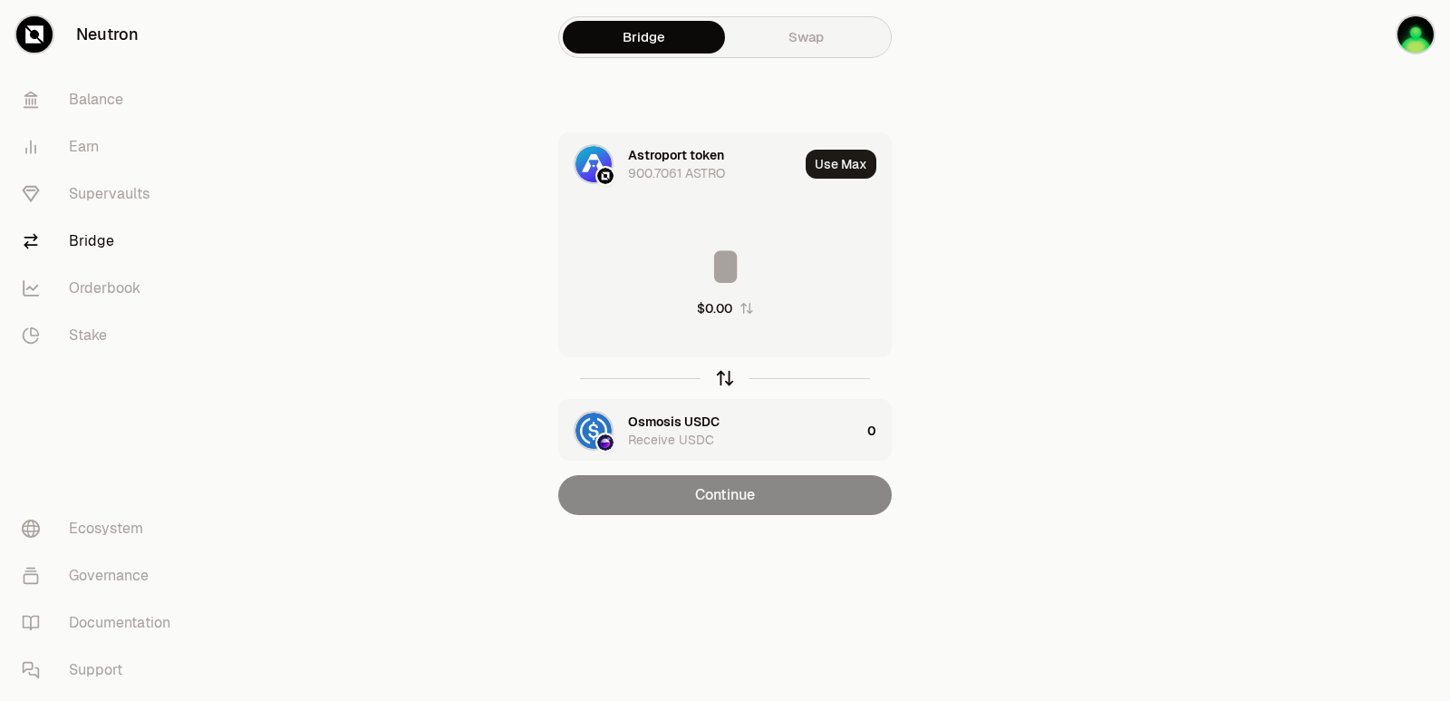
click at [726, 369] on icon "button" at bounding box center [725, 378] width 20 height 20
click at [670, 416] on div "Astroport token" at bounding box center [676, 421] width 96 height 18
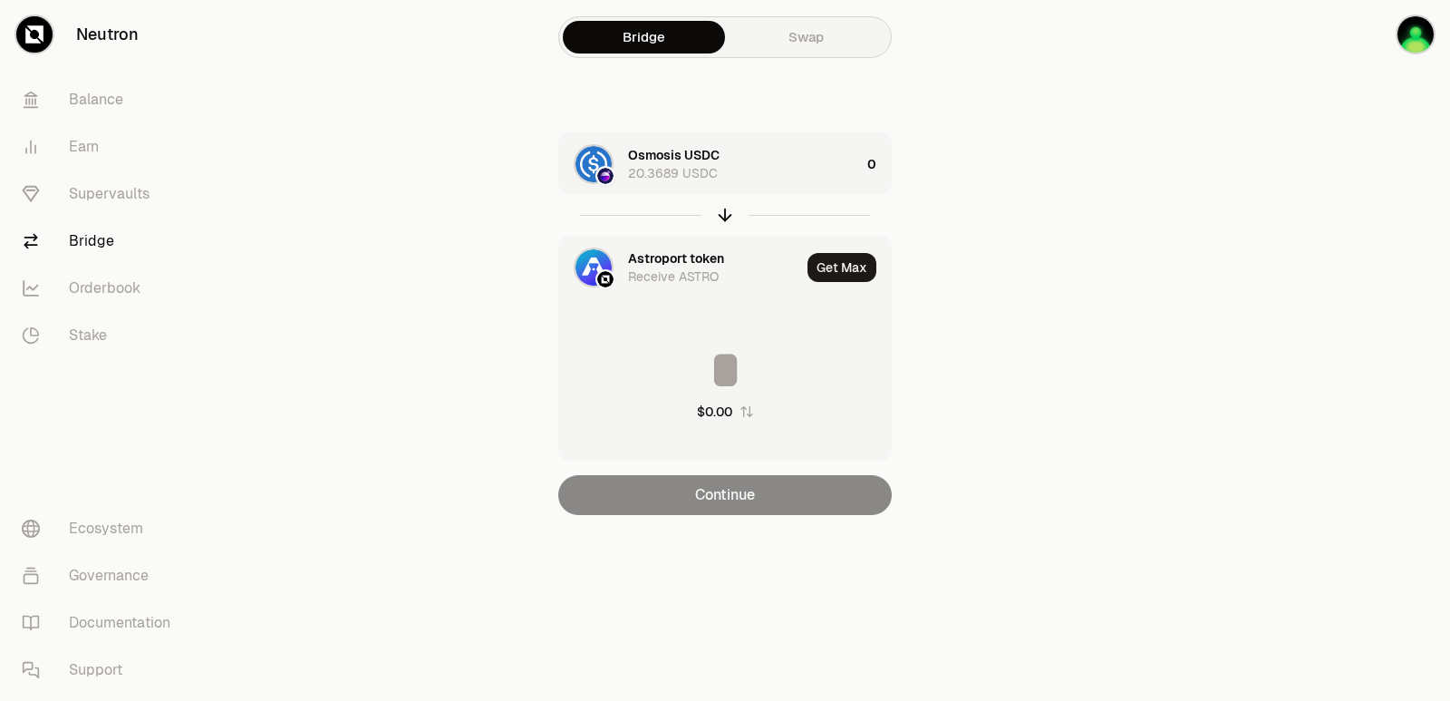
click at [646, 253] on div "Astroport token" at bounding box center [676, 258] width 96 height 18
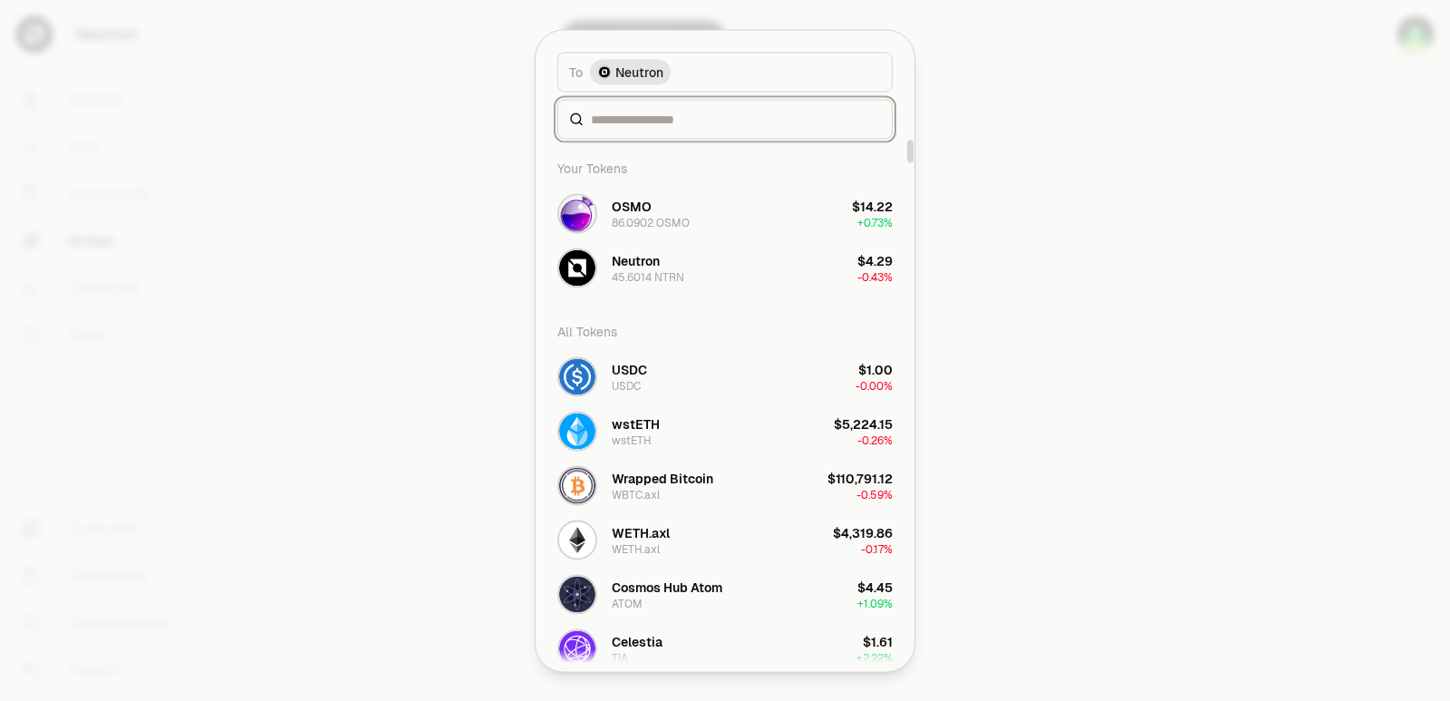
click at [676, 119] on input at bounding box center [736, 119] width 290 height 18
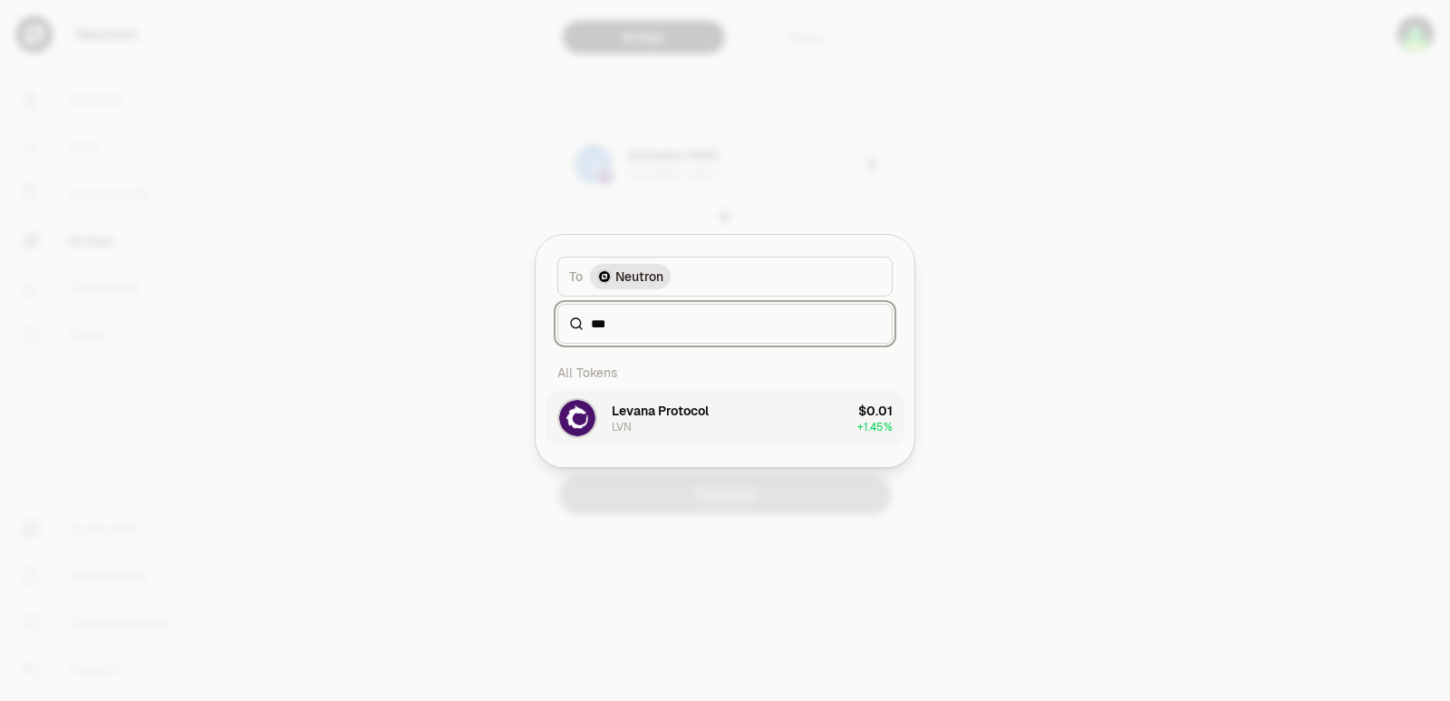
type input "***"
click at [681, 417] on div "Levana Protocol" at bounding box center [660, 411] width 97 height 18
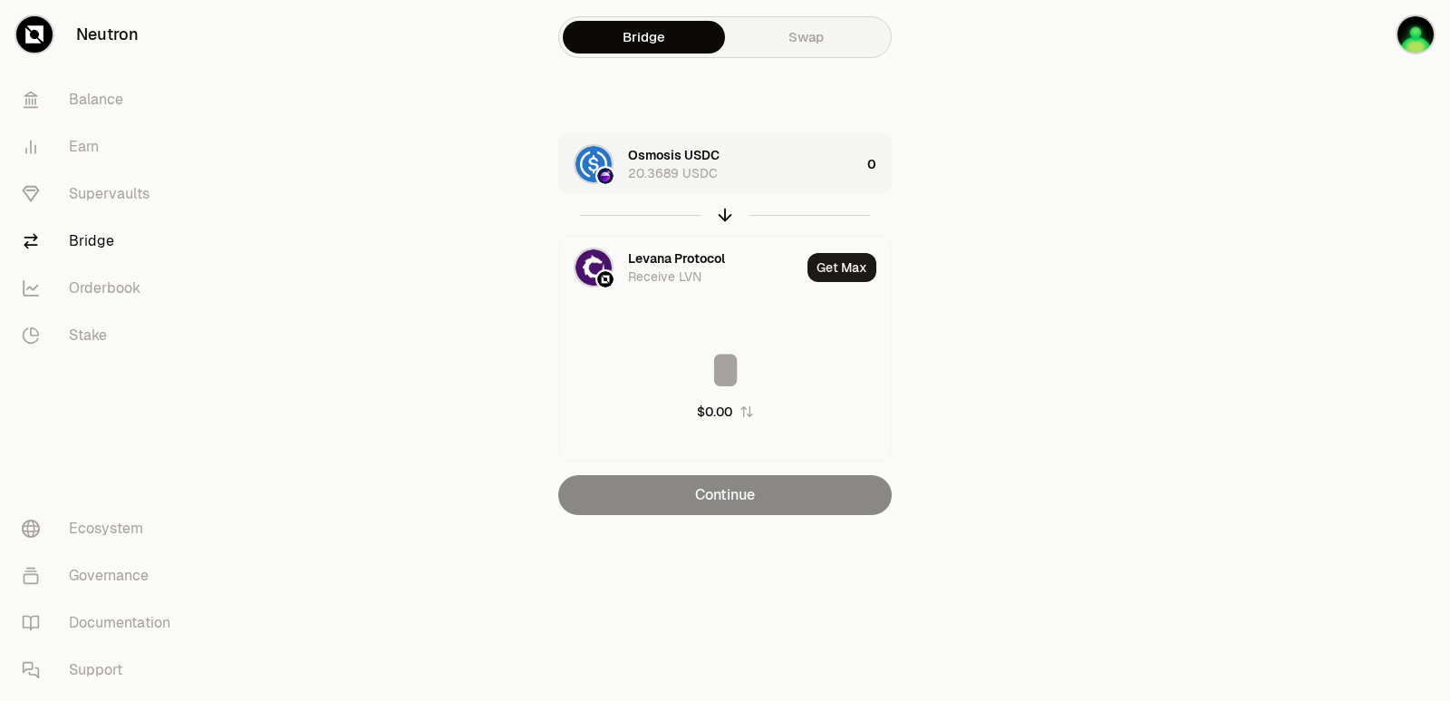
click at [771, 166] on div "Osmosis USDC 20.3689 USDC" at bounding box center [744, 164] width 232 height 36
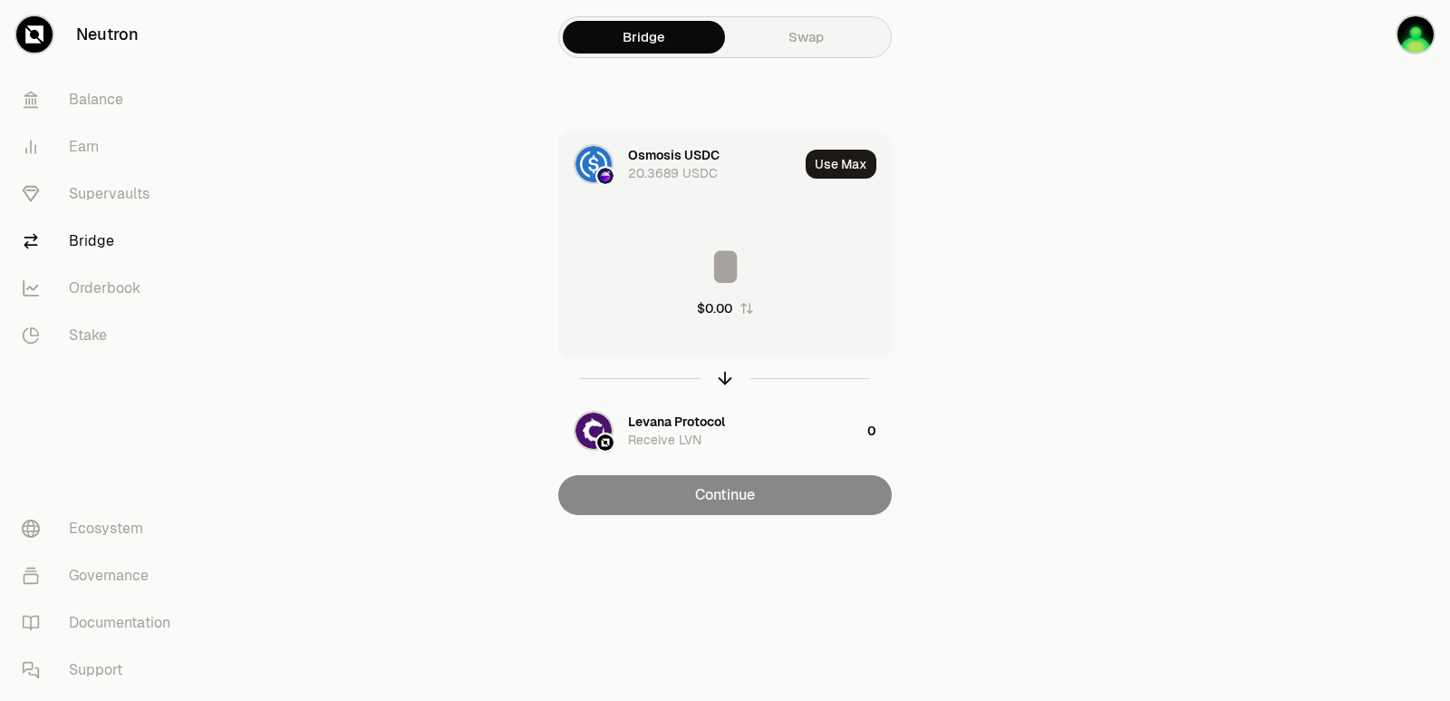
click at [752, 254] on input at bounding box center [725, 266] width 332 height 54
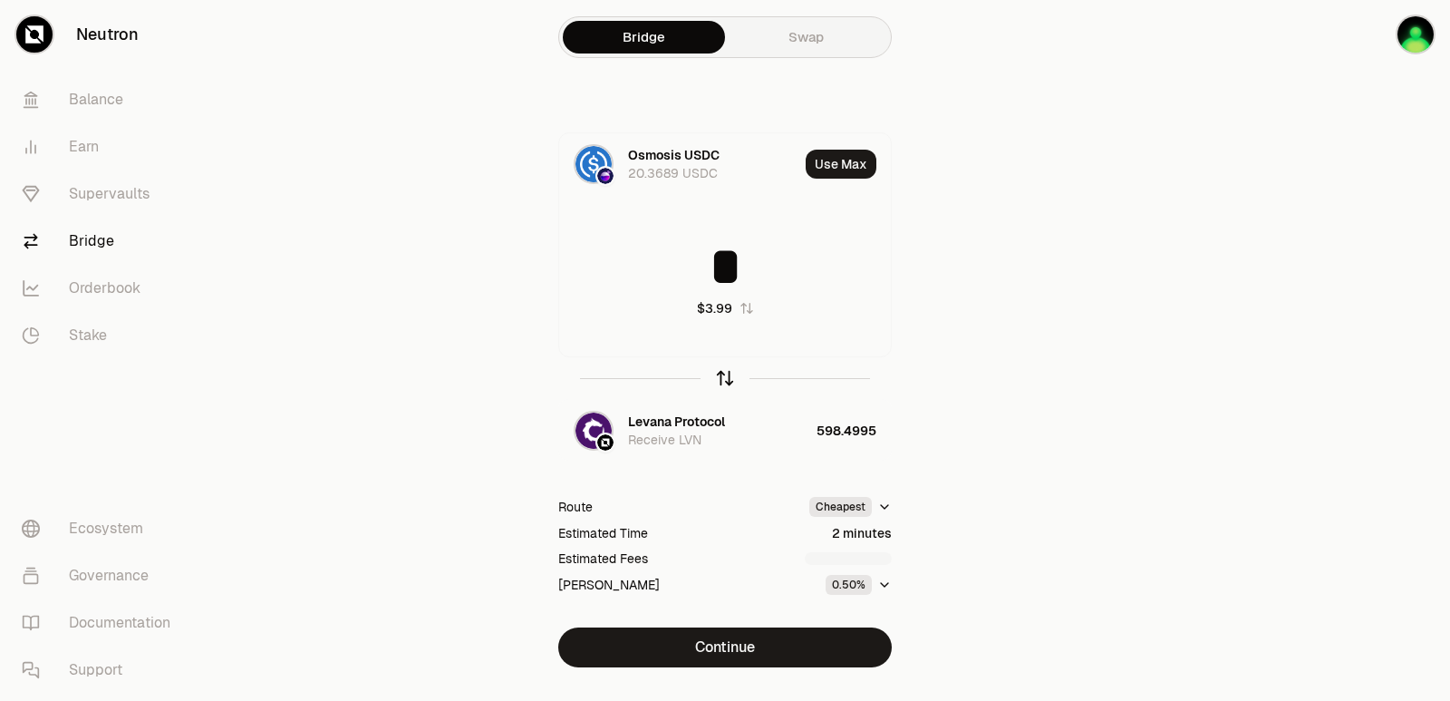
type input "*"
click at [725, 374] on icon "button" at bounding box center [725, 379] width 0 height 12
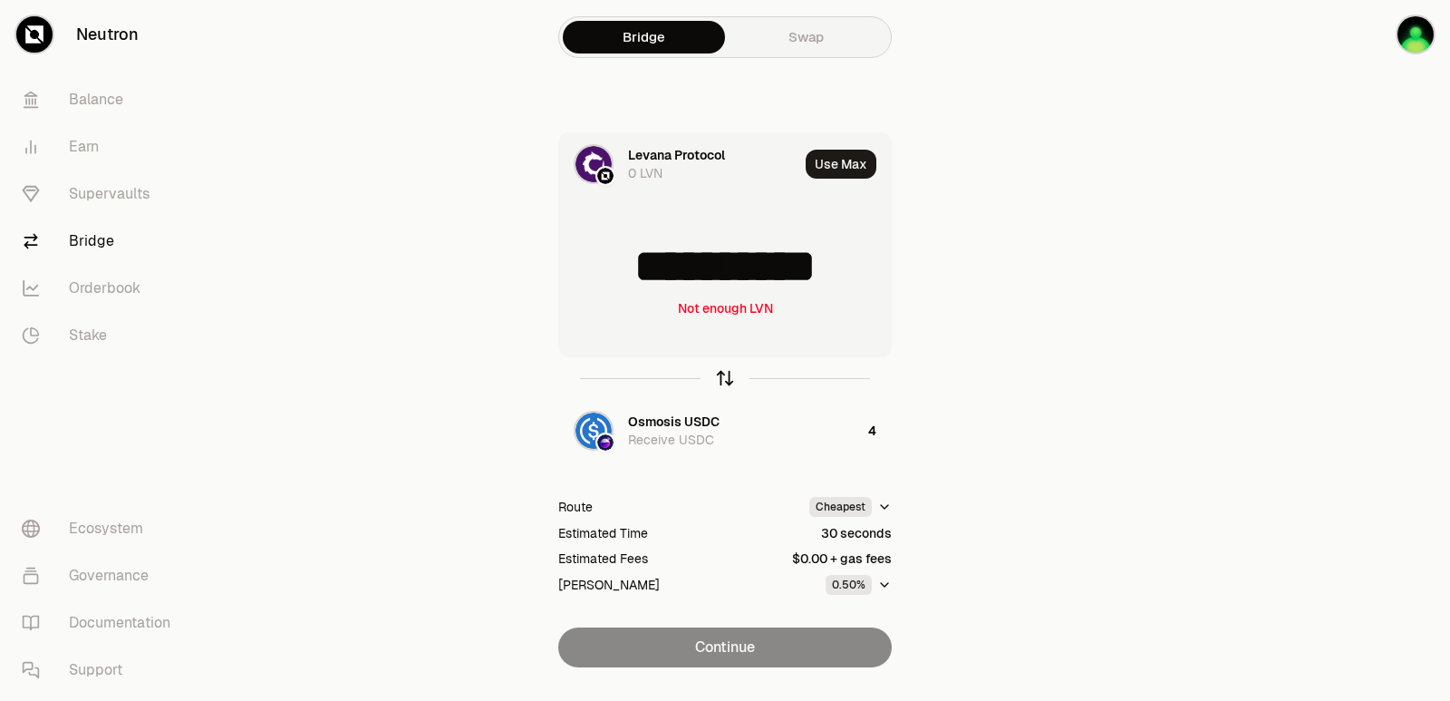
click at [725, 374] on icon "button" at bounding box center [725, 379] width 0 height 12
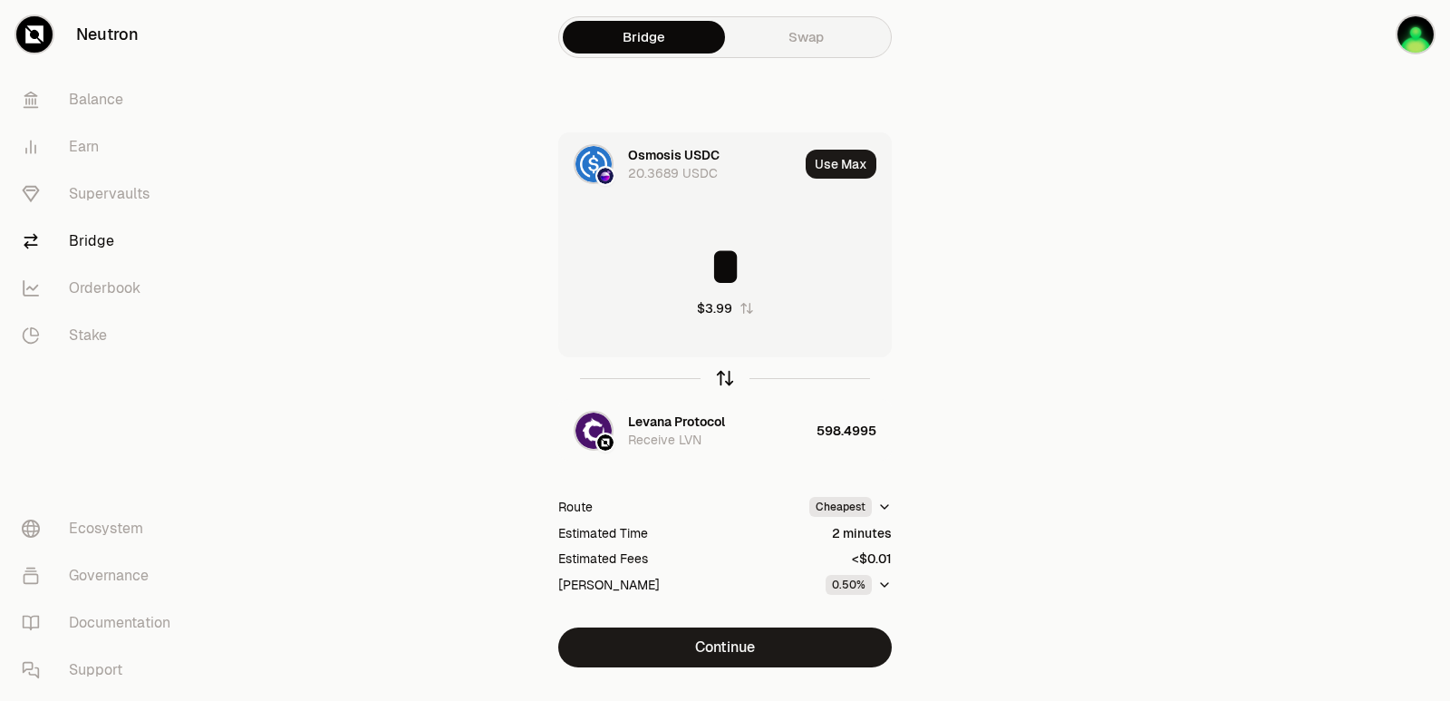
click at [725, 374] on icon "button" at bounding box center [725, 379] width 0 height 12
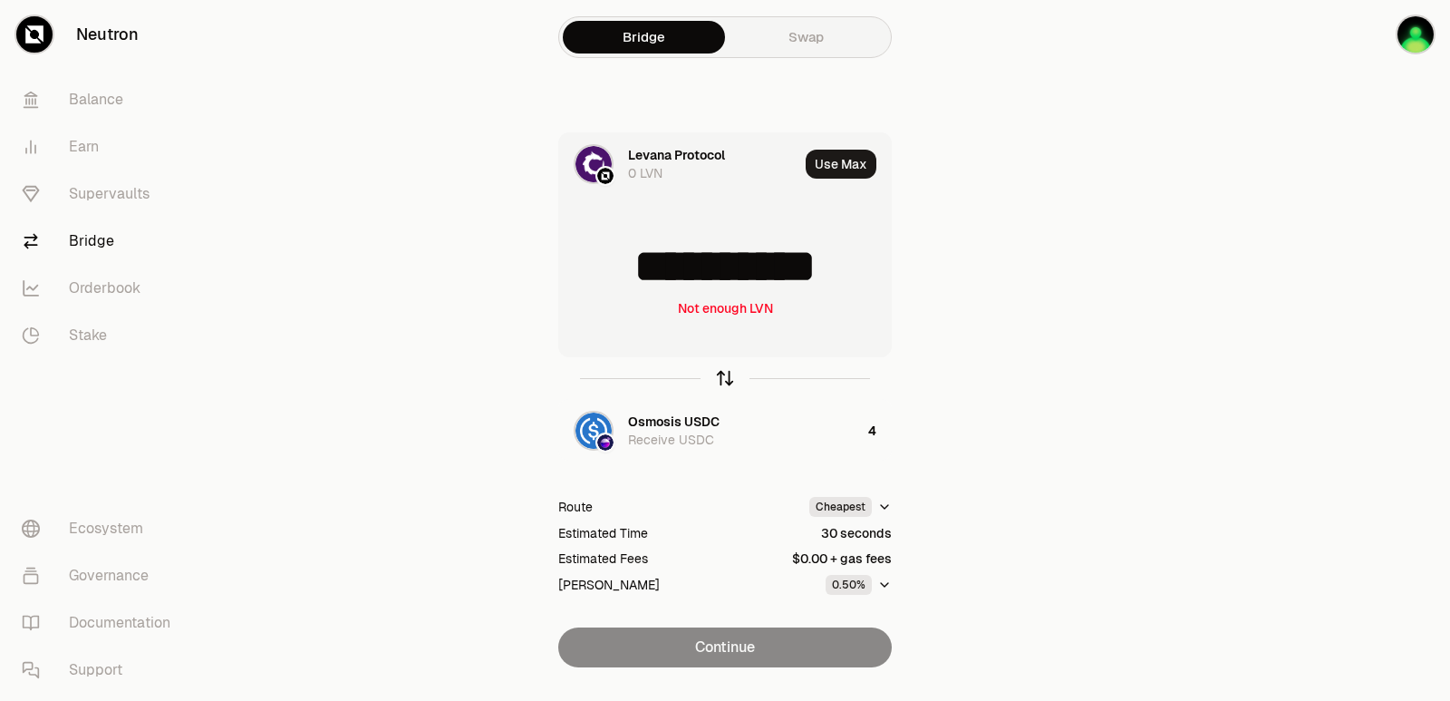
click at [720, 382] on icon "button" at bounding box center [725, 378] width 20 height 20
type input "*"
